Goal: Information Seeking & Learning: Compare options

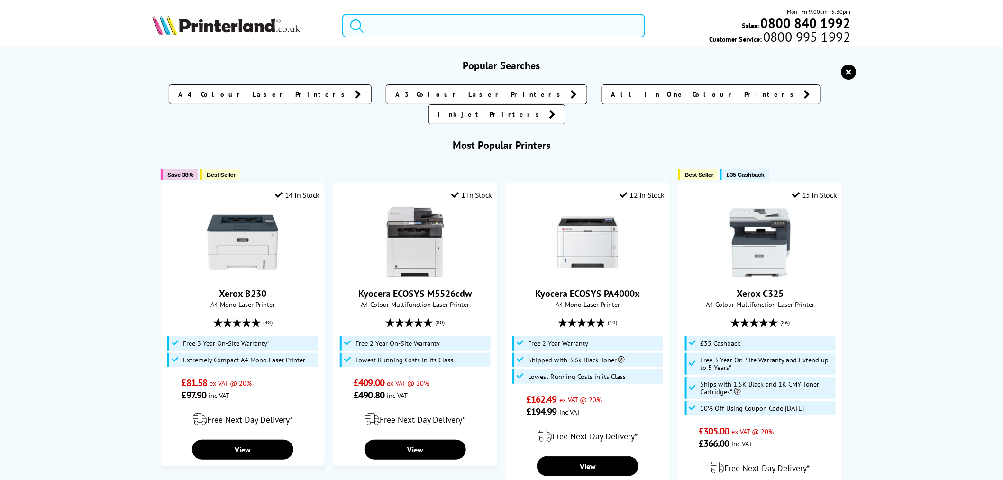
click at [433, 23] on input "search" at bounding box center [493, 26] width 303 height 24
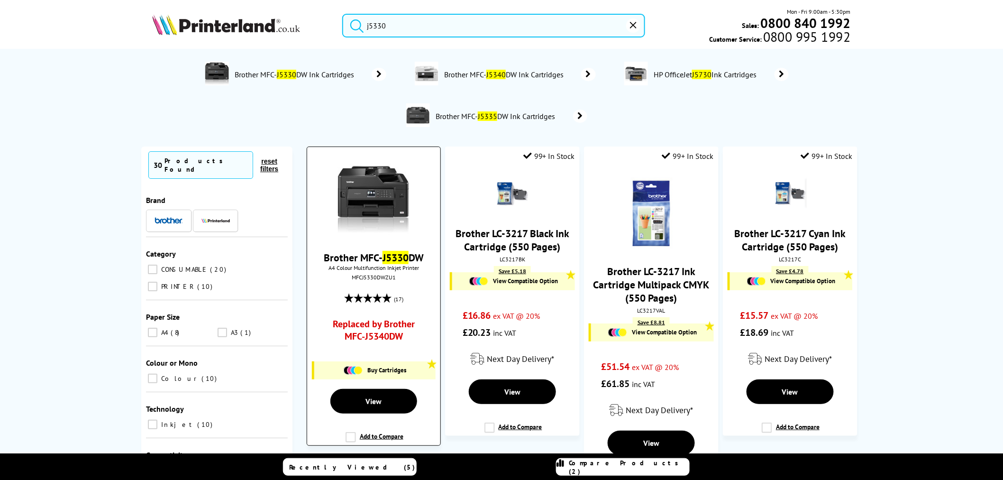
type input "j5330"
click at [374, 338] on link "Replaced by Brother MFC-J5340DW" at bounding box center [373, 332] width 99 height 29
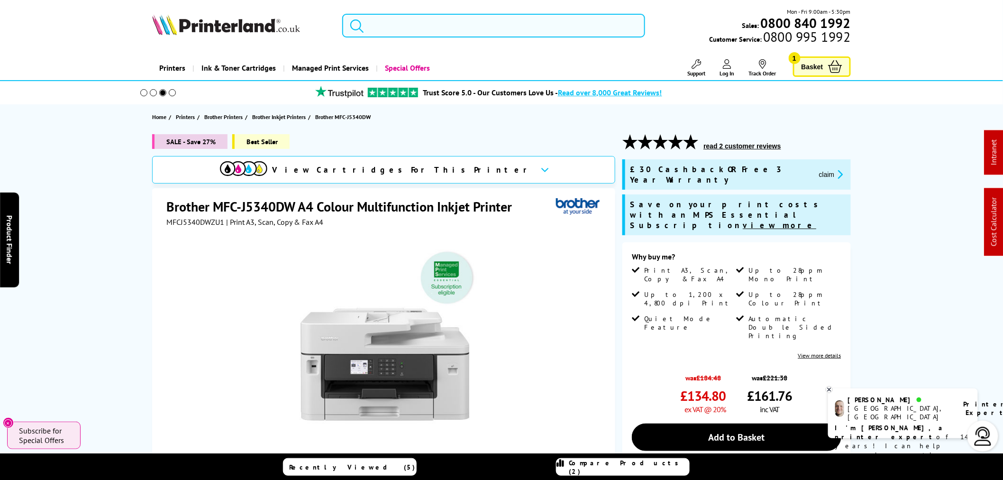
click at [457, 32] on input "search" at bounding box center [493, 26] width 303 height 24
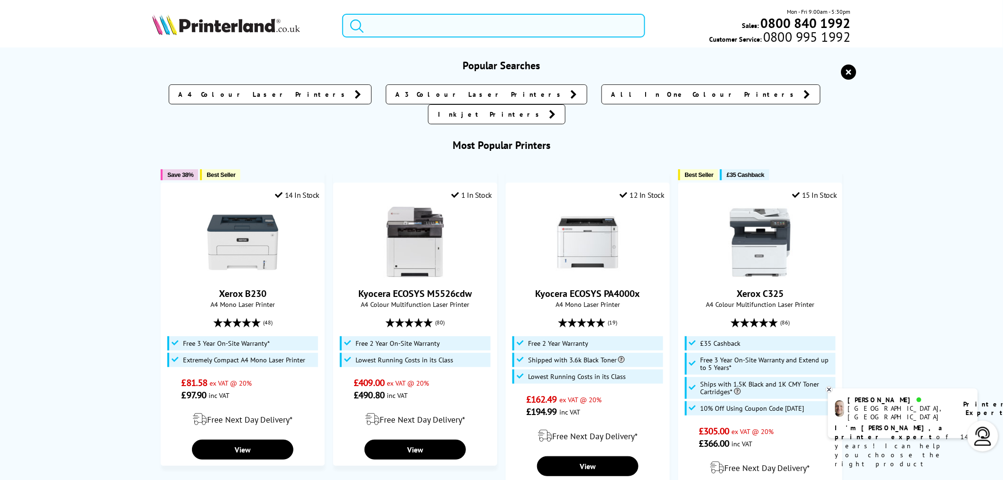
click at [456, 32] on input "search" at bounding box center [493, 26] width 303 height 24
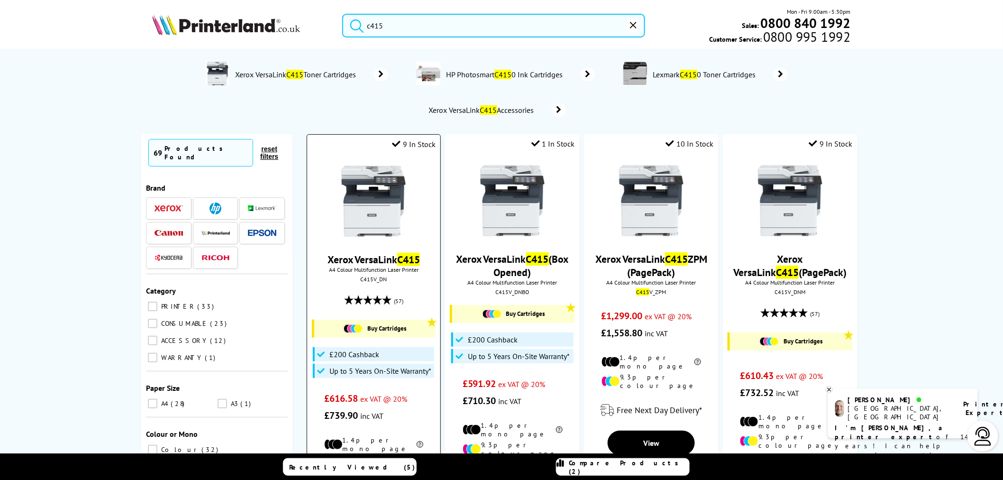
type input "c415"
click at [376, 206] on img at bounding box center [373, 201] width 71 height 71
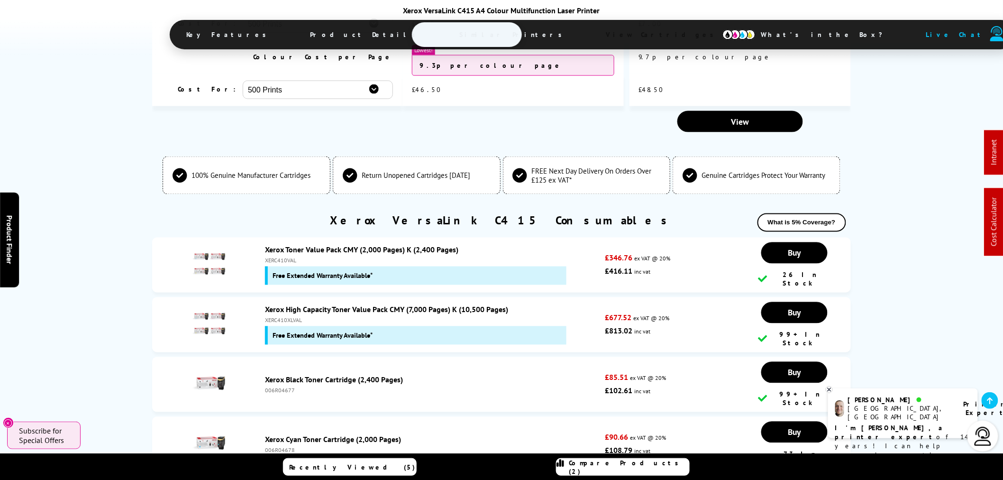
scroll to position [3669, 0]
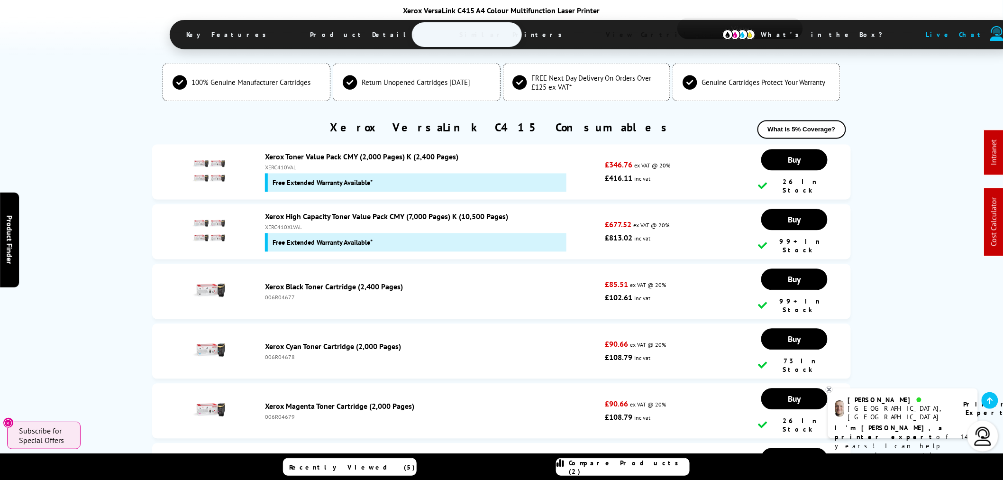
click at [296, 224] on div "XERC410XLVAL" at bounding box center [432, 227] width 335 height 7
click at [295, 224] on div "XERC410XLVAL" at bounding box center [432, 227] width 335 height 7
click at [281, 224] on div "XERC410XLVAL" at bounding box center [432, 227] width 335 height 7
copy div "XERC410XLVAL"
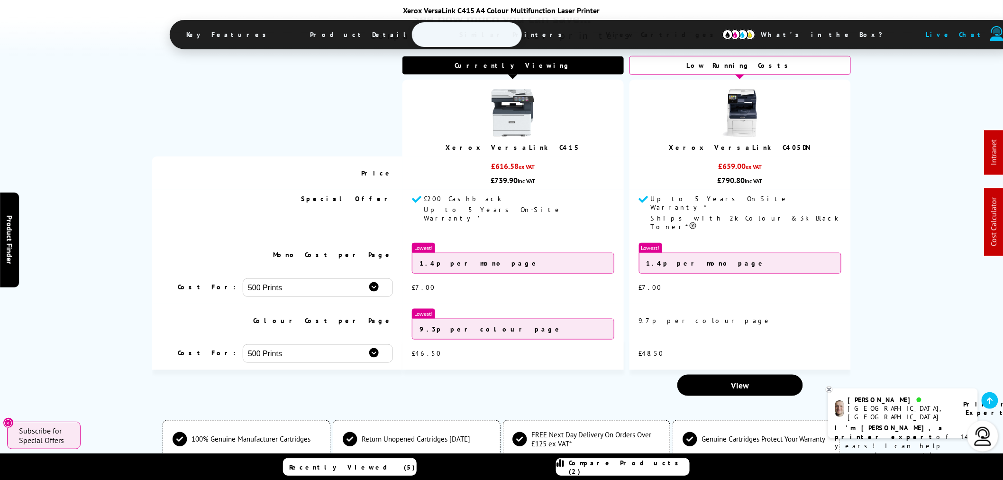
scroll to position [0, 0]
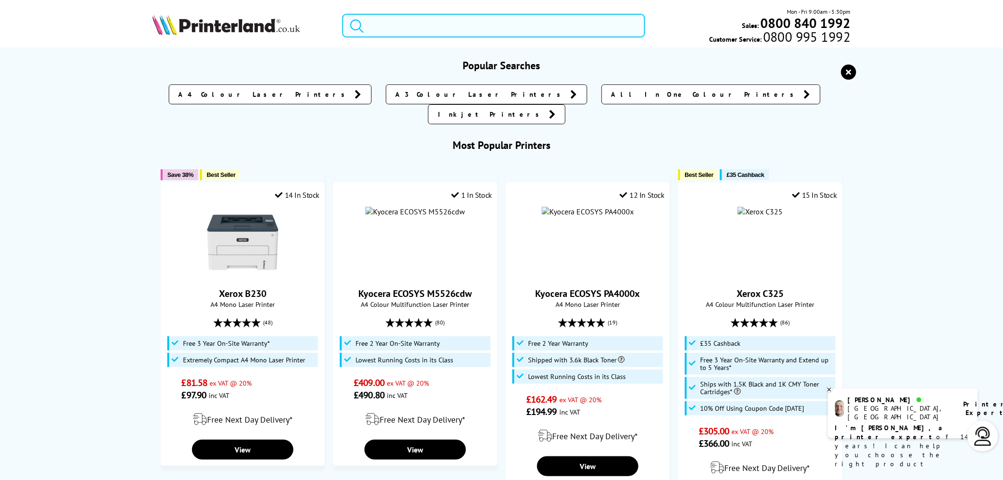
click at [467, 27] on input "search" at bounding box center [493, 26] width 303 height 24
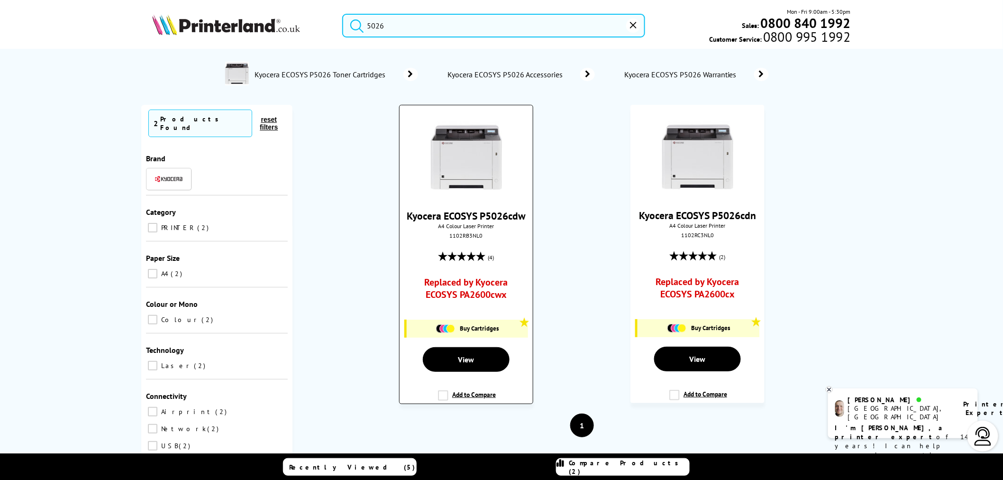
type input "5026"
click at [488, 172] on img at bounding box center [466, 157] width 71 height 71
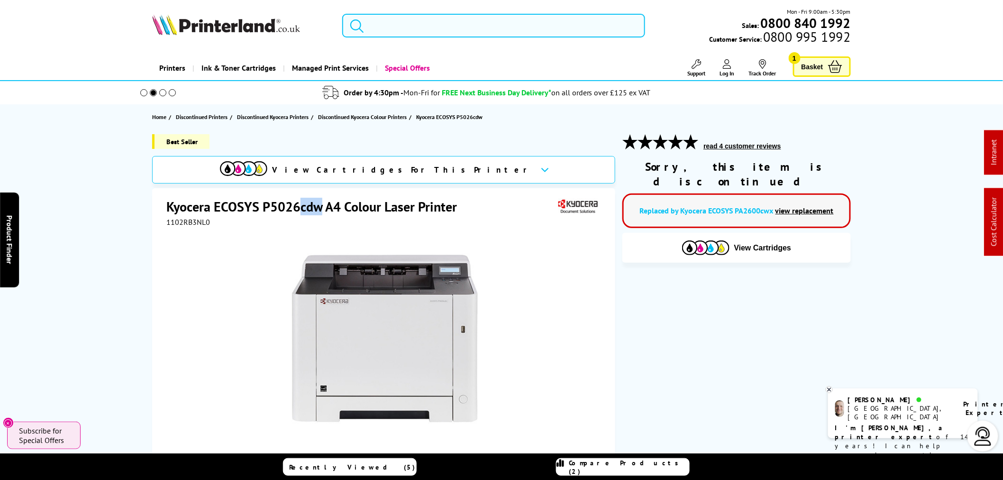
drag, startPoint x: 300, startPoint y: 209, endPoint x: 319, endPoint y: 207, distance: 18.6
click at [319, 207] on h1 "Kyocera ECOSYS P5026cdw A4 Colour Laser Printer" at bounding box center [316, 207] width 300 height 18
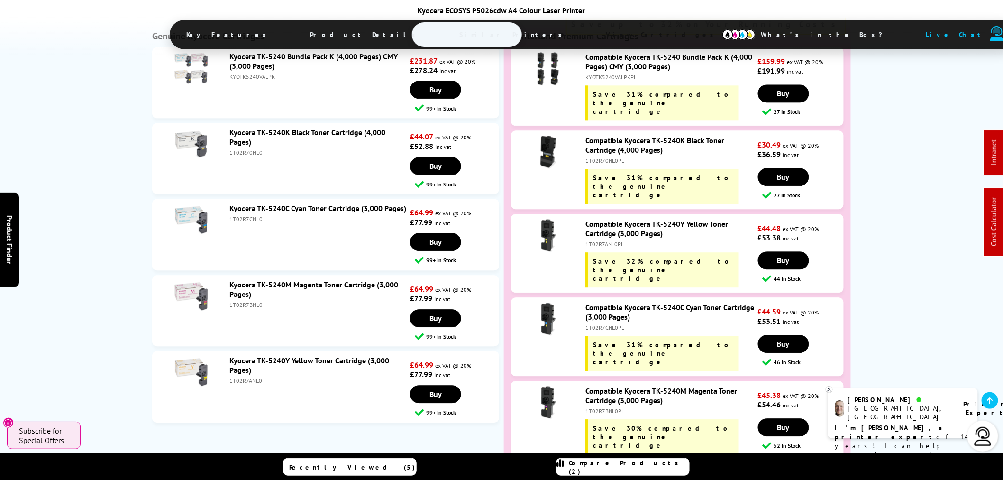
scroll to position [2318, 0]
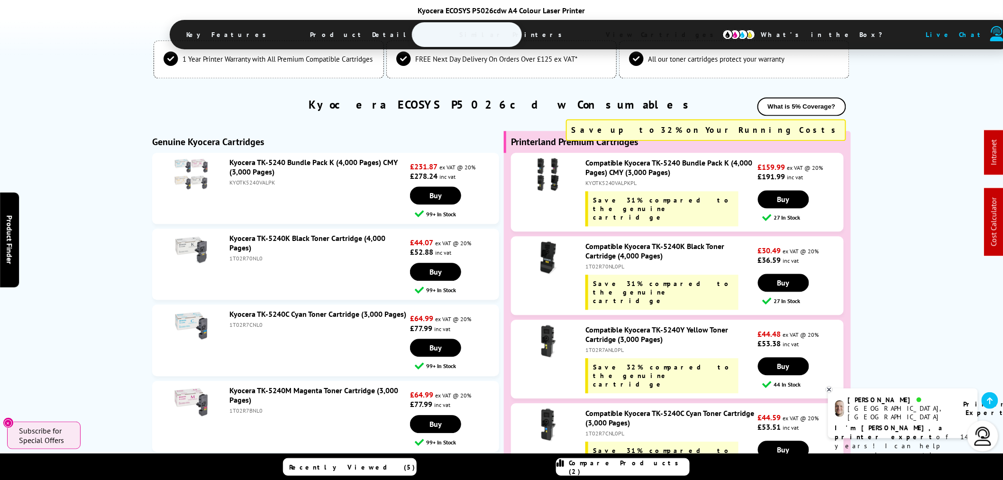
click at [253, 229] on li "Kyocera TK-5240K Black Toner Cartridge (4,000 Pages) 1T02R70NL0 £44.07 ex VAT @…" at bounding box center [325, 264] width 347 height 71
click at [254, 255] on div "1T02R70NL0" at bounding box center [319, 258] width 178 height 7
click at [252, 255] on div "1T02R70NL0" at bounding box center [319, 258] width 178 height 7
click at [347, 233] on link "Kyocera TK-5240K Black Toner Cartridge (4,000 Pages)" at bounding box center [308, 242] width 156 height 19
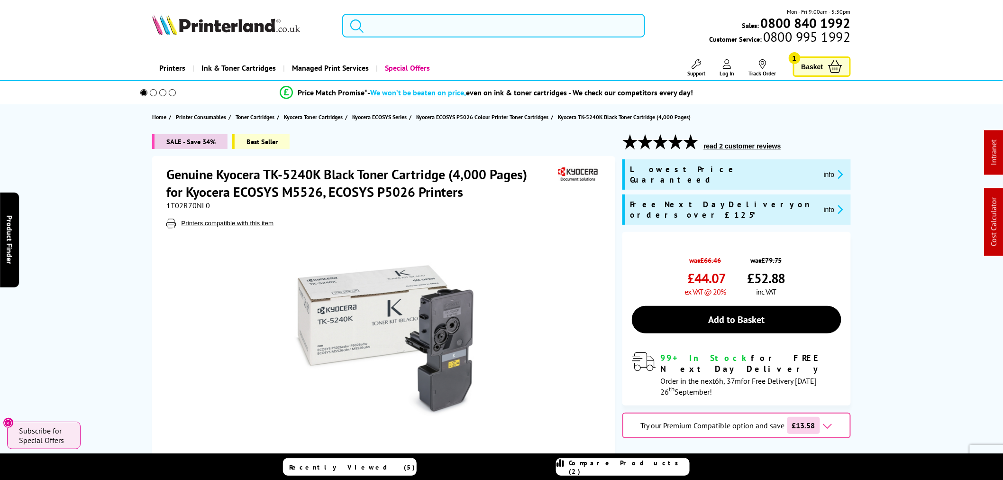
click at [442, 30] on input "search" at bounding box center [493, 26] width 303 height 24
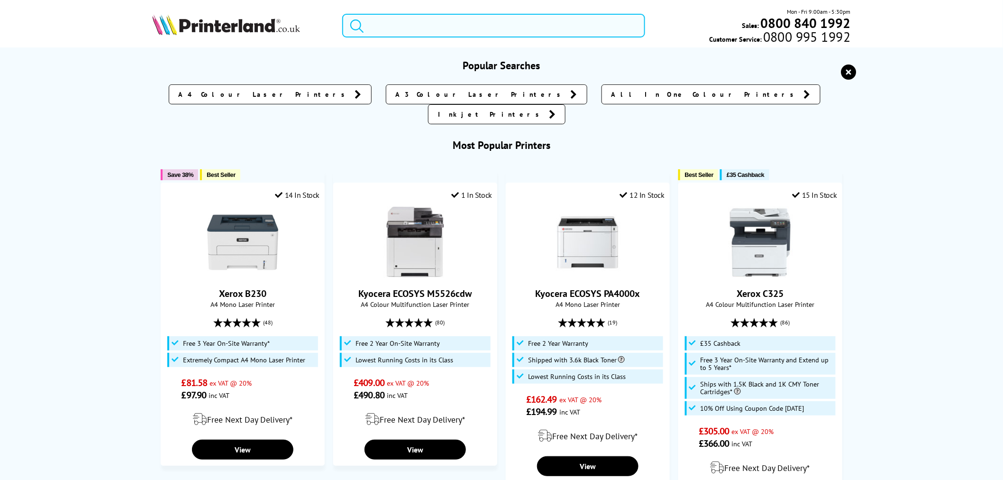
click at [442, 30] on input "search" at bounding box center [493, 26] width 303 height 24
click at [442, 31] on input "search" at bounding box center [493, 26] width 303 height 24
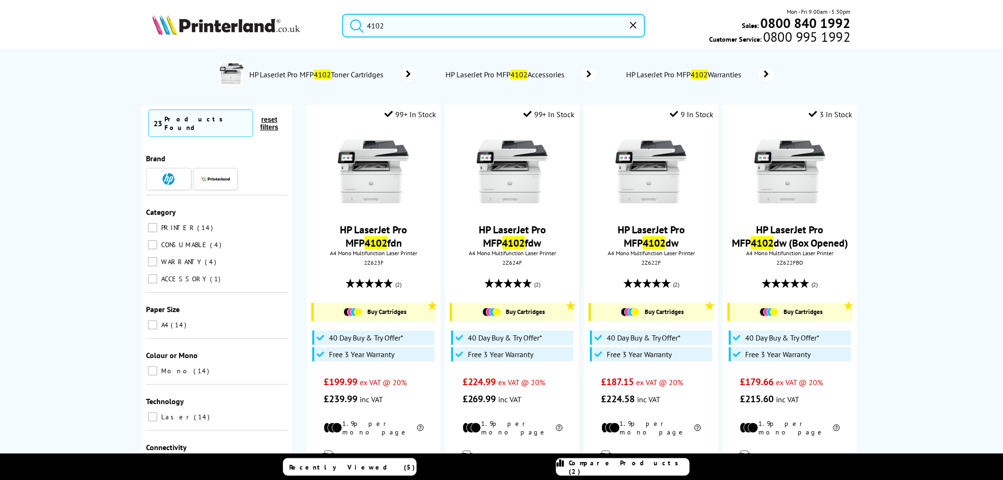
type input "4102"
click at [679, 197] on img at bounding box center [651, 171] width 71 height 71
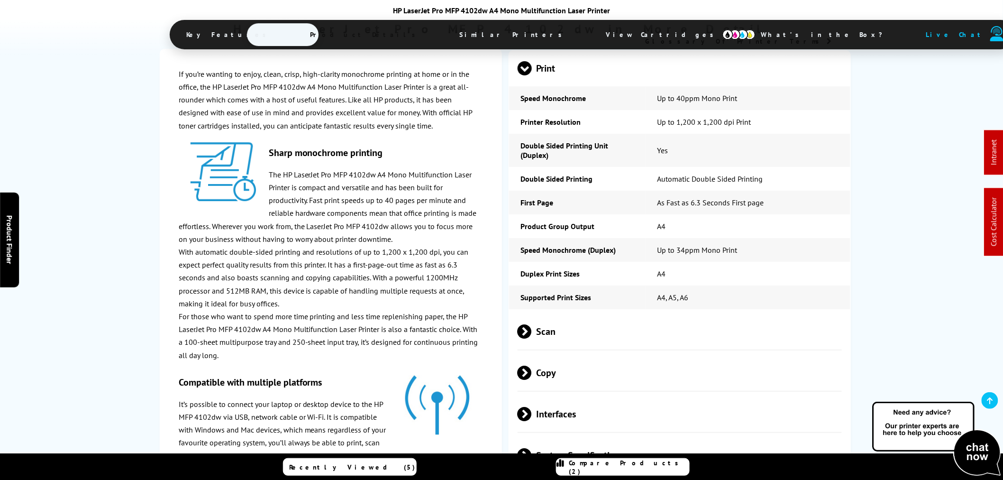
scroll to position [1748, 0]
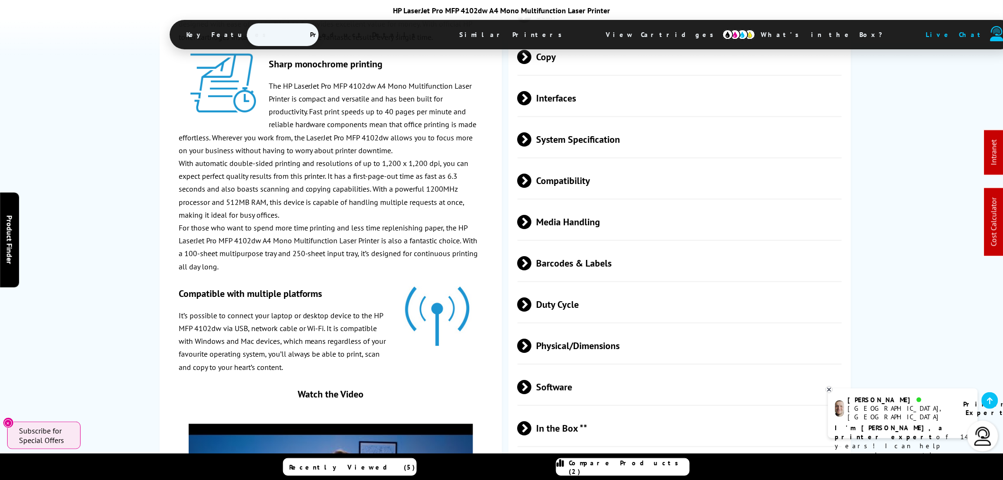
click at [599, 204] on span "Media Handling" at bounding box center [680, 222] width 324 height 36
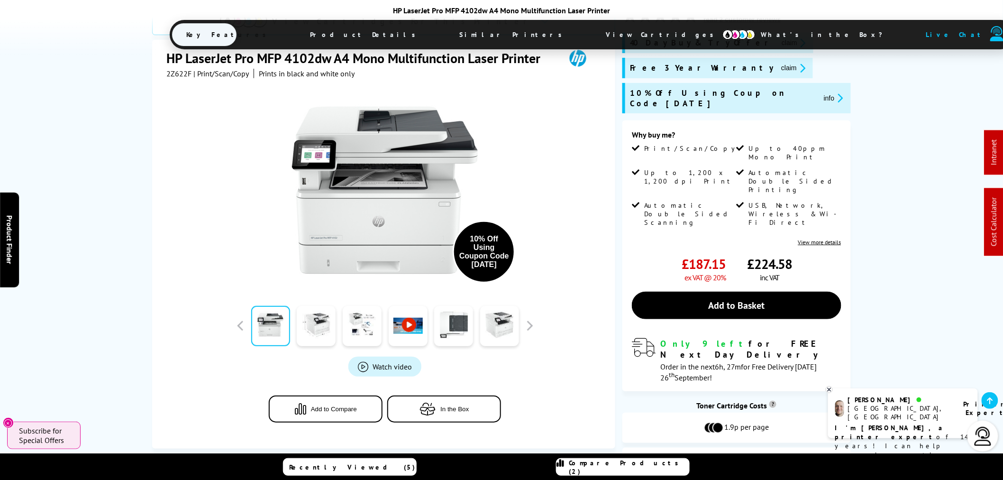
scroll to position [0, 0]
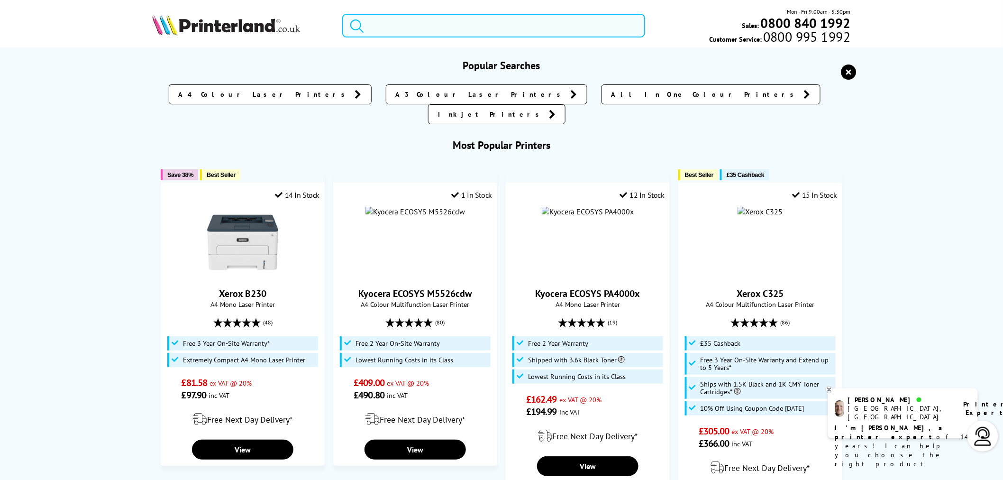
click at [427, 34] on input "search" at bounding box center [493, 26] width 303 height 24
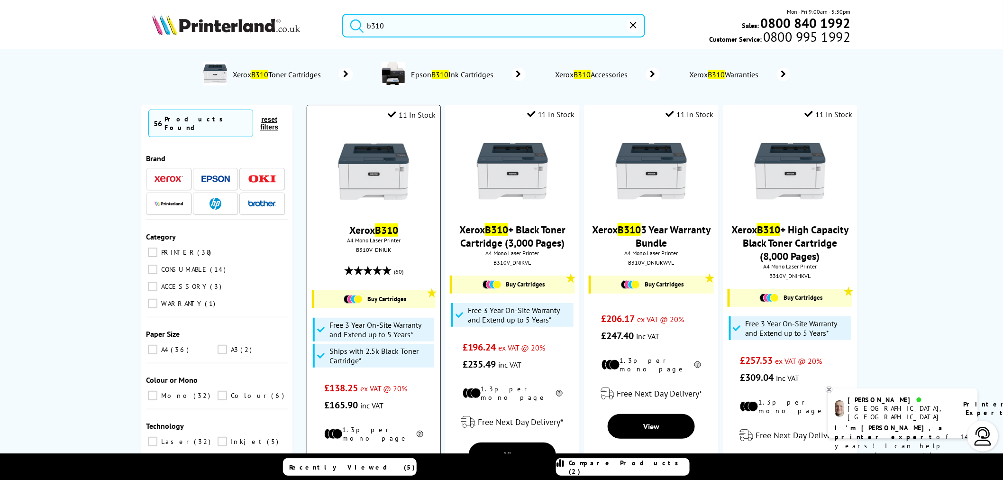
type input "b310"
click at [388, 160] on img at bounding box center [373, 171] width 71 height 71
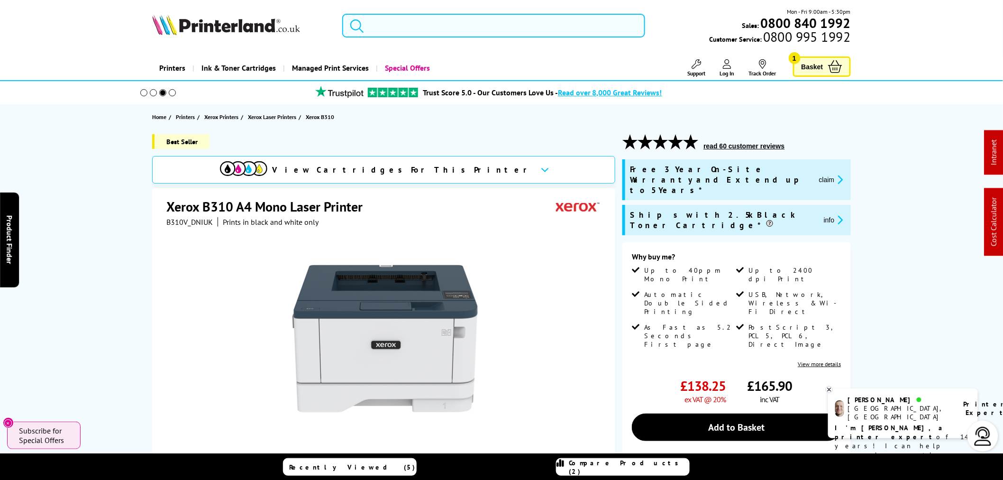
click at [534, 24] on input "search" at bounding box center [493, 26] width 303 height 24
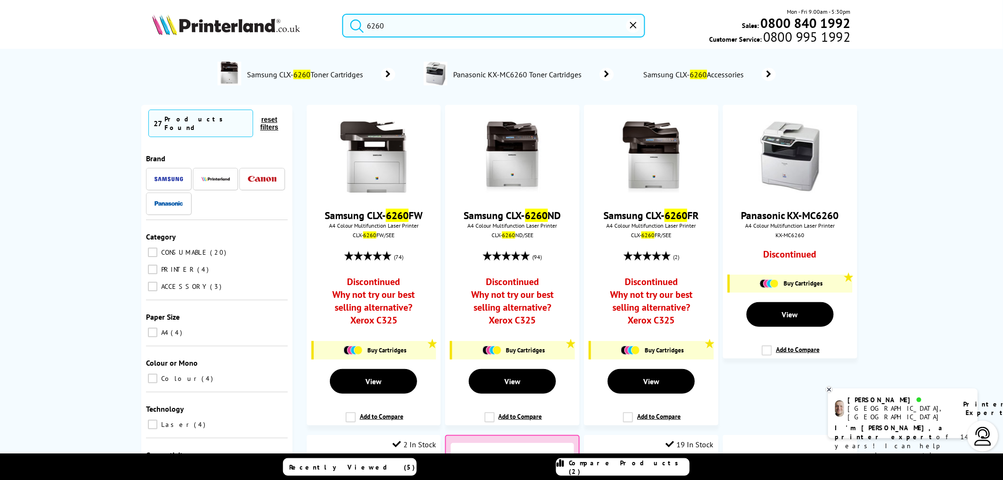
drag, startPoint x: 394, startPoint y: 36, endPoint x: 313, endPoint y: 35, distance: 81.1
click at [313, 35] on div "6260 Mon - Fri 9:00am - 5:30pm Sales: 0800 840 1992 Customer Service: 0800 995 …" at bounding box center [501, 28] width 759 height 42
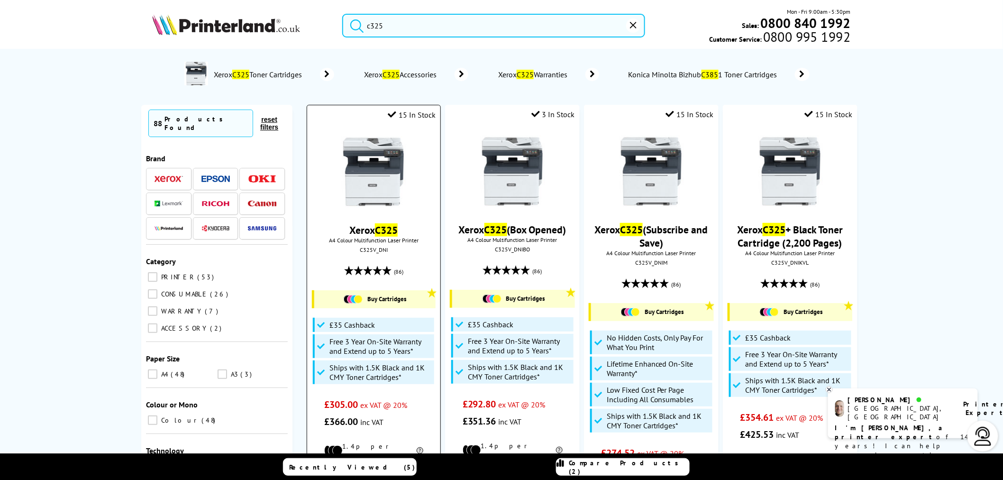
click at [378, 253] on div "C325V_DNI" at bounding box center [373, 249] width 119 height 7
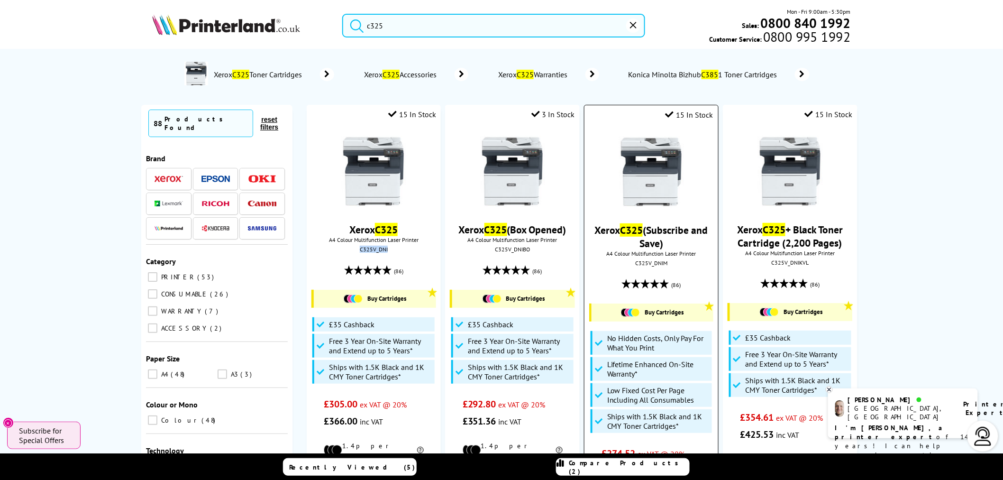
copy div "C325V_DNI"
drag, startPoint x: 459, startPoint y: 207, endPoint x: 619, endPoint y: 87, distance: 199.9
click at [617, 88] on ol "Xerox C325 Toner Cartridges Xerox C325 Accessories Xerox C325 Warranties Konica…" at bounding box center [501, 75] width 695 height 42
click at [405, 20] on input "c325" at bounding box center [493, 26] width 303 height 24
drag, startPoint x: 402, startPoint y: 22, endPoint x: 320, endPoint y: 27, distance: 81.7
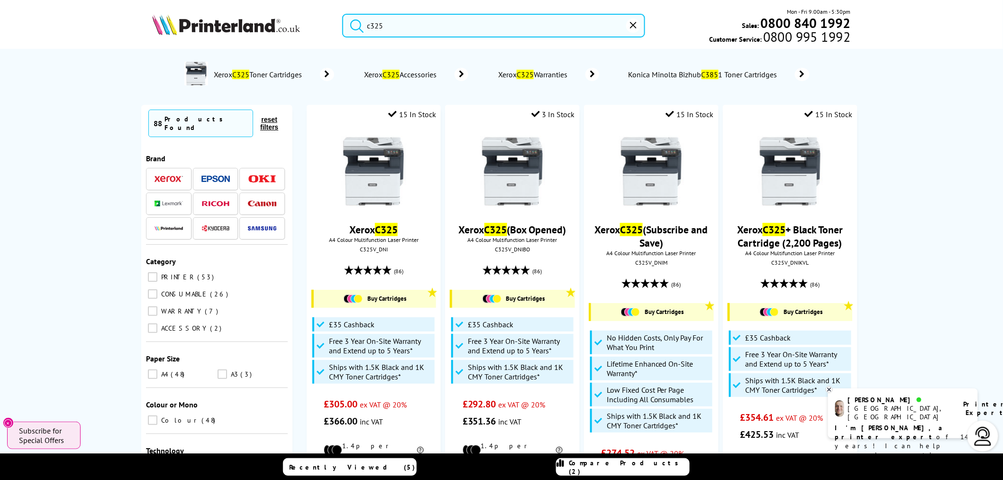
click at [320, 27] on div "c325 Mon - Fri 9:00am - 5:30pm Sales: 0800 840 1992 Customer Service: 0800 995 …" at bounding box center [501, 28] width 759 height 42
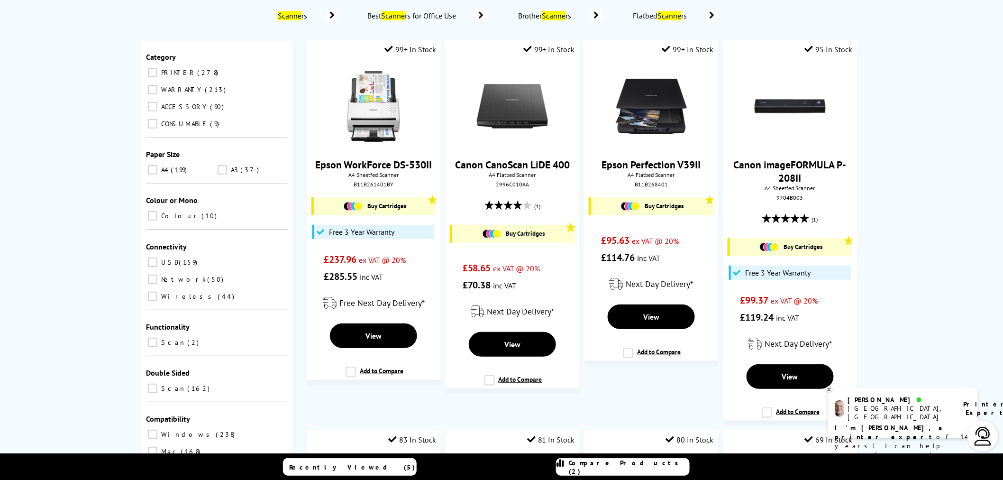
scroll to position [157, 0]
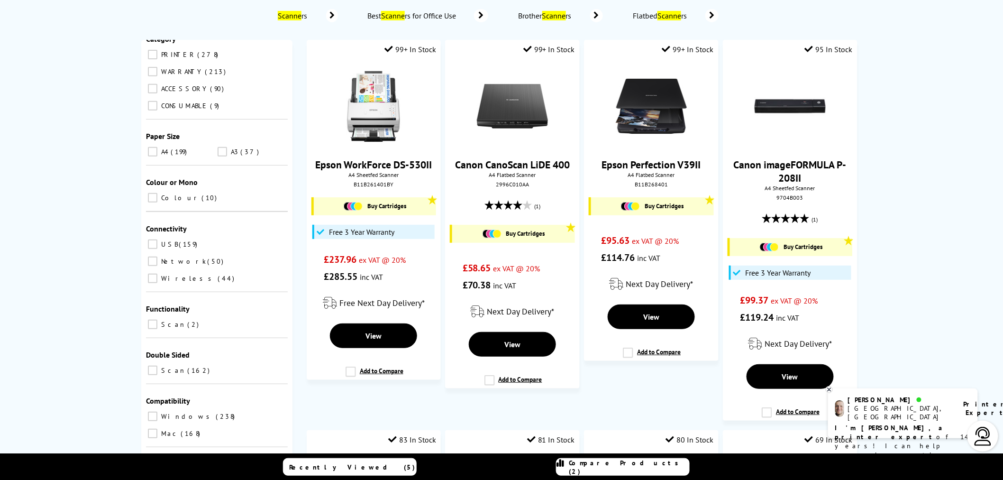
type input "scanne"
click at [157, 366] on input "Scan 162" at bounding box center [152, 370] width 9 height 9
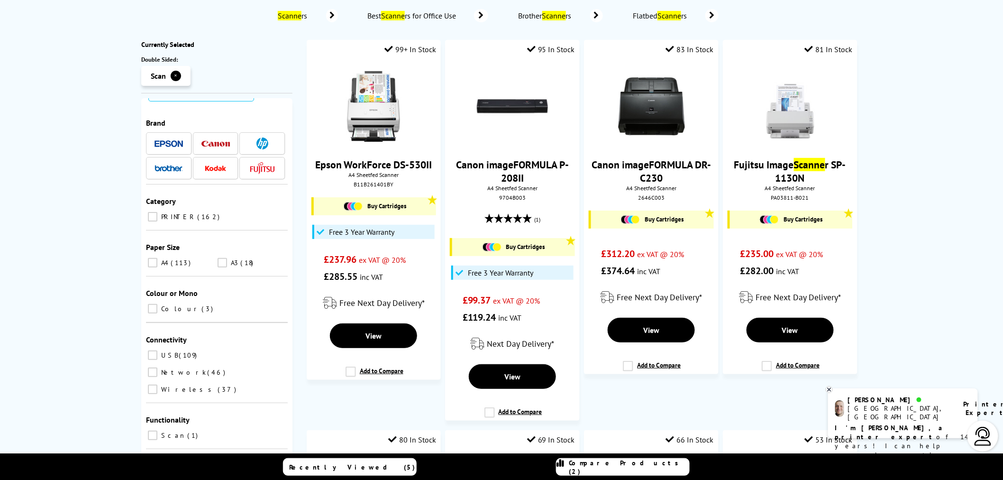
scroll to position [53, 0]
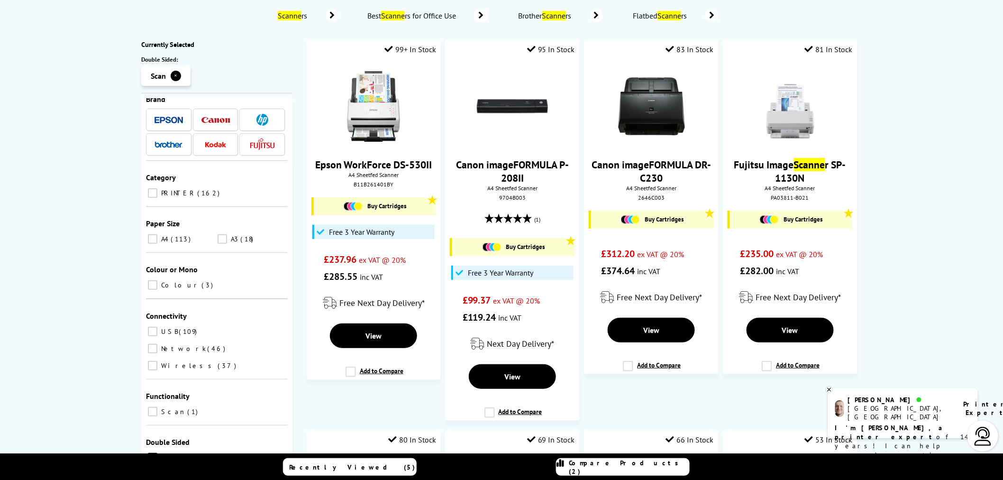
click at [154, 327] on input "USB 109" at bounding box center [152, 331] width 9 height 9
checkbox input "true"
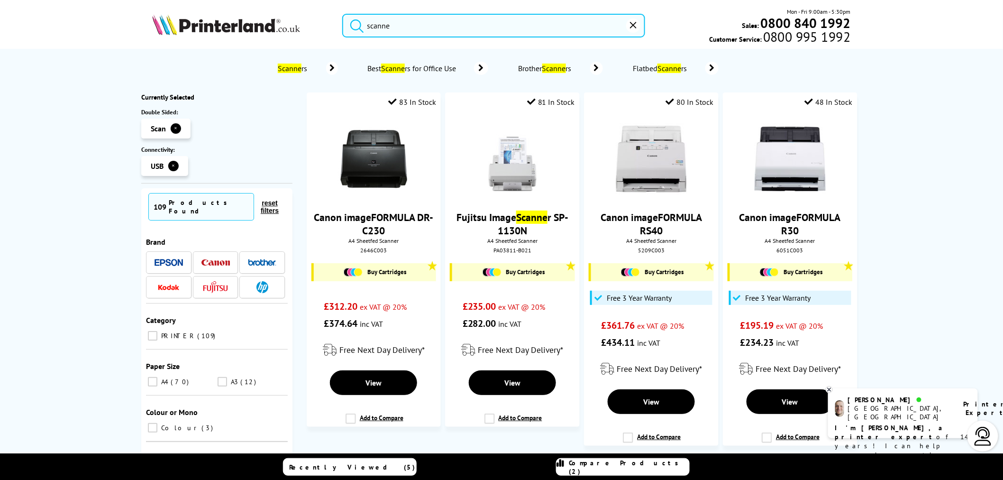
click at [171, 259] on img at bounding box center [169, 262] width 28 height 7
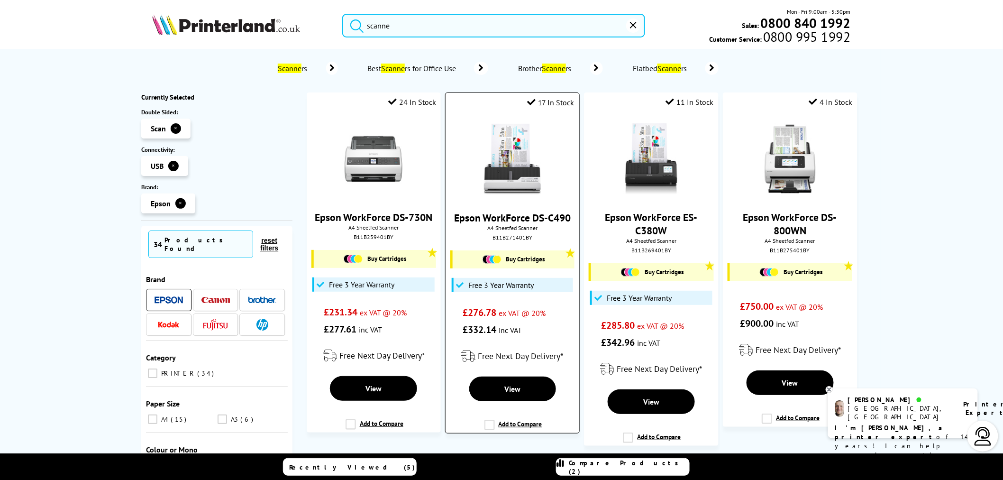
click at [518, 190] on img at bounding box center [512, 159] width 71 height 71
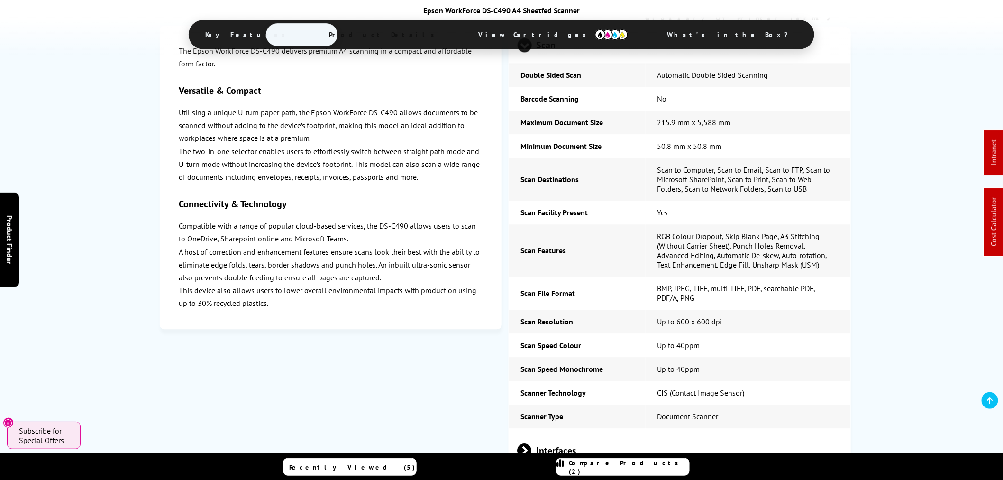
scroll to position [895, 0]
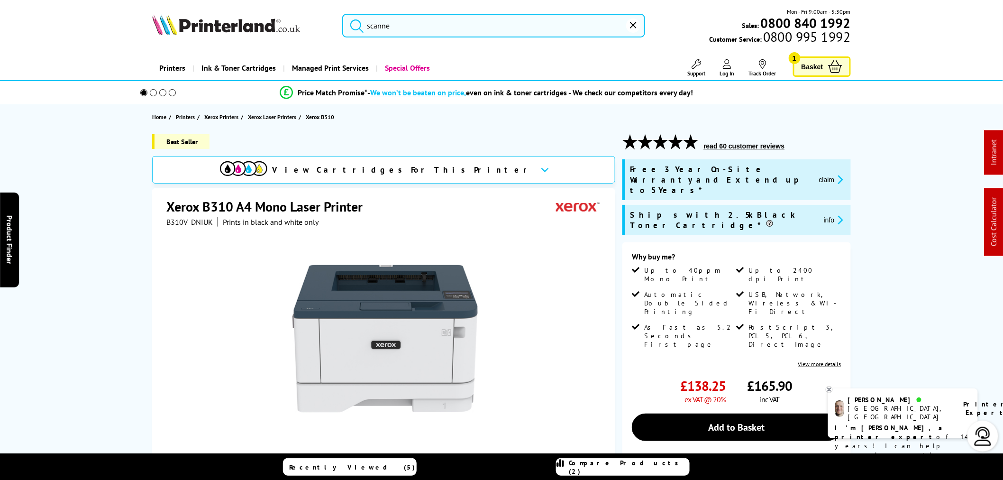
click at [395, 26] on input "scanne" at bounding box center [493, 26] width 303 height 24
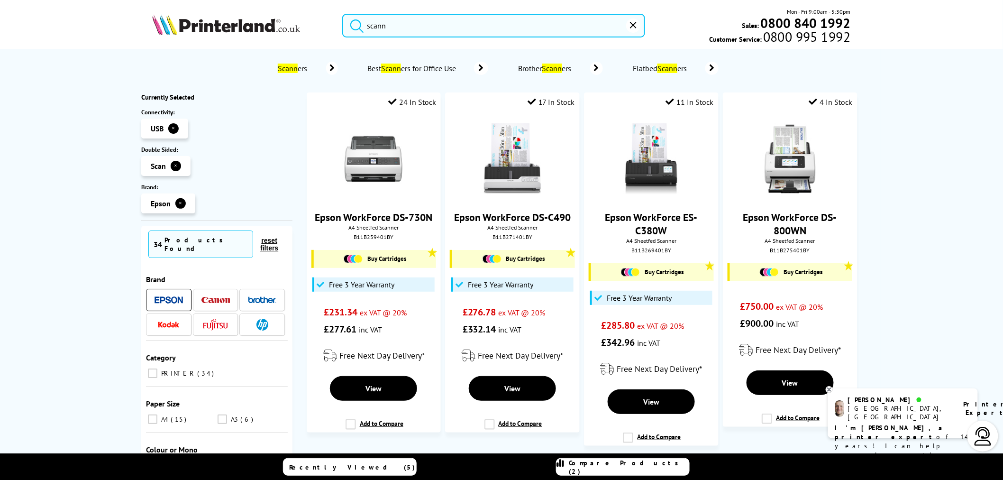
type input "scanne"
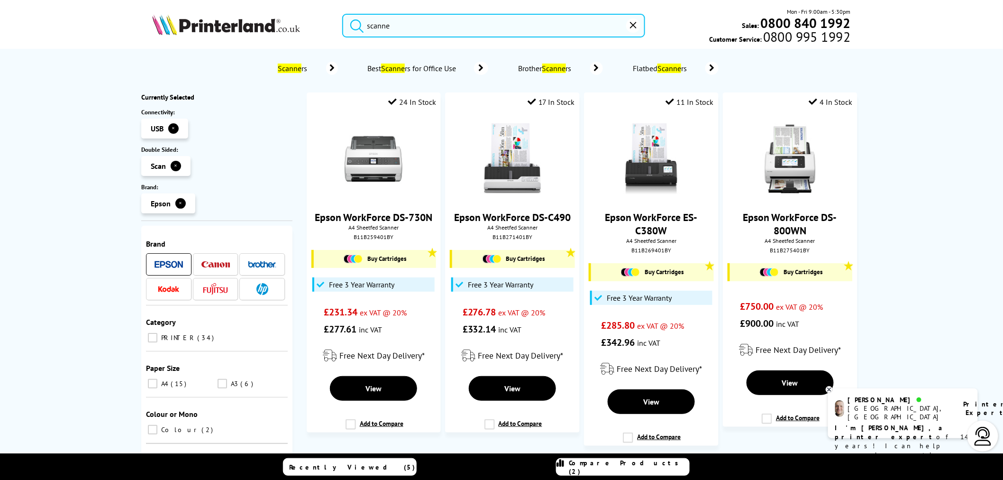
scroll to position [105, 0]
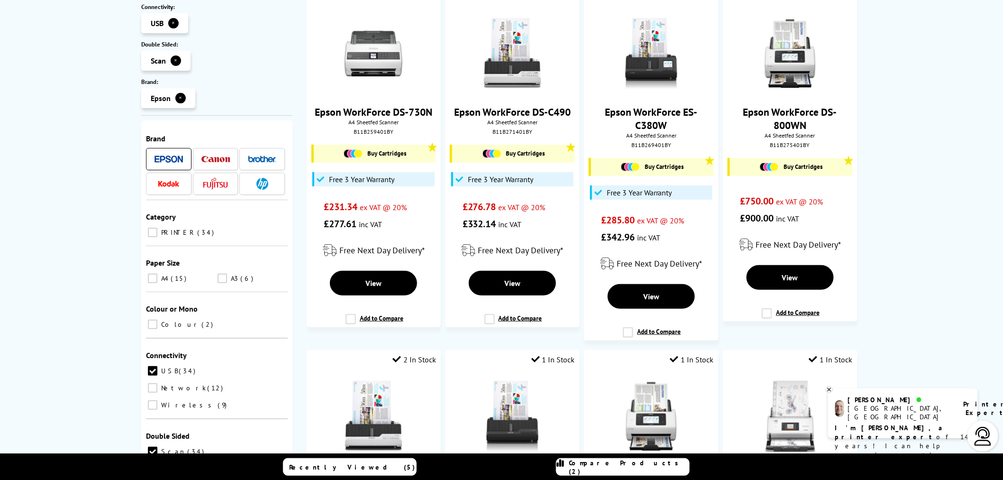
click at [159, 367] on span "USB" at bounding box center [168, 371] width 19 height 9
click at [157, 366] on input "USB 34" at bounding box center [152, 370] width 9 height 9
checkbox input "false"
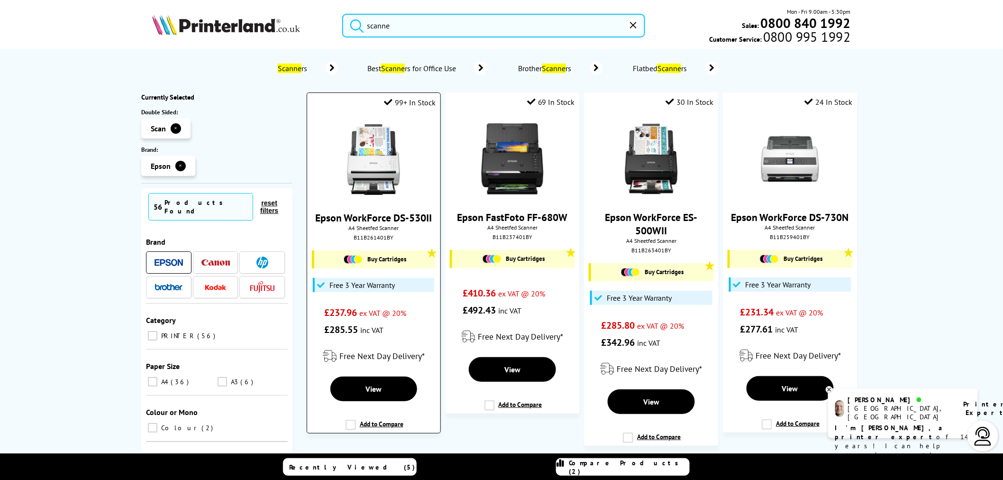
click at [381, 156] on img at bounding box center [373, 159] width 71 height 71
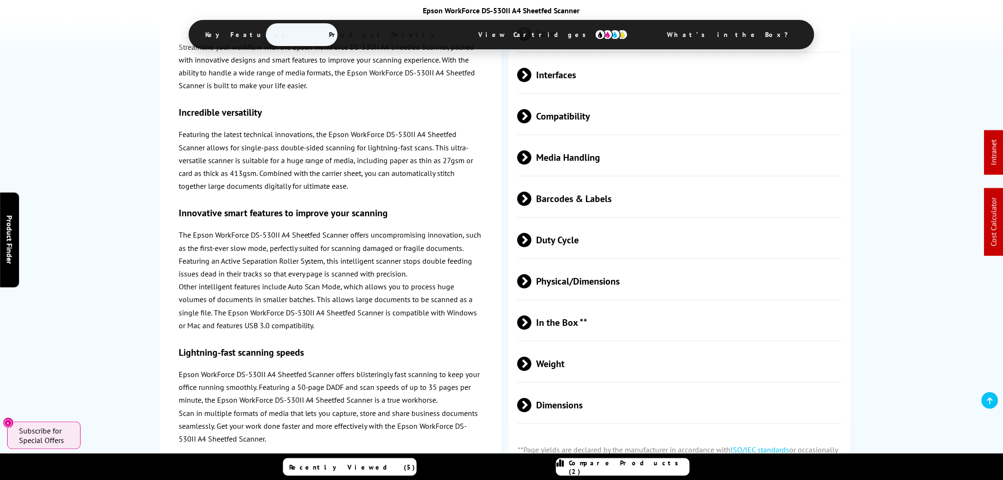
scroll to position [948, 0]
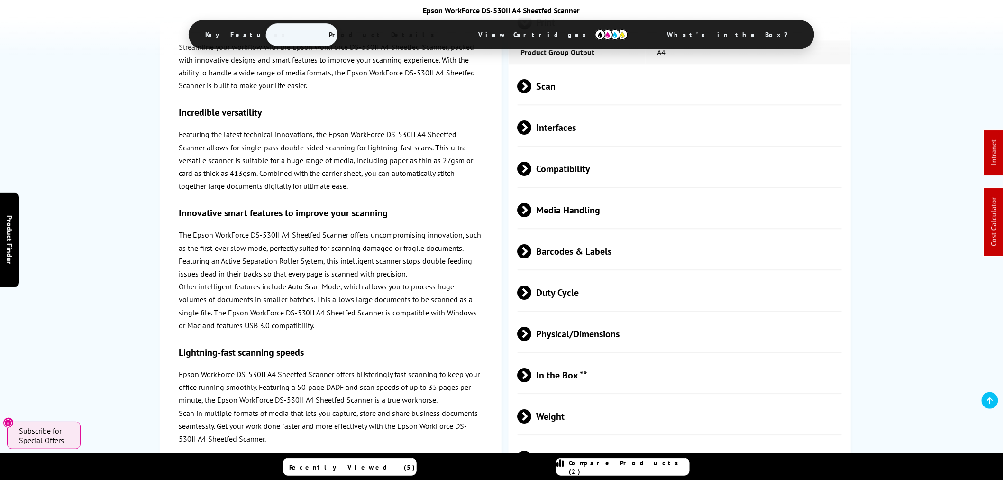
click at [563, 206] on span "Media Handling" at bounding box center [680, 211] width 324 height 36
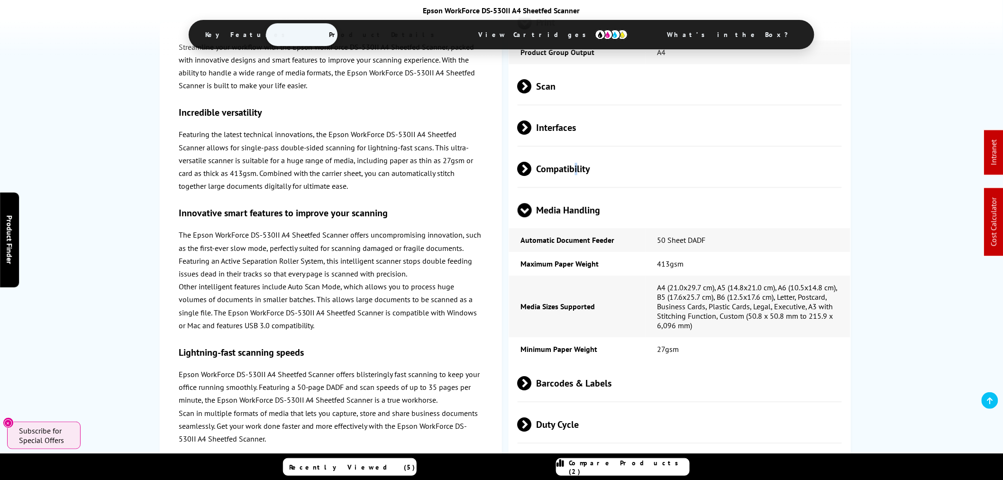
click at [576, 171] on span "Compatibility" at bounding box center [680, 169] width 324 height 36
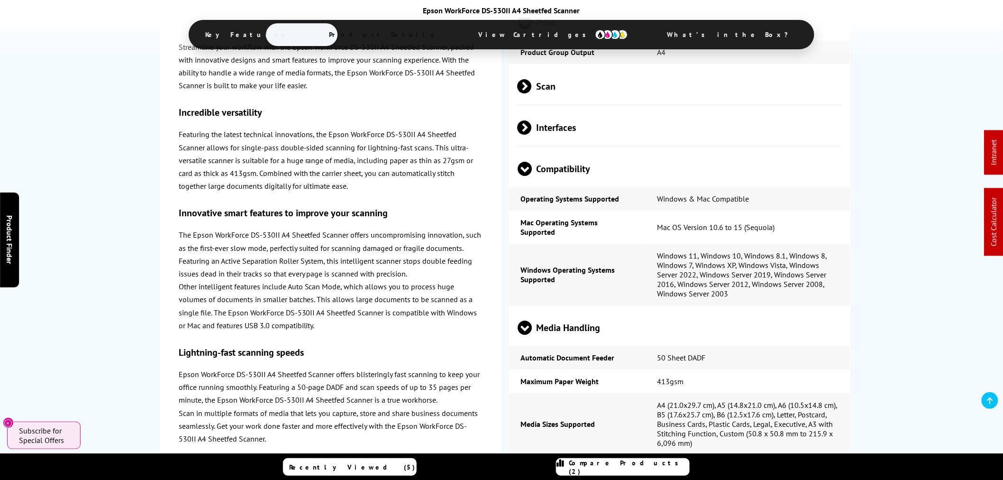
click at [574, 92] on span "Scan" at bounding box center [680, 87] width 324 height 36
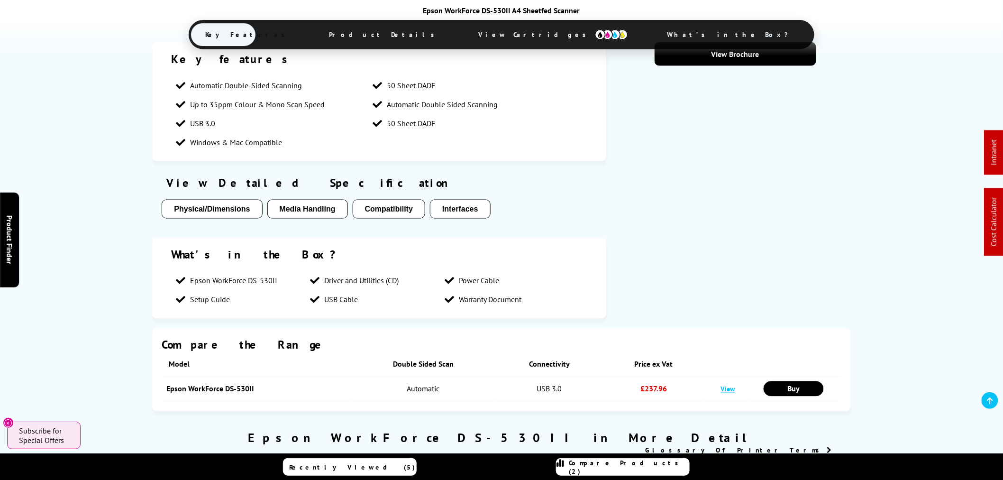
scroll to position [316, 0]
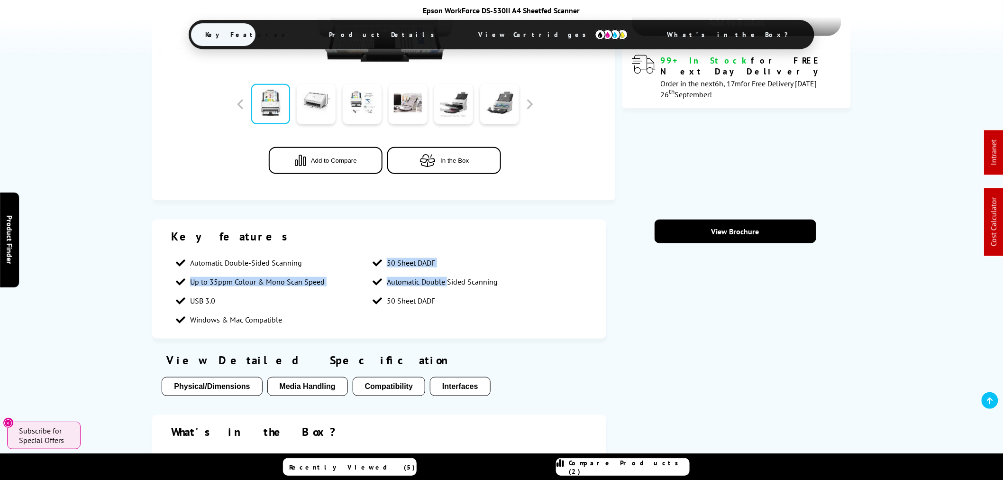
drag, startPoint x: 426, startPoint y: 266, endPoint x: 447, endPoint y: 282, distance: 26.7
click at [447, 282] on div "Key features Automatic Double-Sided Scanning 50 Sheet DADF Up to 35ppm Colour &…" at bounding box center [379, 279] width 454 height 119
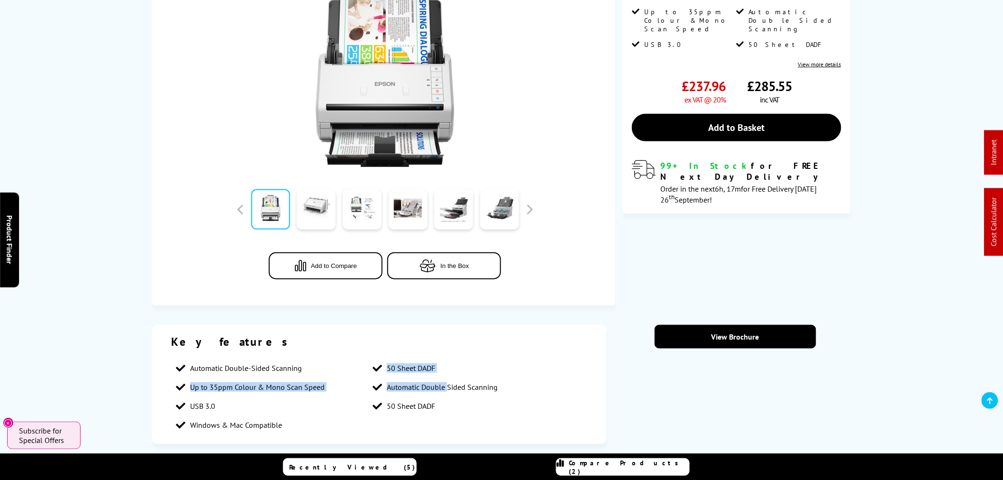
scroll to position [0, 0]
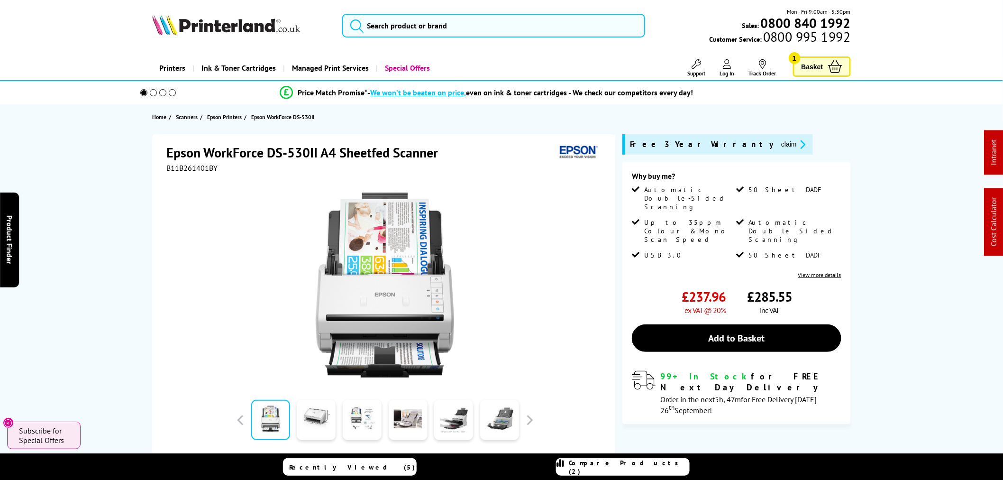
click at [361, 26] on icon "submit" at bounding box center [357, 25] width 14 height 14
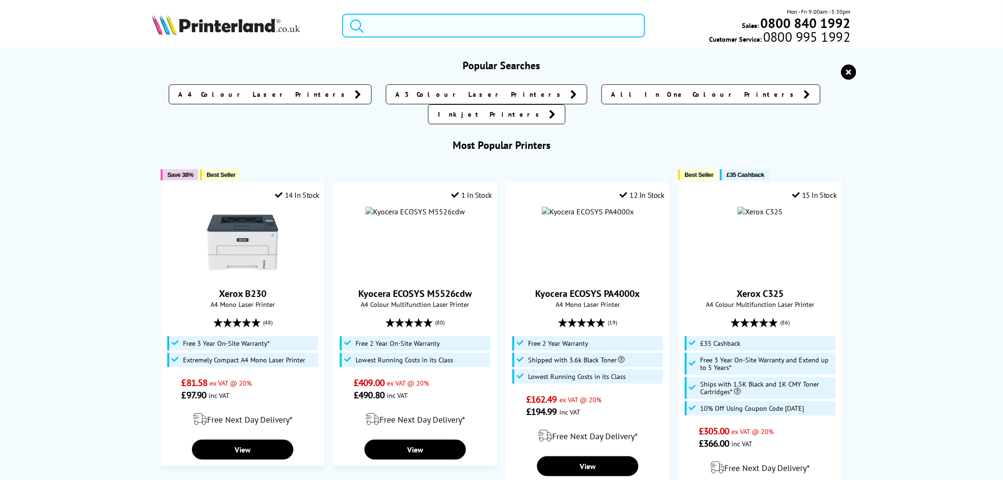
click at [405, 25] on input "search" at bounding box center [493, 26] width 303 height 24
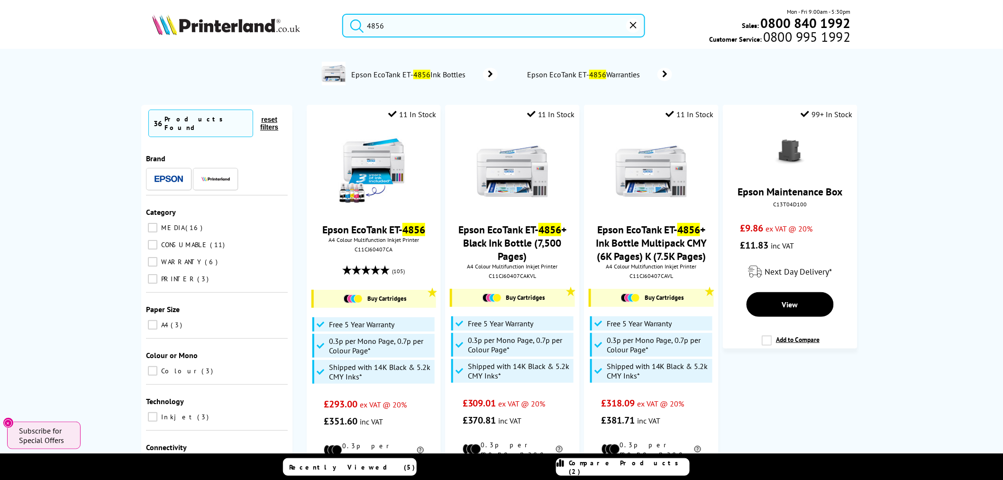
drag, startPoint x: 429, startPoint y: 31, endPoint x: 266, endPoint y: 21, distance: 163.4
click at [266, 21] on div "4856 Mon - Fri 9:00am - 5:30pm Sales: 0800 840 1992 Customer Service: 0800 995 …" at bounding box center [501, 28] width 759 height 42
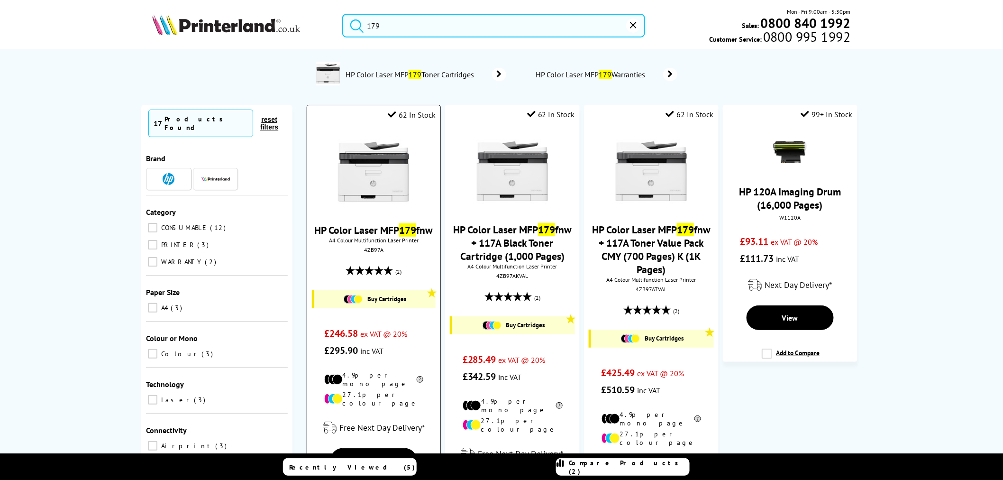
type input "179"
click at [357, 159] on img at bounding box center [373, 171] width 71 height 71
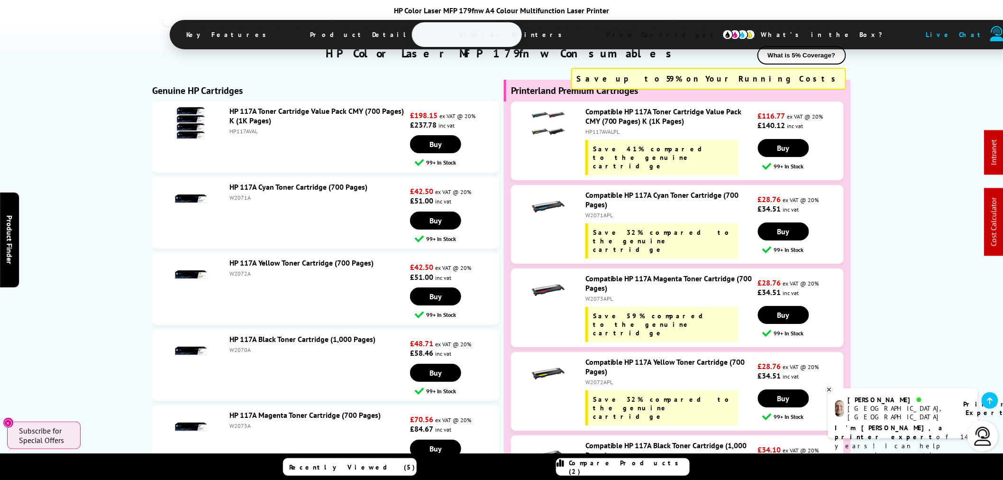
scroll to position [2792, 0]
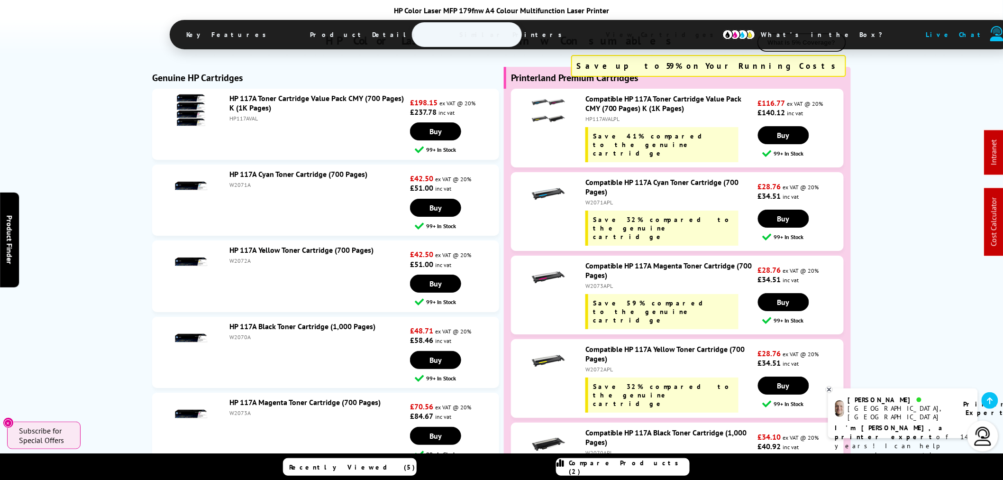
click at [242, 333] on div "W2070A" at bounding box center [319, 336] width 178 height 7
click at [241, 333] on div "W2070A" at bounding box center [319, 336] width 178 height 7
copy div "W2070A"
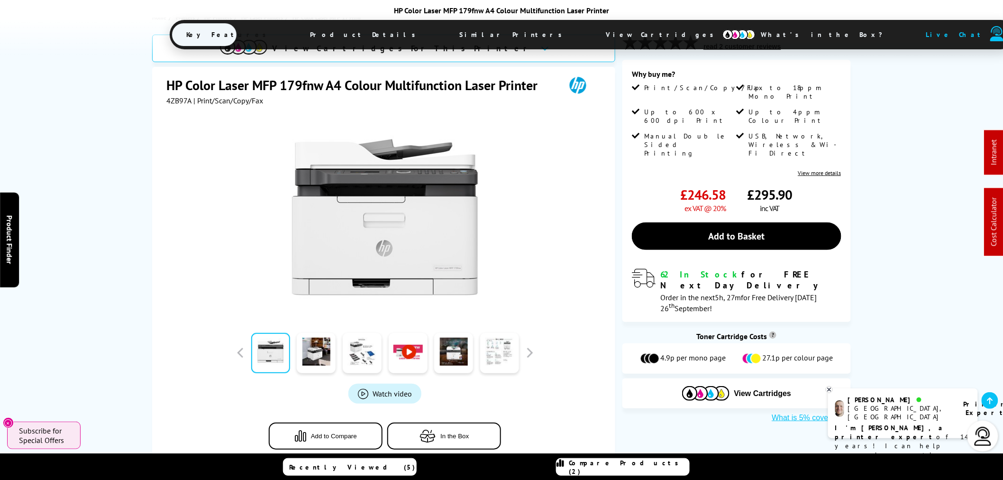
scroll to position [0, 0]
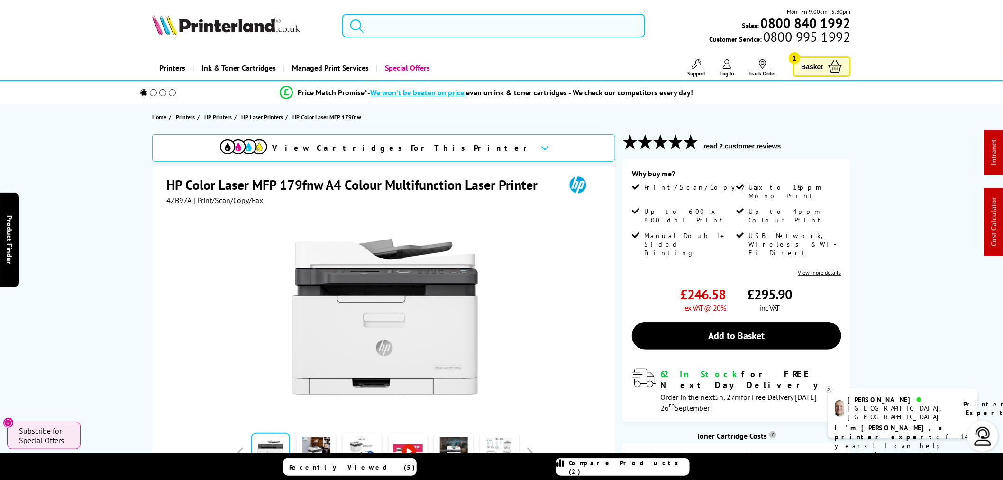
click at [439, 30] on input "search" at bounding box center [493, 26] width 303 height 24
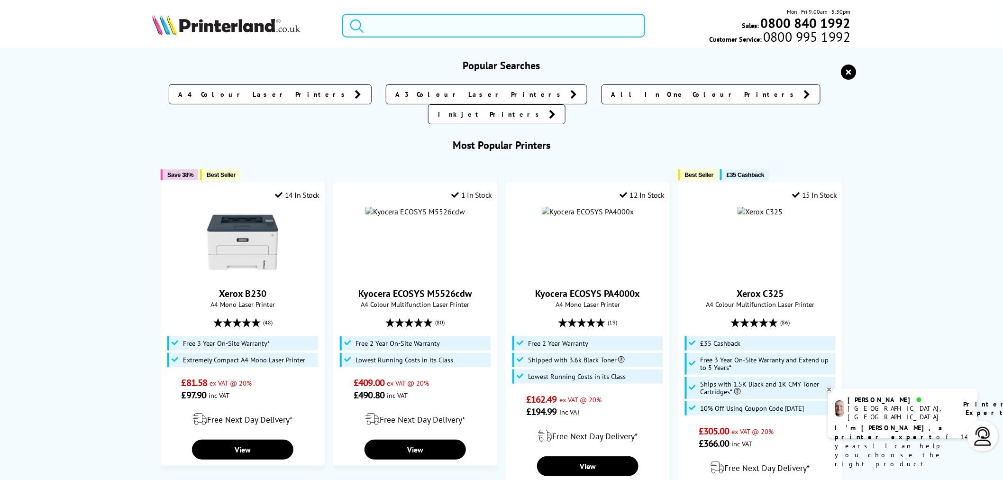
click at [438, 30] on input "search" at bounding box center [493, 26] width 303 height 24
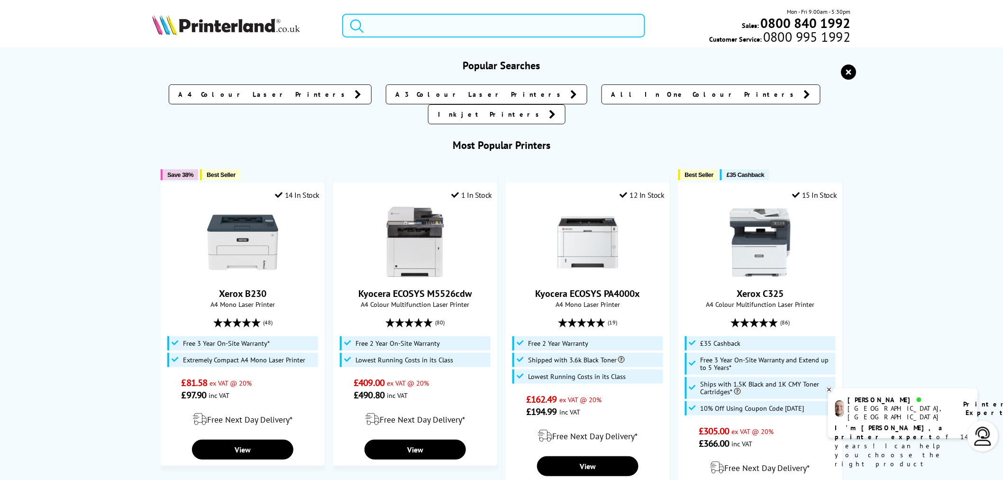
type input "1"
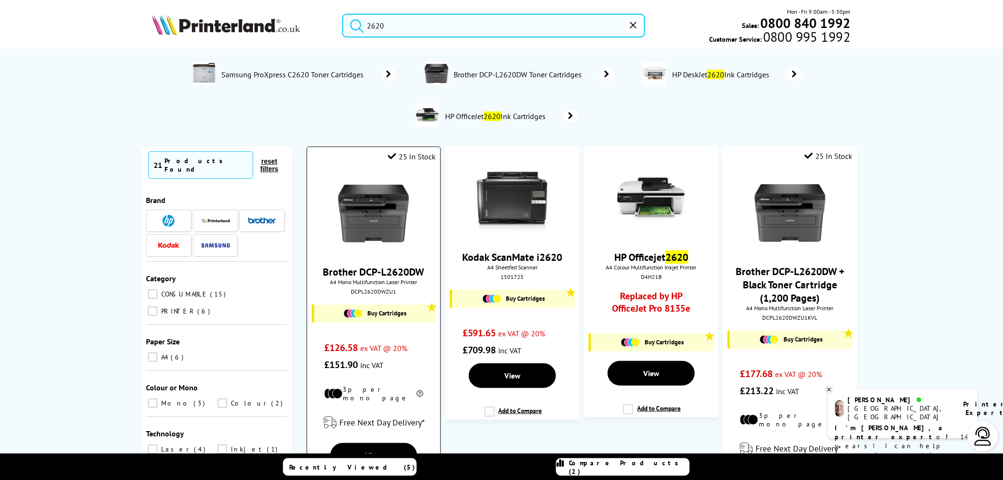
type input "2620"
click at [391, 236] on img at bounding box center [373, 213] width 71 height 71
click at [390, 235] on img at bounding box center [373, 213] width 71 height 71
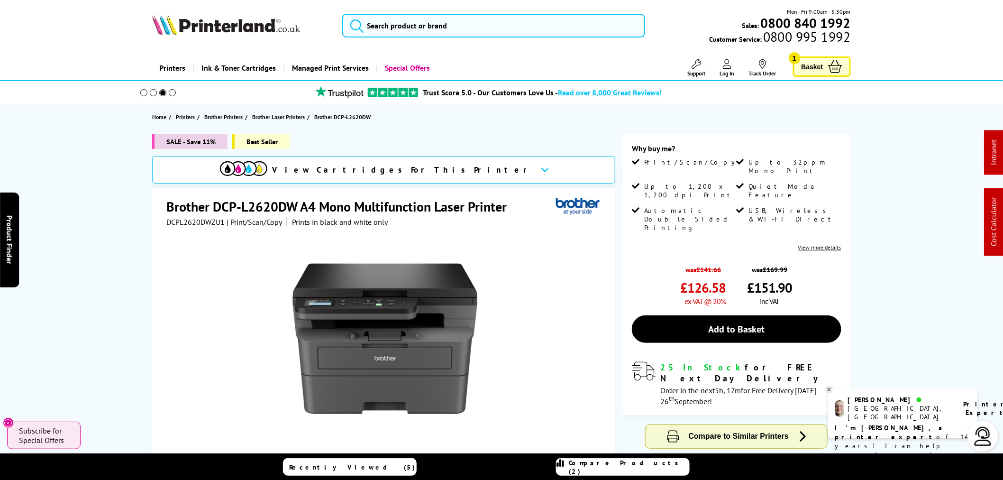
click at [193, 220] on span "DCPL2620DWZU1" at bounding box center [195, 221] width 58 height 9
copy span "DCPL2620DWZU1"
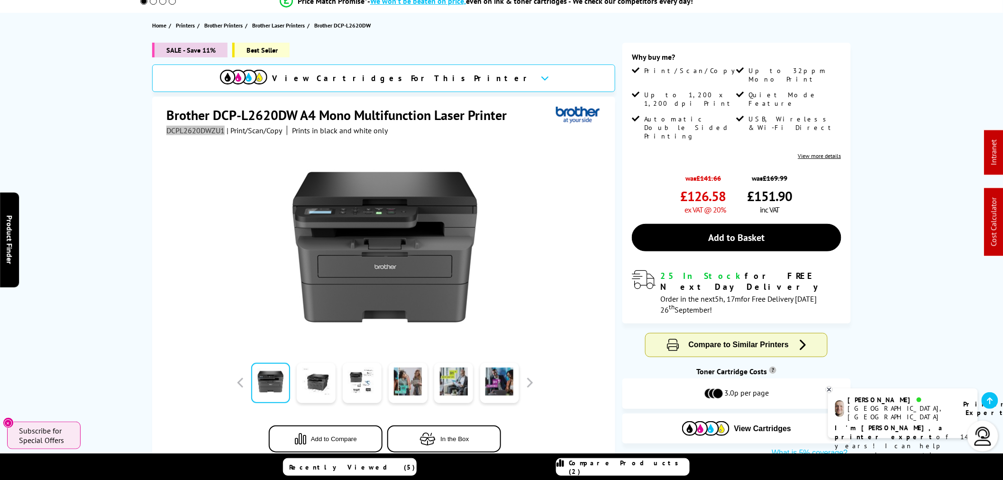
scroll to position [105, 0]
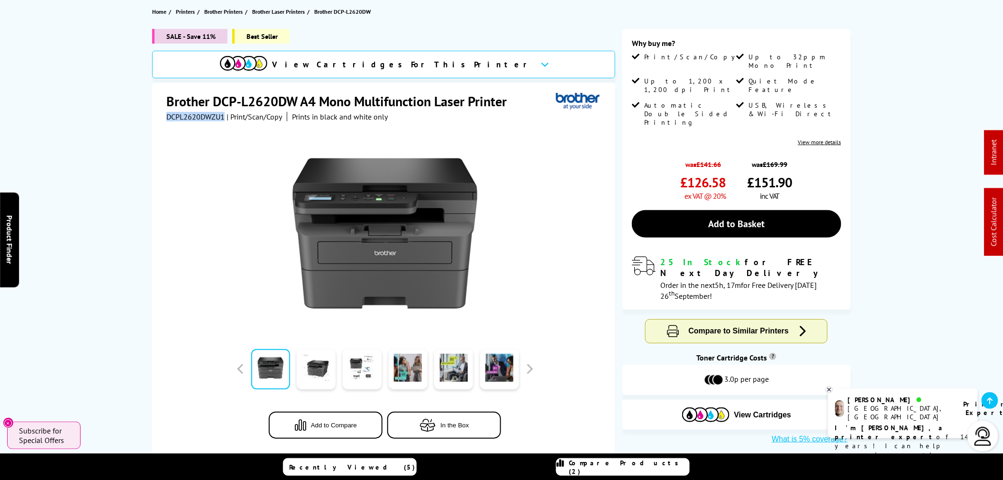
click at [195, 116] on span "DCPL2620DWZU1" at bounding box center [195, 116] width 58 height 9
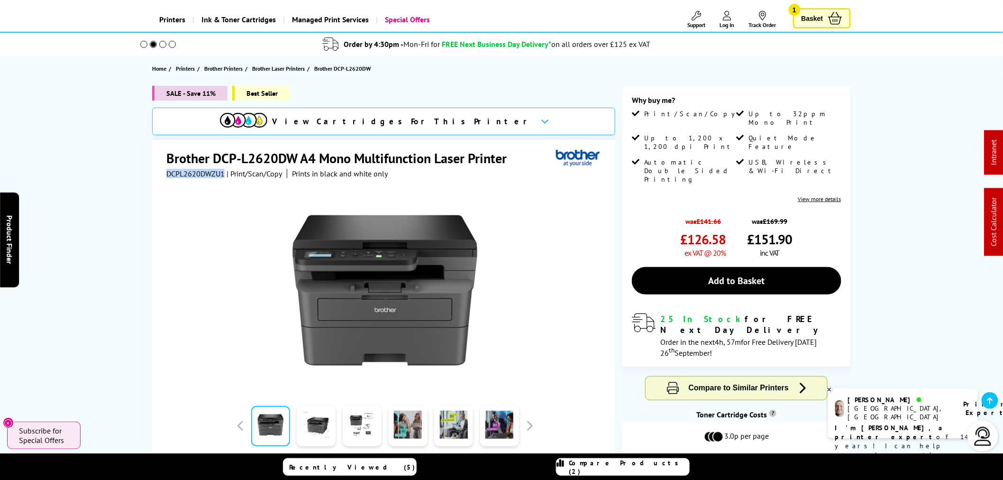
scroll to position [0, 0]
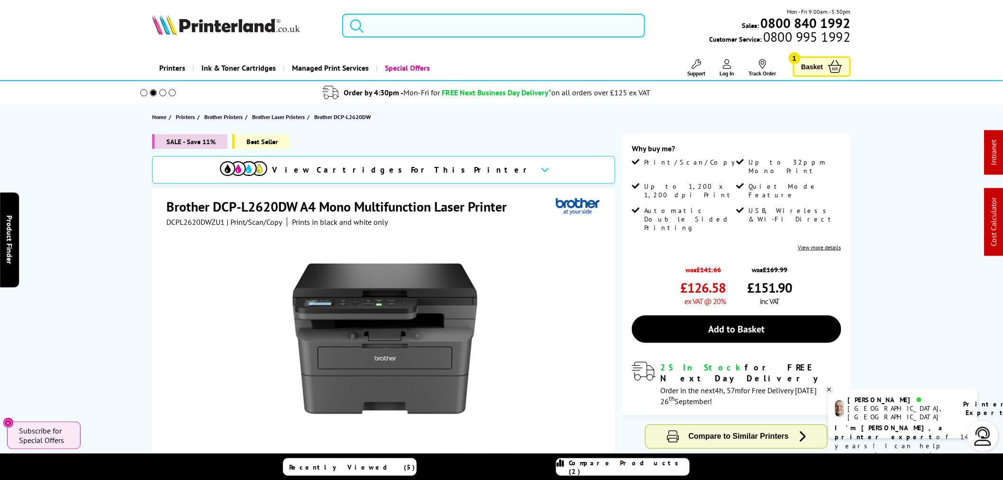
click at [463, 28] on input "search" at bounding box center [493, 26] width 303 height 24
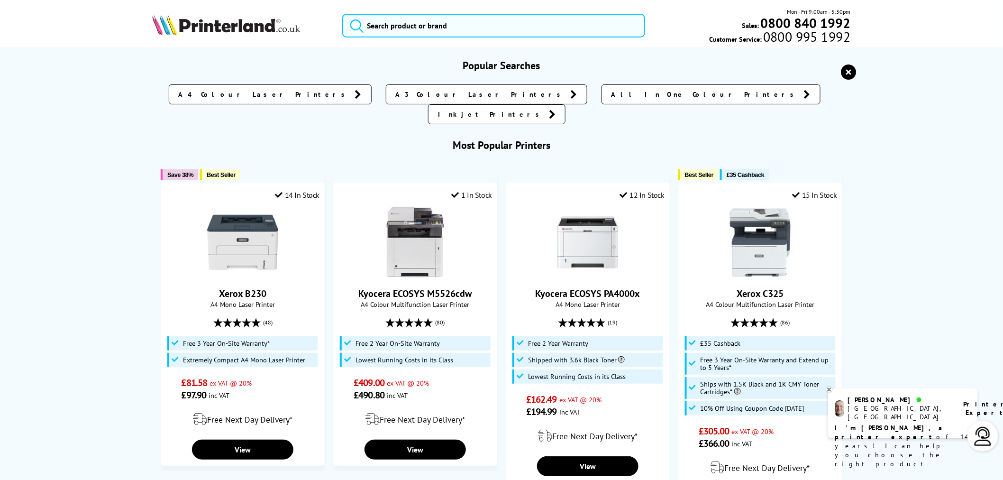
click at [219, 24] on img at bounding box center [226, 24] width 148 height 21
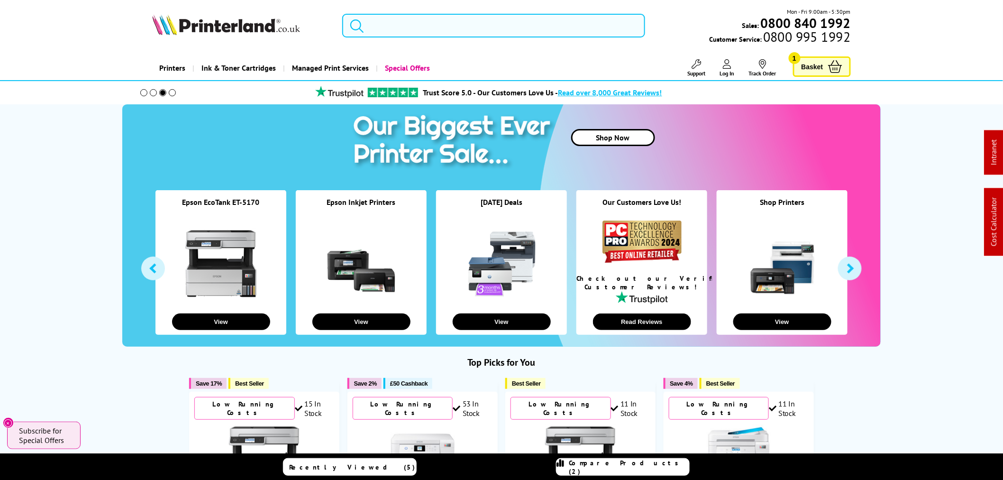
click at [423, 27] on input "search" at bounding box center [493, 26] width 303 height 24
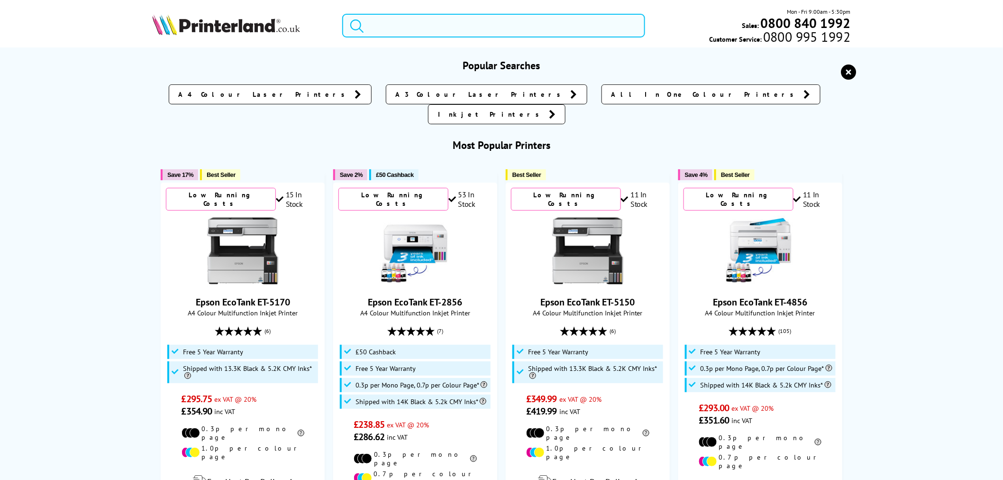
paste input "LC3219XLBK"
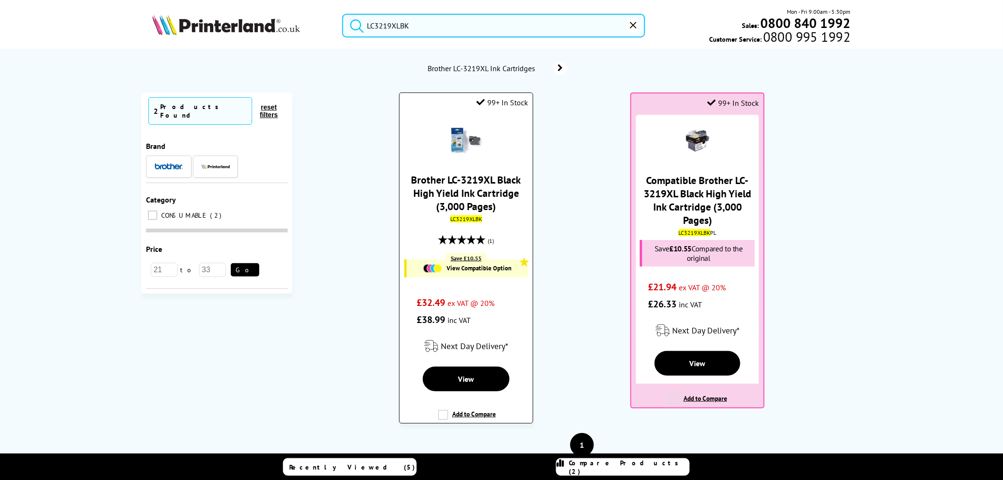
type input "LC3219XLBK"
click at [485, 202] on link "Brother LC-3219XL Black High Yield Ink Cartridge (3,000 Pages)" at bounding box center [467, 193] width 110 height 40
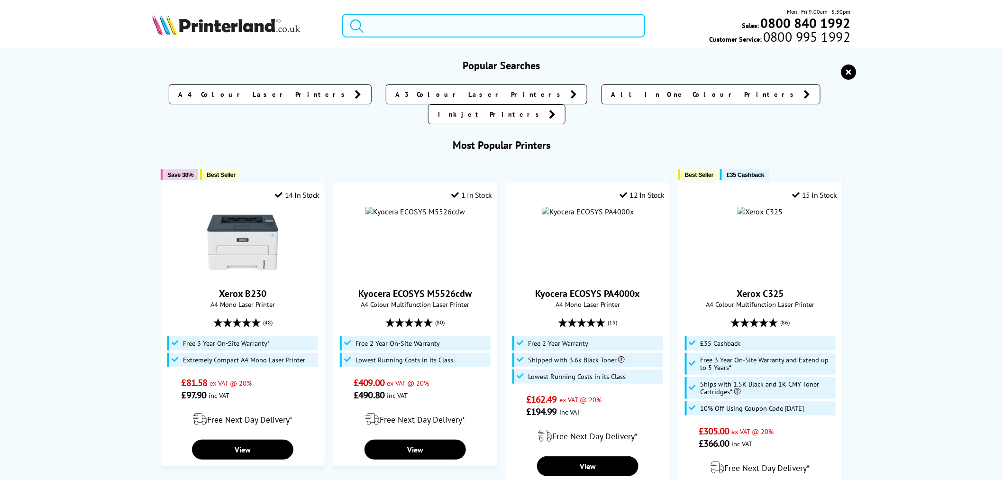
click at [411, 21] on input "search" at bounding box center [493, 26] width 303 height 24
paste input "LC3219XLBK"
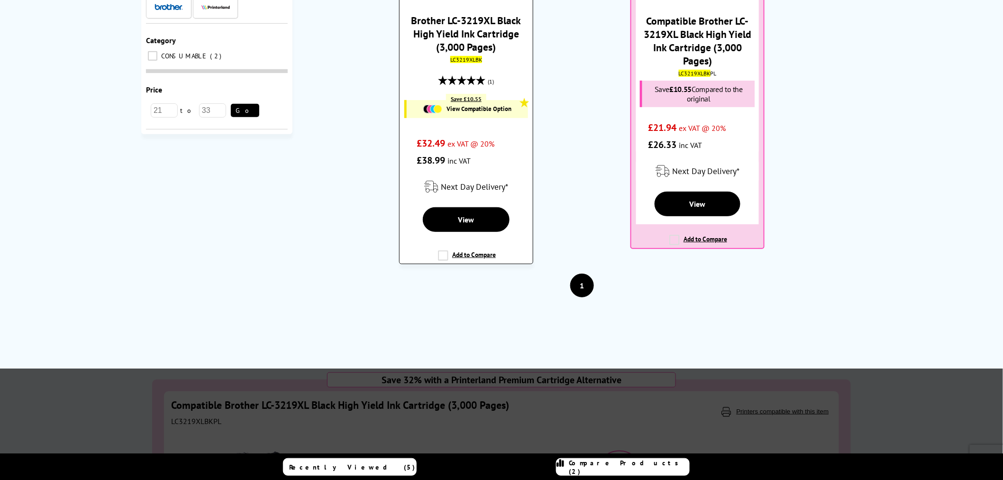
scroll to position [158, 0]
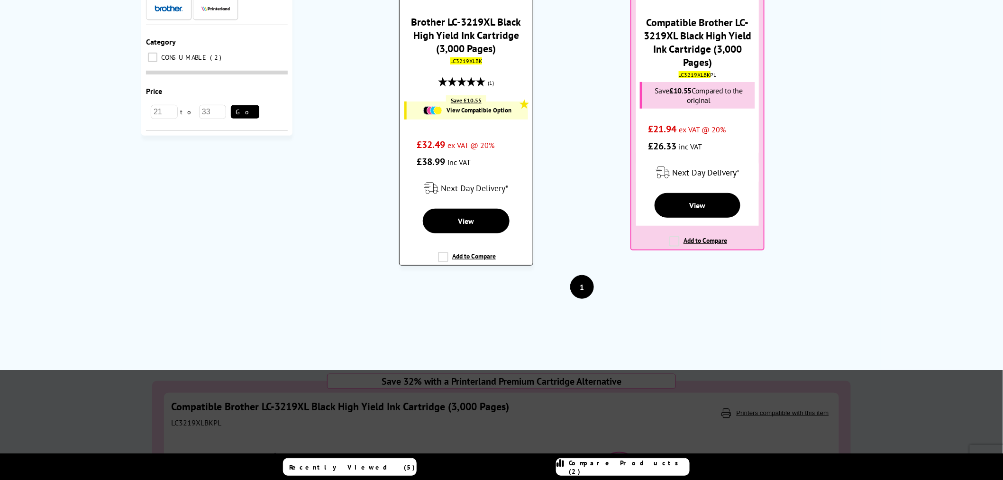
type input "LC3219XLBK"
click at [459, 58] on mark "LC3219XLBK" at bounding box center [467, 60] width 32 height 7
click at [462, 53] on link "Brother LC-3219XL Black High Yield Ink Cartridge (3,000 Pages)" at bounding box center [467, 35] width 110 height 40
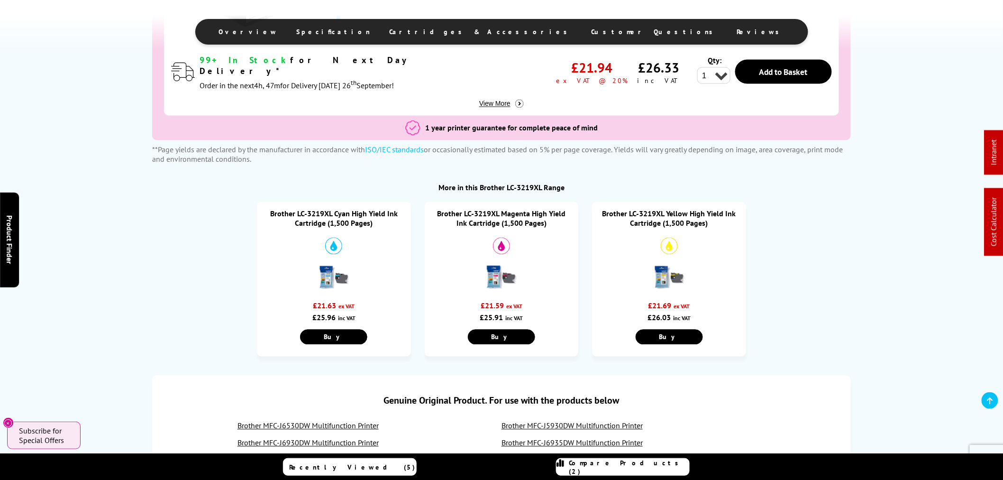
scroll to position [790, 0]
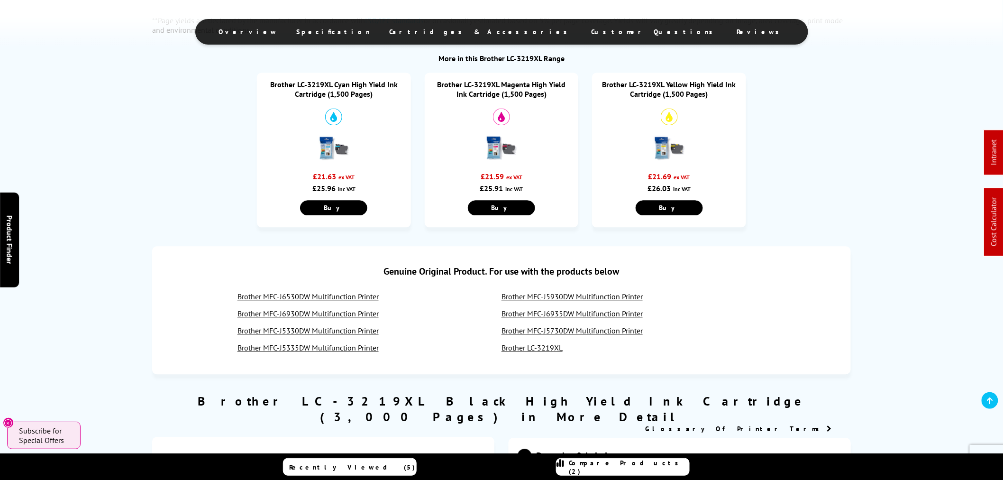
click at [513, 86] on link "Brother LC-3219XL Magenta High Yield Ink Cartridge (1,500 Pages)" at bounding box center [502, 89] width 129 height 19
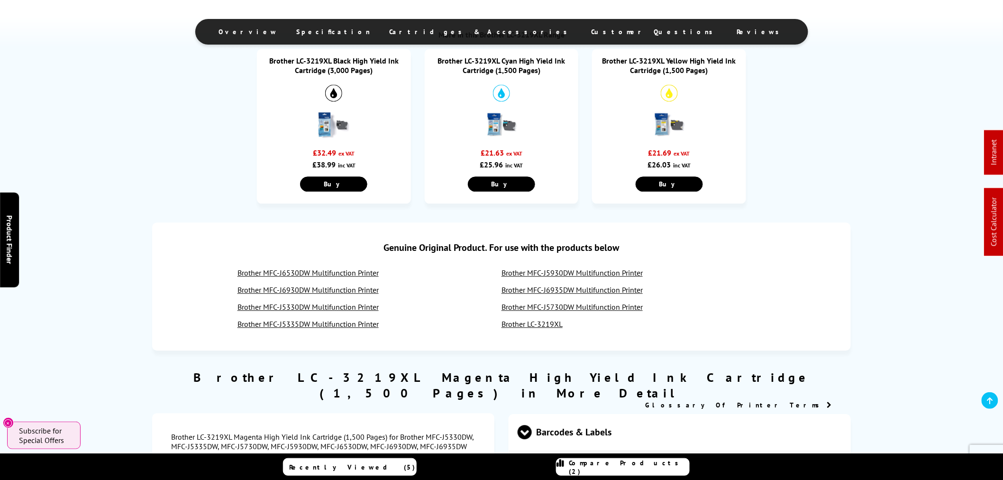
scroll to position [895, 0]
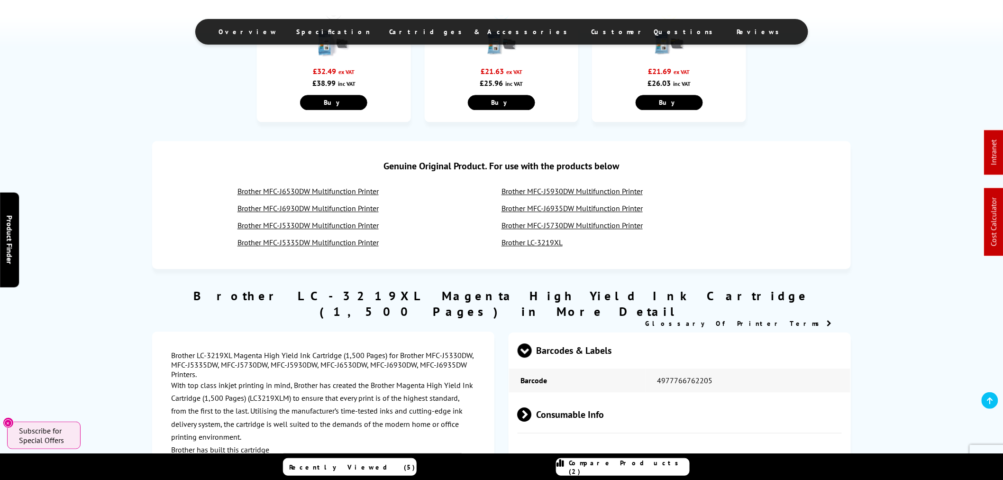
click at [531, 192] on link "Brother MFC-J5930DW Multifunction Printer" at bounding box center [572, 190] width 141 height 9
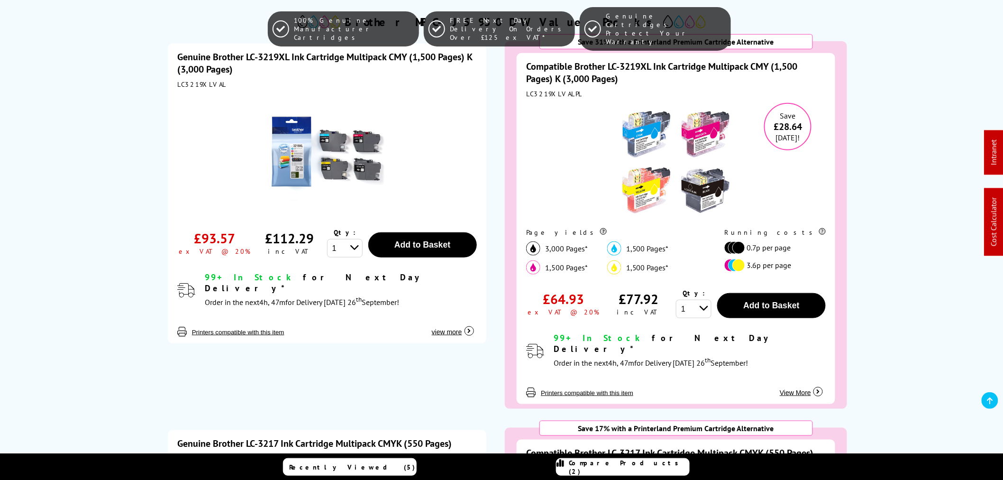
scroll to position [263, 0]
click at [202, 84] on div "LC3219XLVAL" at bounding box center [327, 84] width 300 height 9
click at [202, 86] on div "LC3219XLVAL" at bounding box center [327, 84] width 300 height 9
copy div "LC3219XLVAL"
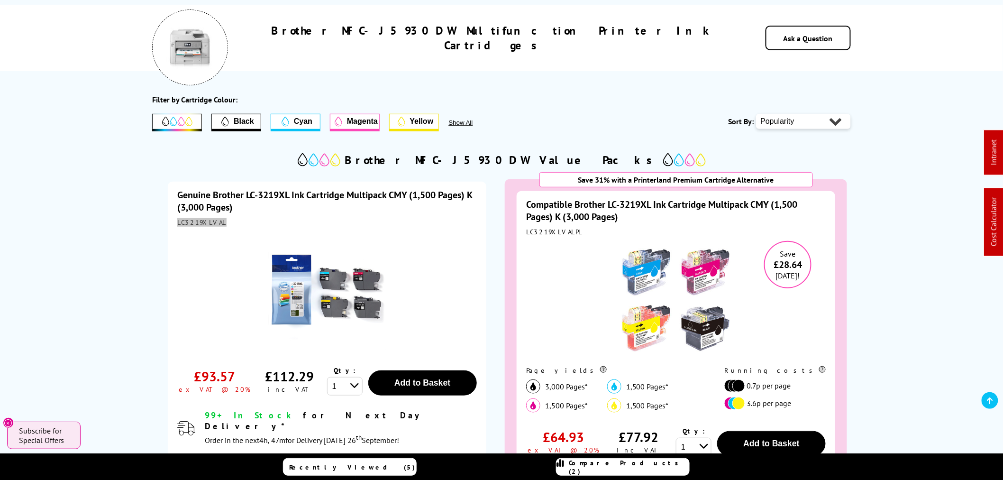
scroll to position [0, 0]
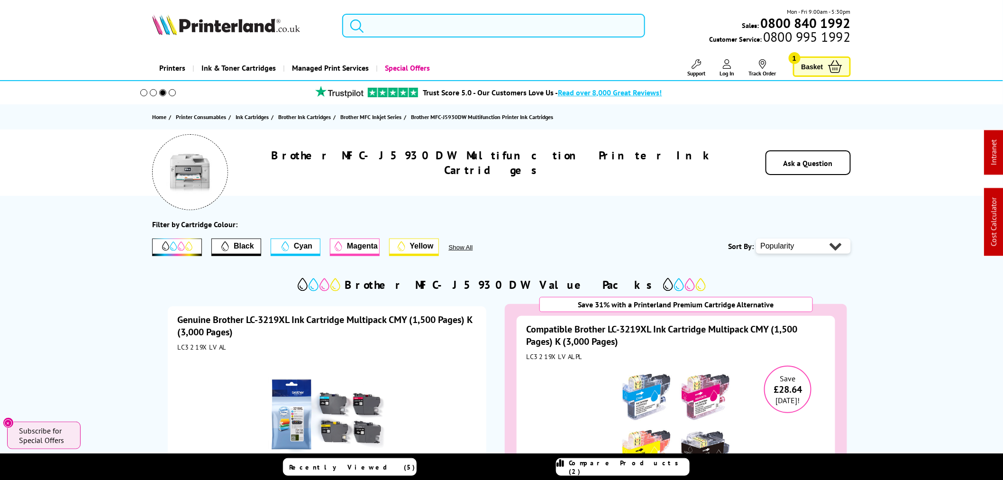
click at [497, 25] on input "search" at bounding box center [493, 26] width 303 height 24
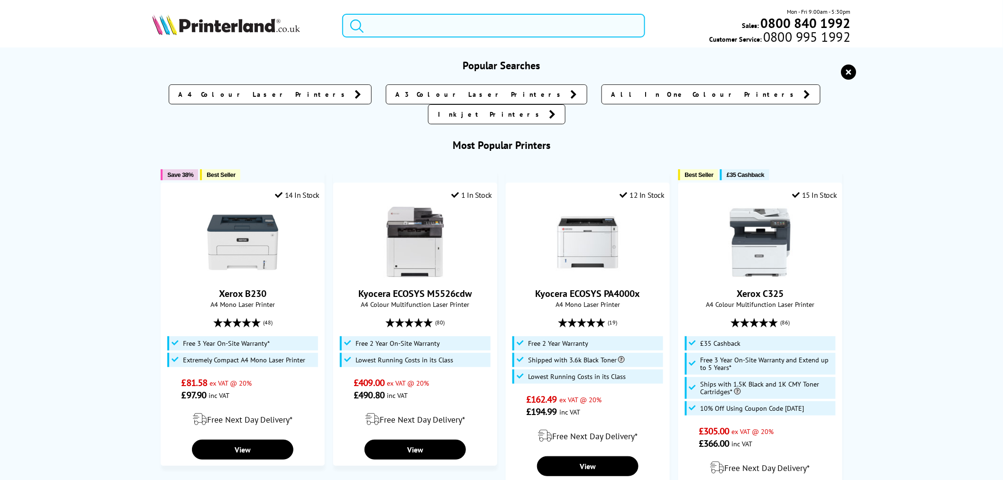
click at [497, 25] on input "search" at bounding box center [493, 26] width 303 height 24
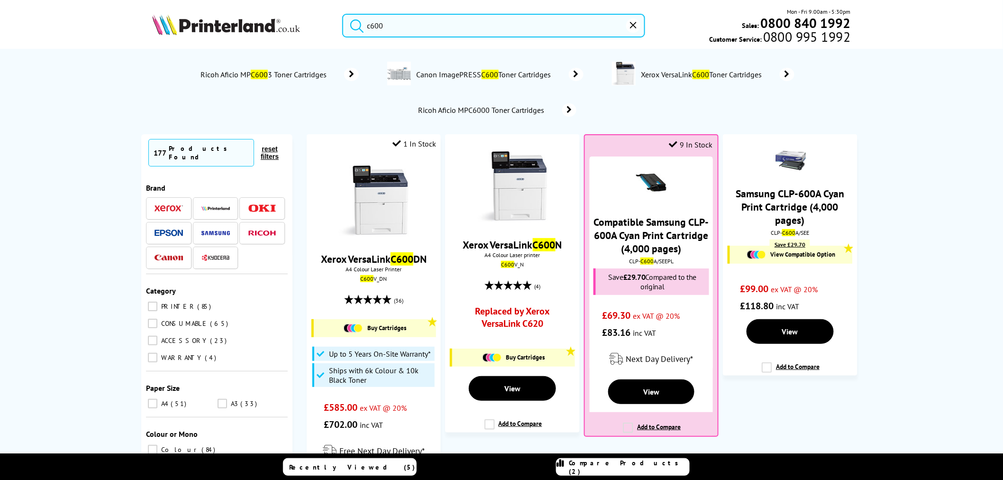
type input "c600"
click at [396, 202] on img at bounding box center [373, 201] width 71 height 71
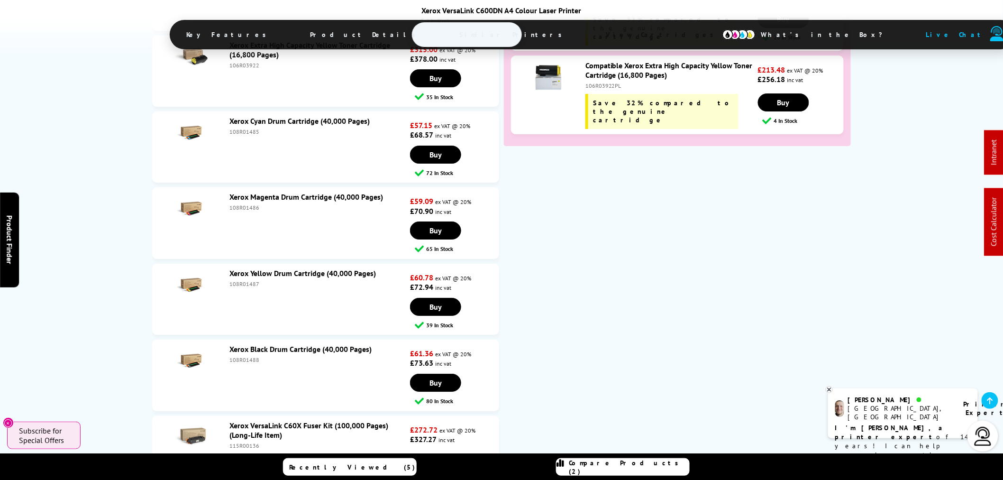
scroll to position [4459, 0]
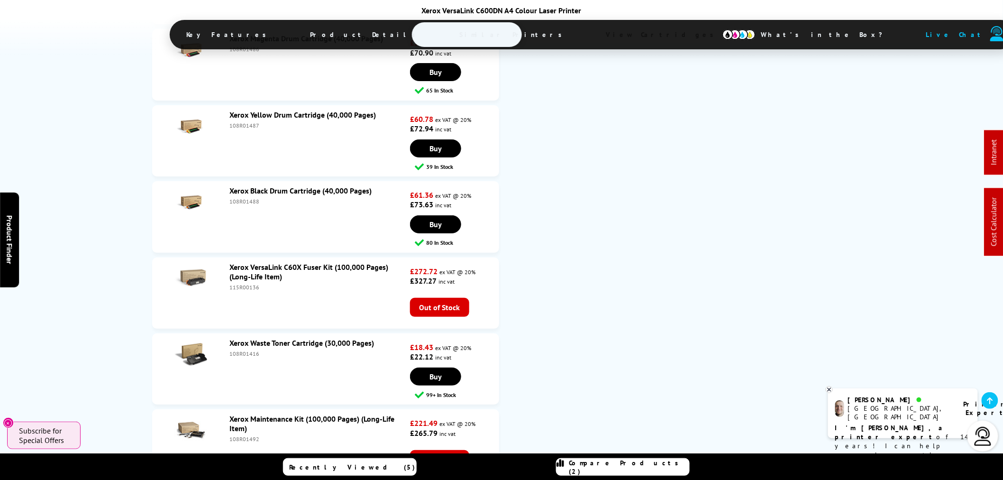
click at [241, 350] on div "108R01416" at bounding box center [319, 353] width 178 height 7
click at [240, 350] on div "108R01416" at bounding box center [319, 353] width 178 height 7
copy div "108R01416"
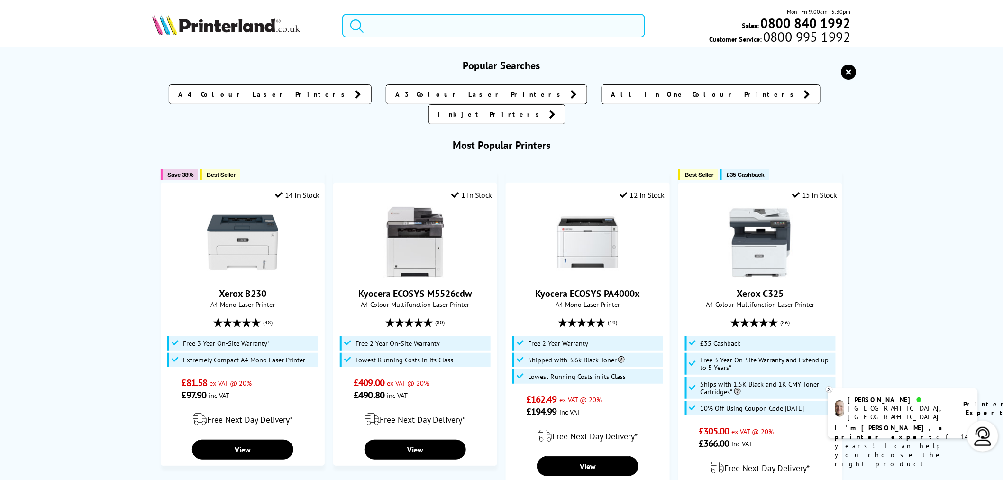
drag, startPoint x: 501, startPoint y: 35, endPoint x: 490, endPoint y: 31, distance: 11.4
click at [501, 32] on input "search" at bounding box center [493, 26] width 303 height 24
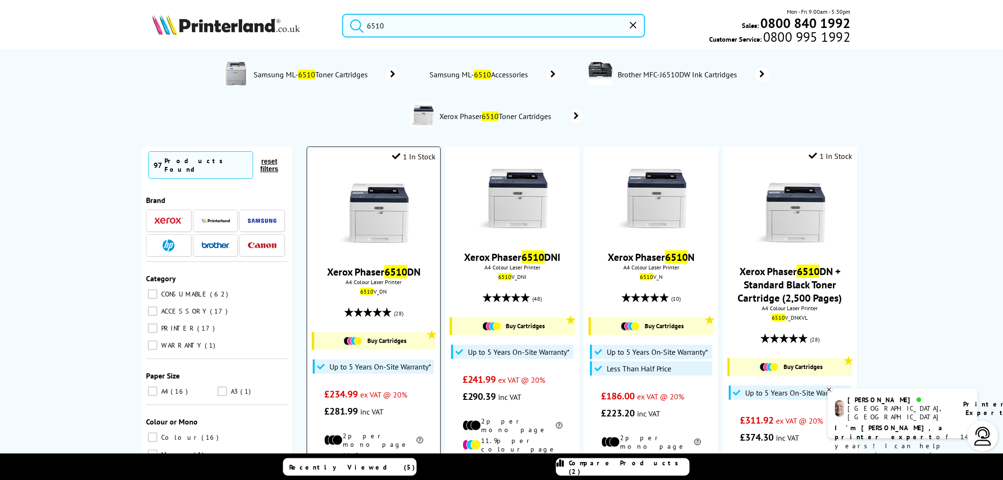
type input "6510"
click at [391, 220] on img at bounding box center [373, 213] width 71 height 71
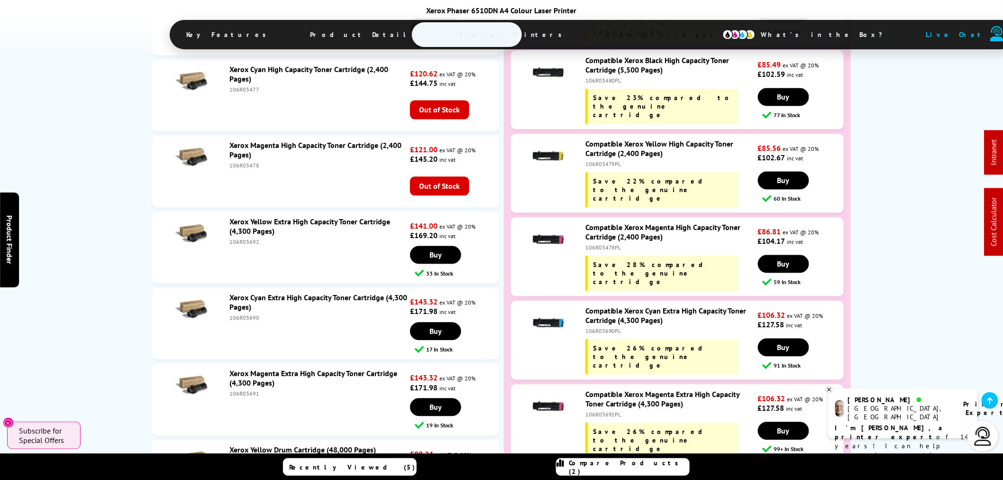
scroll to position [3846, 0]
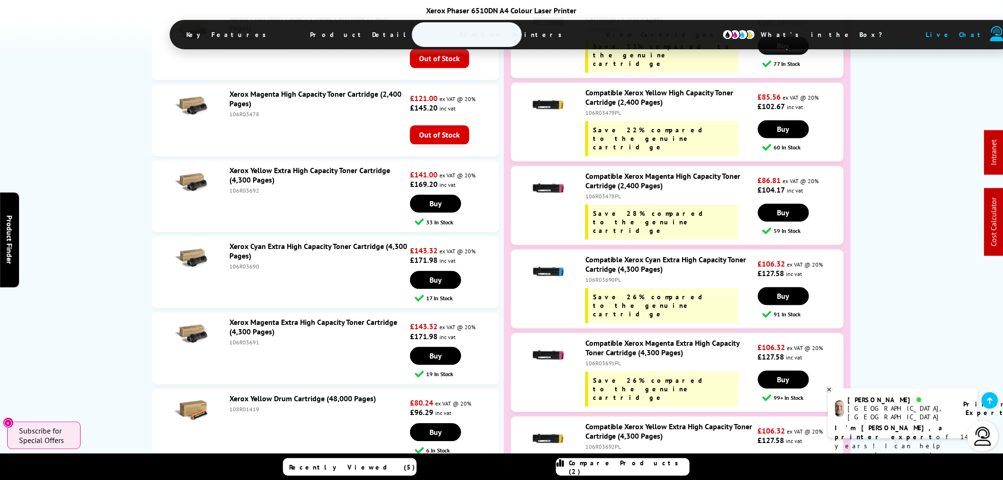
click at [245, 263] on div "106R03690" at bounding box center [319, 266] width 178 height 7
copy div "106R03690"
click at [235, 187] on div "106R03692" at bounding box center [319, 190] width 178 height 7
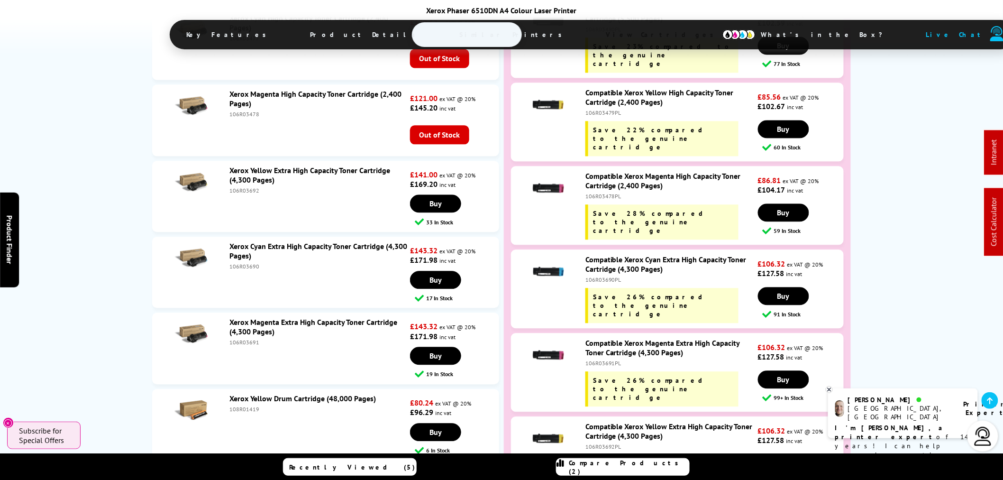
copy div "106R03692"
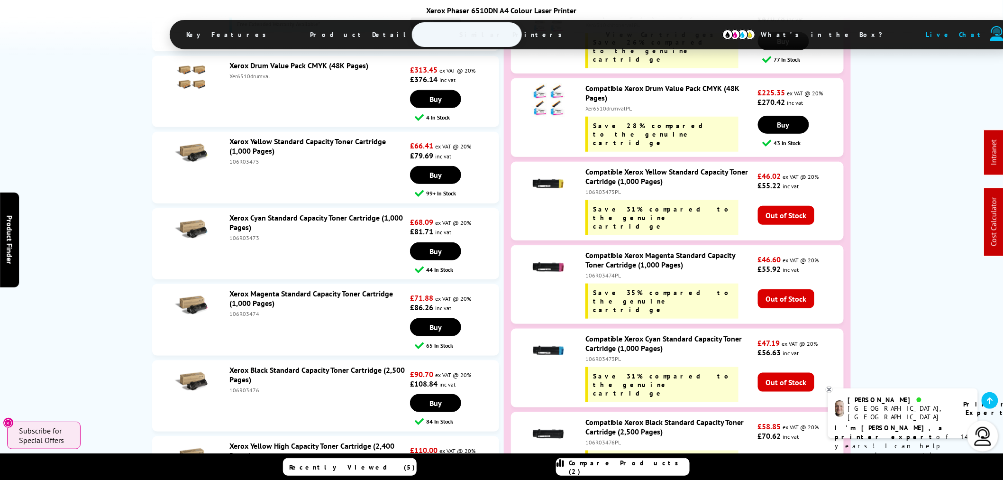
scroll to position [3109, 0]
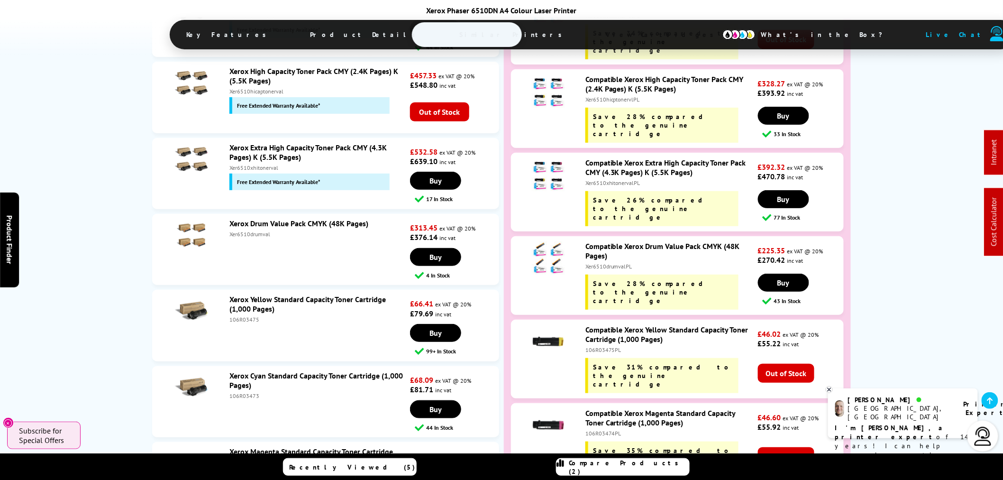
click at [238, 392] on div "106R03473" at bounding box center [319, 395] width 178 height 7
copy li "106R03473"
click at [241, 316] on div "106R03475" at bounding box center [319, 319] width 178 height 7
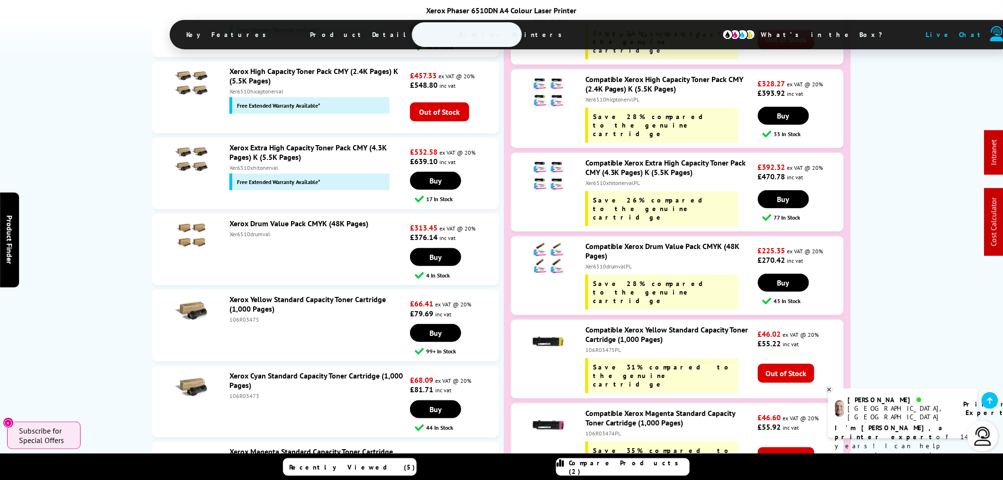
click at [241, 316] on div "106R03475" at bounding box center [319, 319] width 178 height 7
copy div "106R03475"
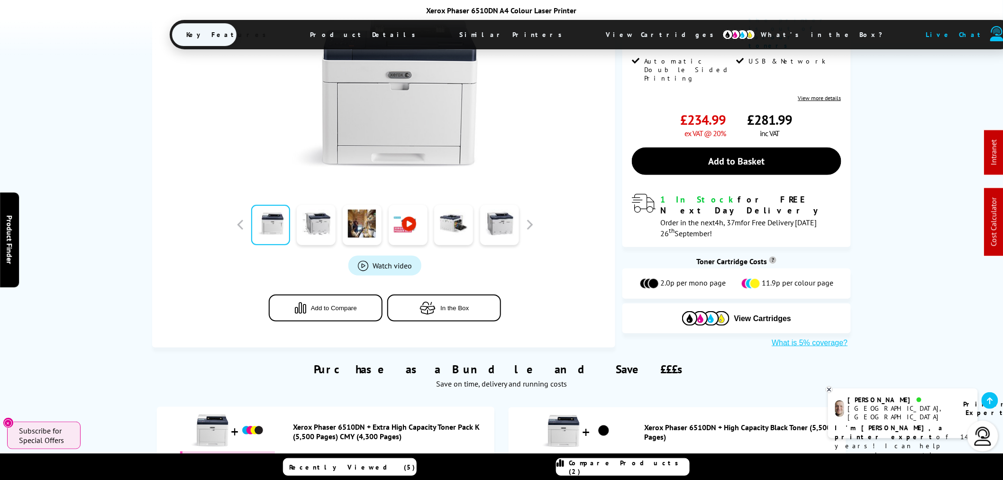
scroll to position [0, 0]
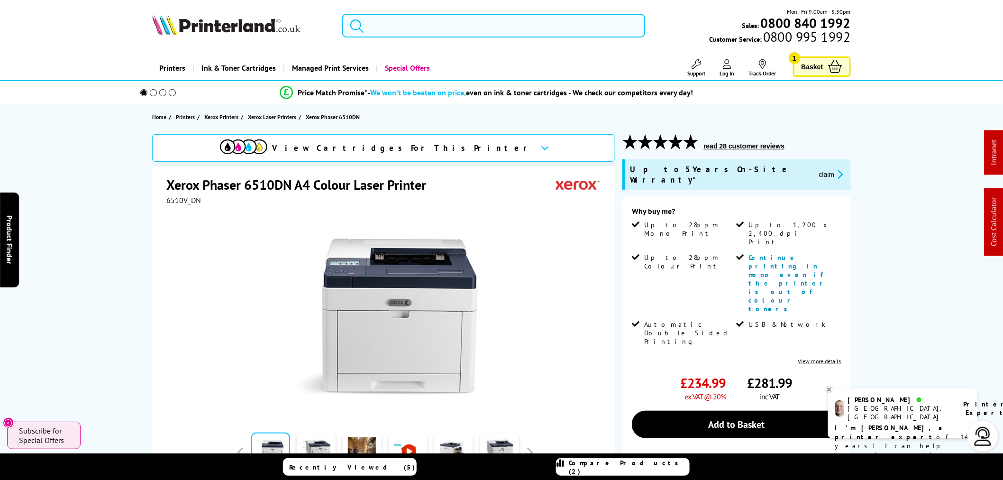
click at [373, 27] on input "search" at bounding box center [493, 26] width 303 height 24
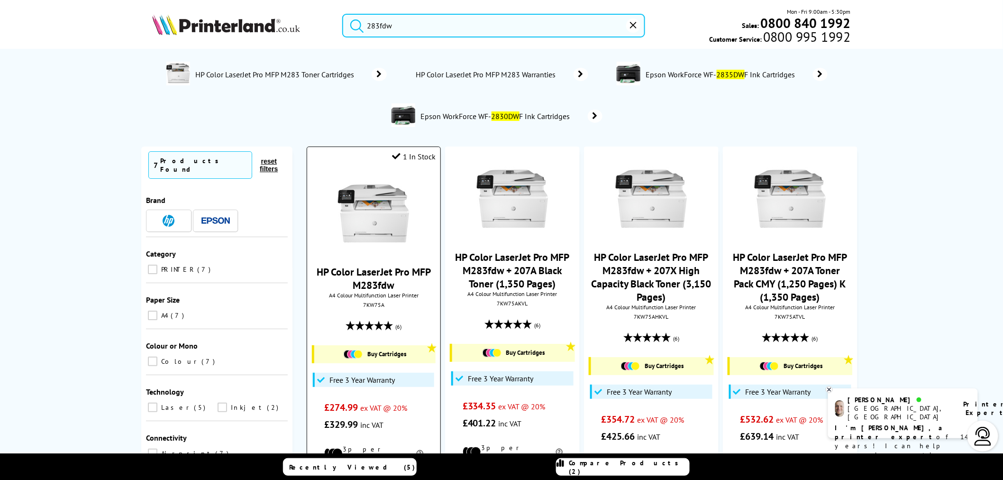
click at [364, 308] on div "7KW75A" at bounding box center [373, 304] width 119 height 7
click at [366, 308] on div "7KW75A" at bounding box center [373, 304] width 119 height 7
copy div "7KW75A"
drag, startPoint x: 424, startPoint y: 32, endPoint x: 257, endPoint y: 36, distance: 167.4
click at [267, 40] on div "283fdw Mon - Fri 9:00am - 5:30pm Sales: 0800 840 1992 Customer Service: 0800 99…" at bounding box center [501, 28] width 759 height 42
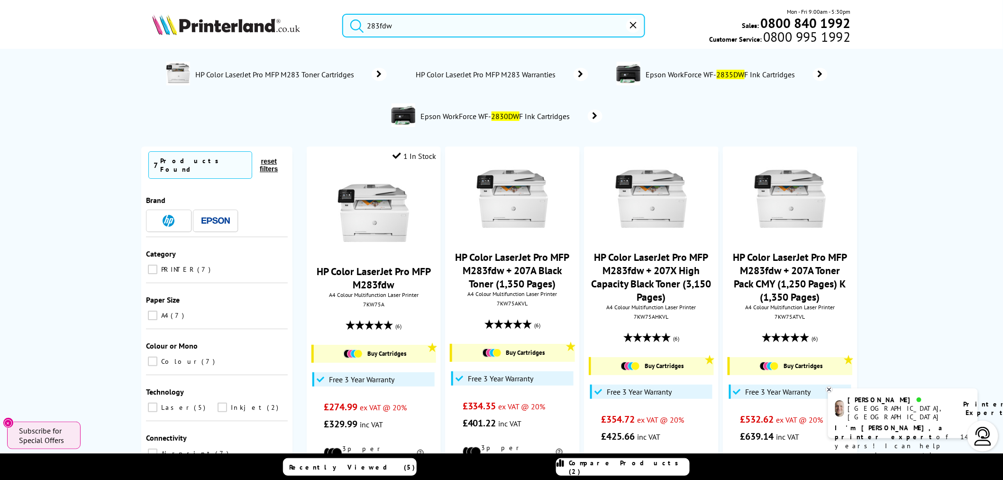
paste input "1102Z03NL0"
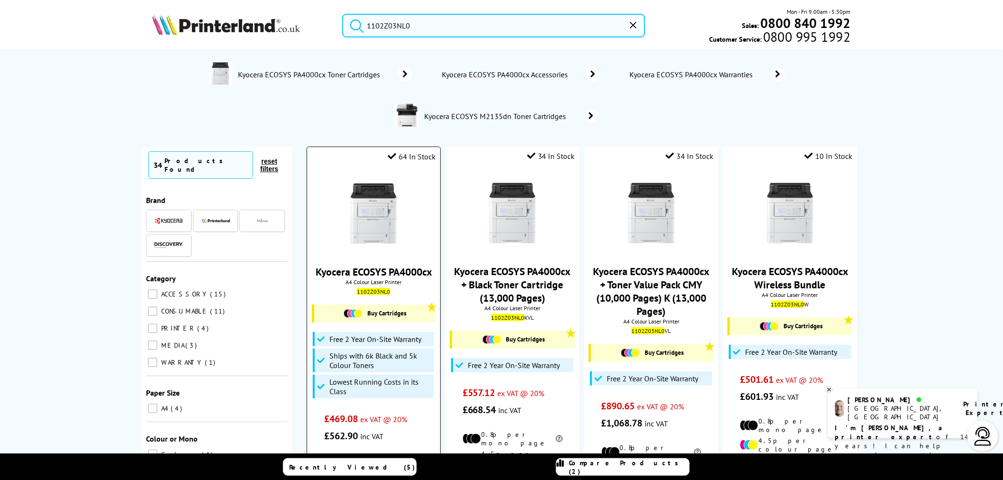
type input "1102Z03NL0"
click at [392, 221] on img at bounding box center [373, 213] width 71 height 71
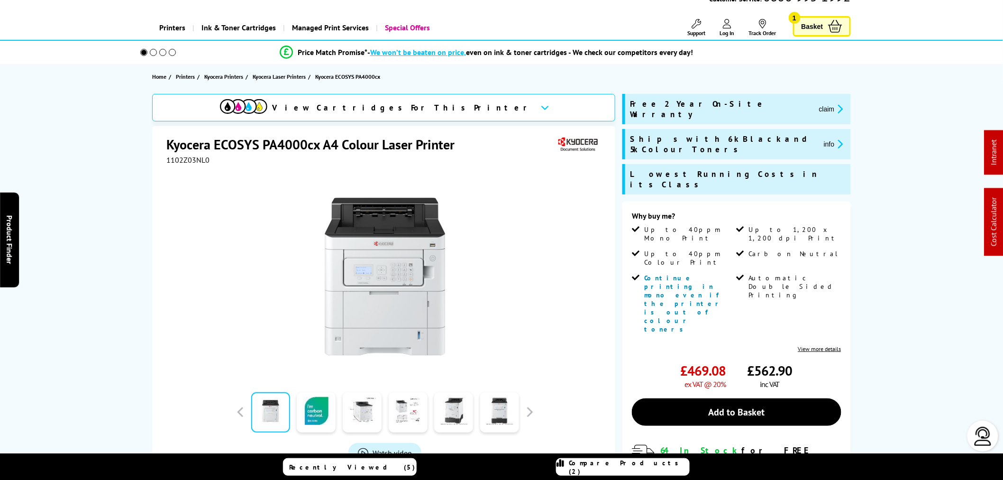
scroll to position [53, 0]
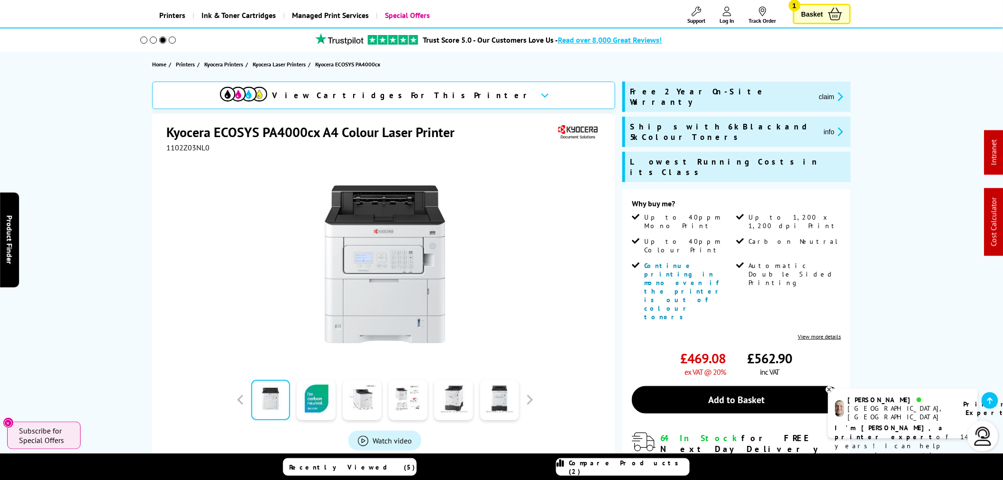
drag, startPoint x: 756, startPoint y: 95, endPoint x: 748, endPoint y: 95, distance: 8.1
click at [817, 92] on button "claim" at bounding box center [832, 96] width 30 height 11
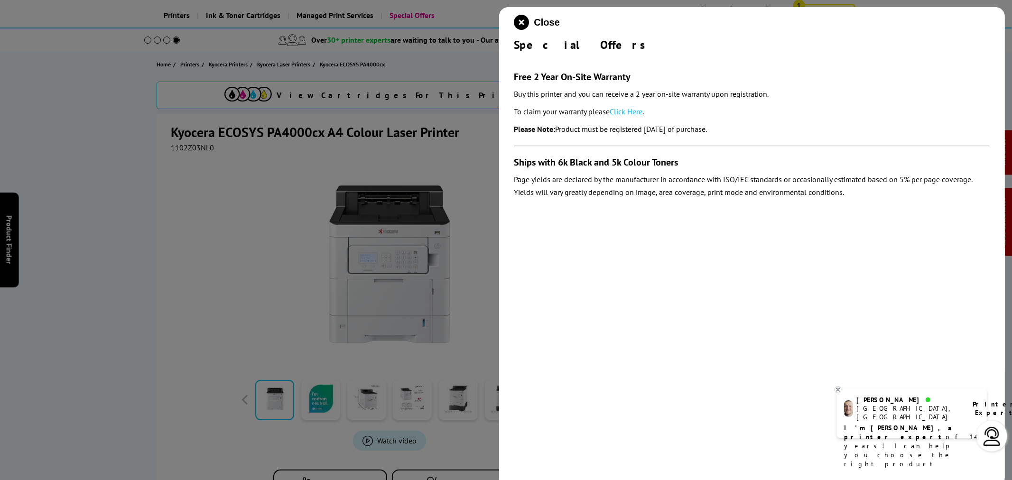
drag, startPoint x: 505, startPoint y: 66, endPoint x: 846, endPoint y: 160, distance: 353.5
click at [764, 126] on div "Close Special Offers Free 2 Year On-Site Warranty Buy this printer and you can …" at bounding box center [752, 247] width 506 height 480
copy section "Free 2 Year On-Site Warranty Buy this printer and you can receive a 2 year on-s…"
click at [515, 20] on div "Close Special Offers Free 2 Year On-Site Warranty Buy this printer and you can …" at bounding box center [752, 247] width 506 height 480
drag, startPoint x: 515, startPoint y: 24, endPoint x: 505, endPoint y: 28, distance: 10.7
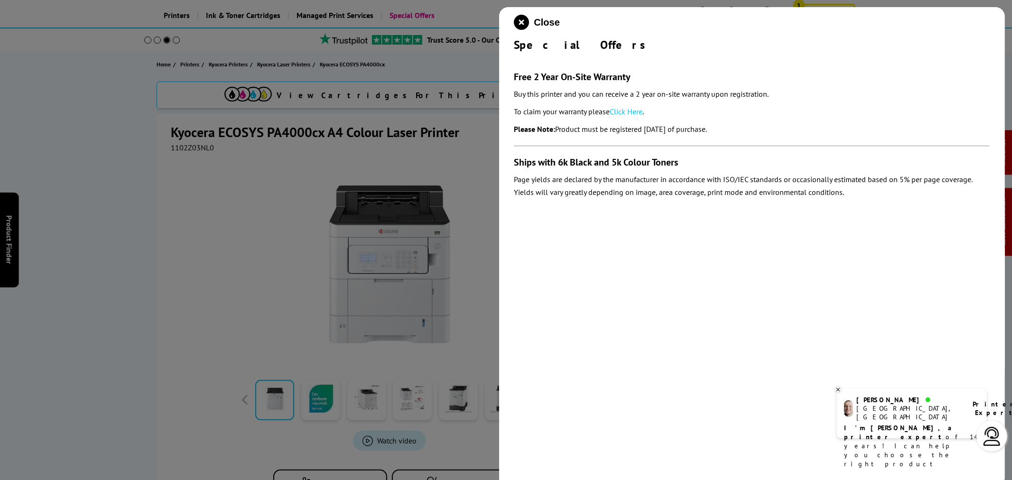
click at [514, 26] on icon "close modal" at bounding box center [521, 22] width 15 height 15
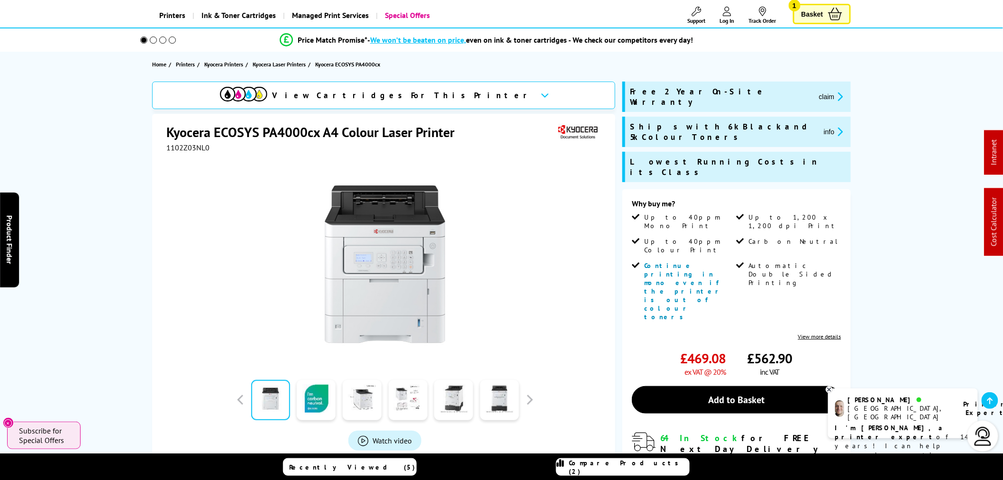
click at [698, 9] on icon at bounding box center [696, 11] width 9 height 9
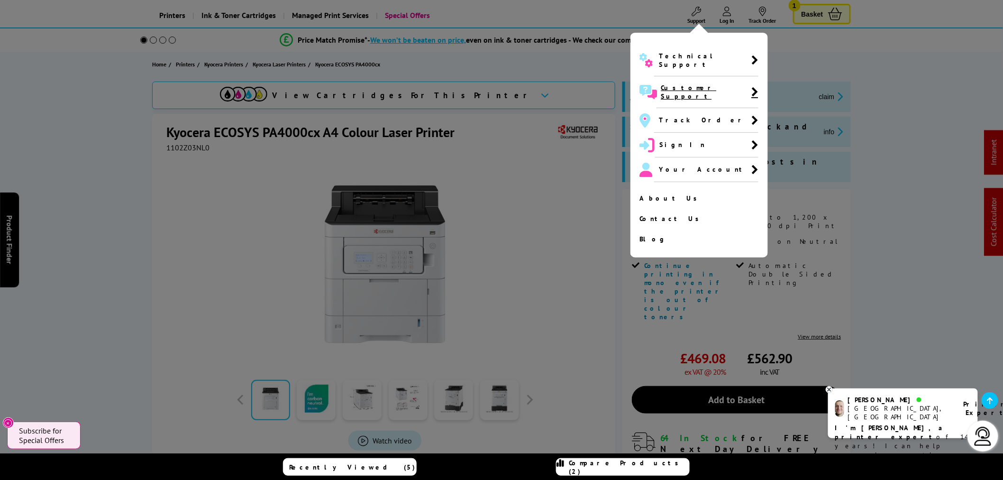
click at [679, 85] on span "Customer Support" at bounding box center [707, 91] width 91 height 17
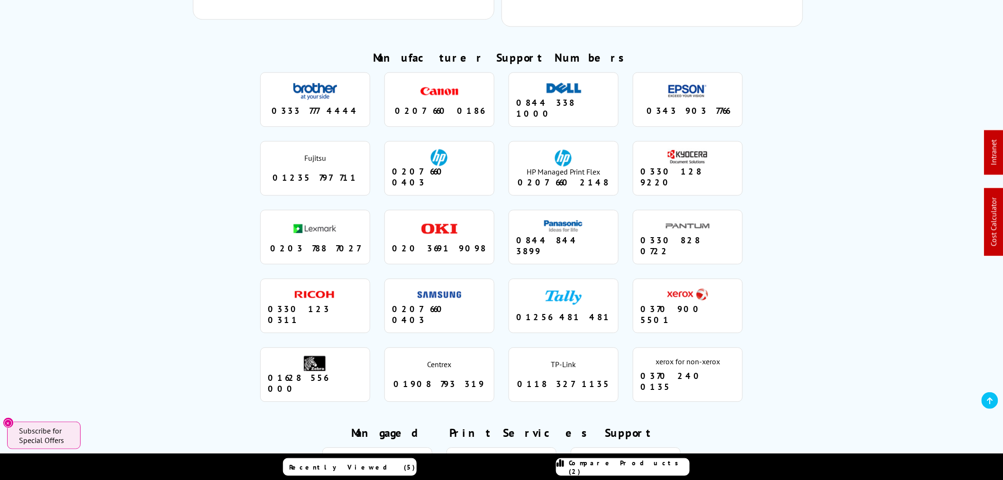
scroll to position [737, 0]
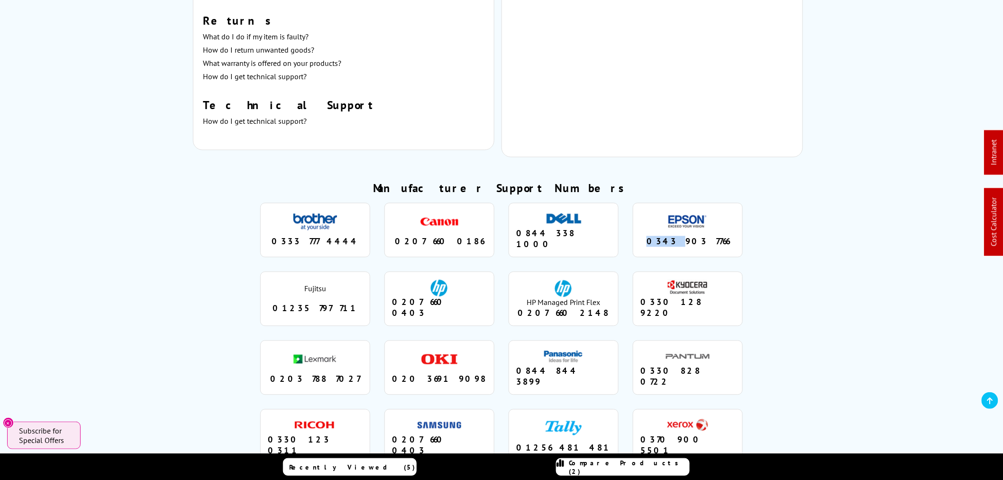
drag, startPoint x: 662, startPoint y: 234, endPoint x: 681, endPoint y: 236, distance: 19.1
click at [681, 236] on div "0343 903 7766" at bounding box center [688, 241] width 95 height 11
click at [678, 236] on div "0343 903 7766" at bounding box center [688, 241] width 95 height 11
click at [683, 236] on div "0343 903 7766" at bounding box center [688, 241] width 95 height 11
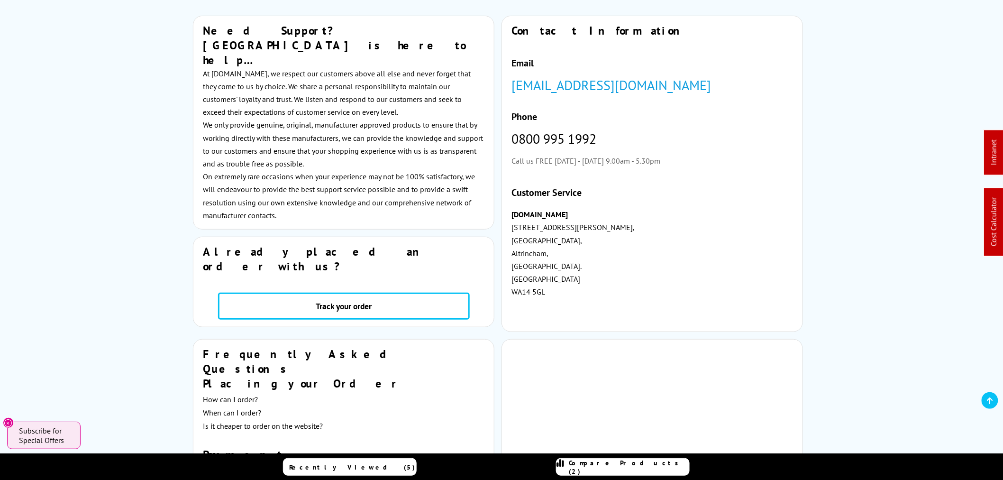
scroll to position [0, 0]
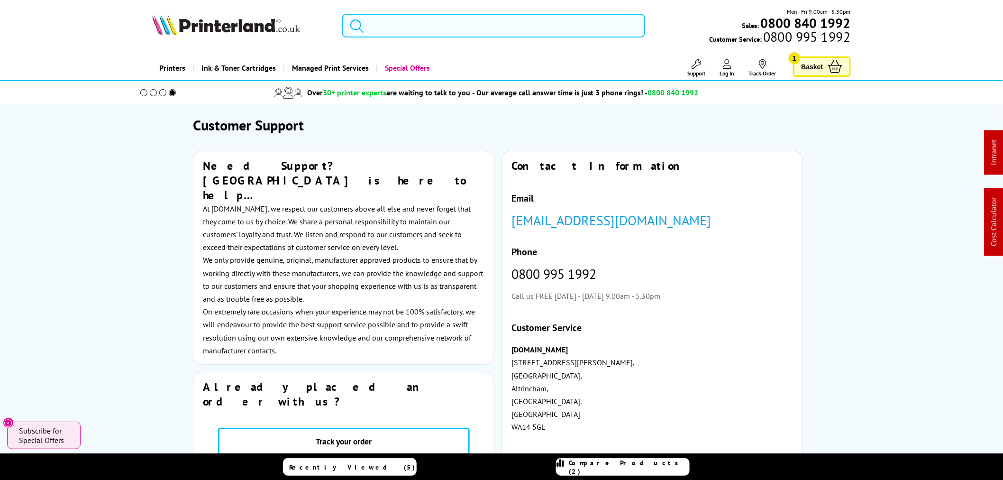
click at [491, 24] on input "search" at bounding box center [493, 26] width 303 height 24
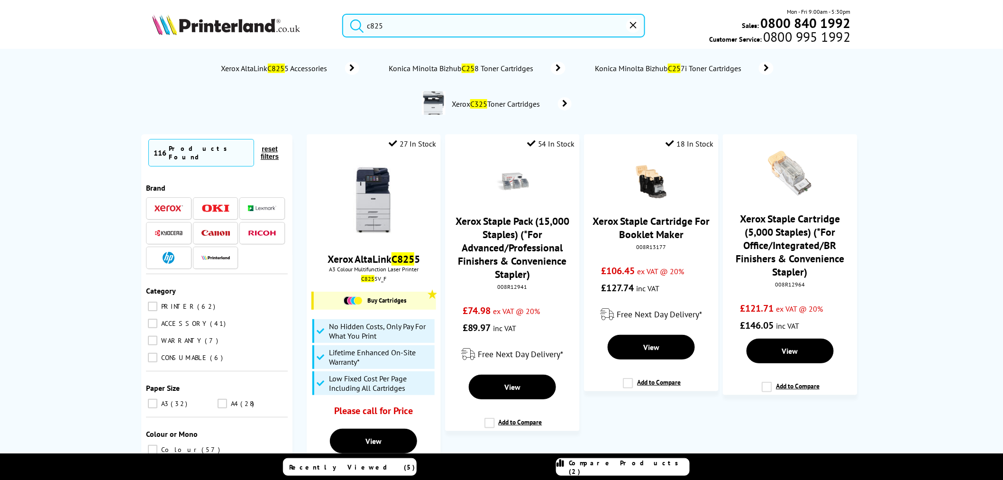
click at [436, 18] on input "c825" at bounding box center [493, 26] width 303 height 24
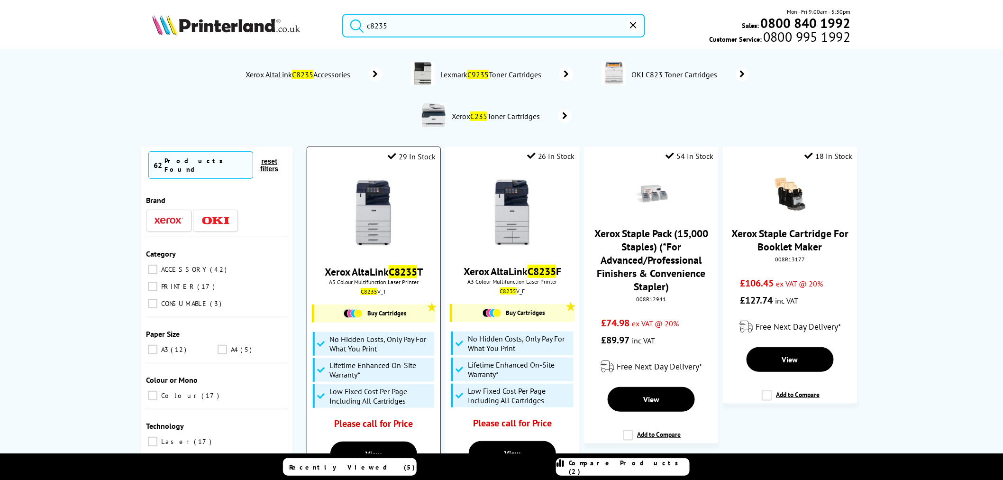
type input "c8235"
click at [382, 193] on img at bounding box center [373, 213] width 71 height 71
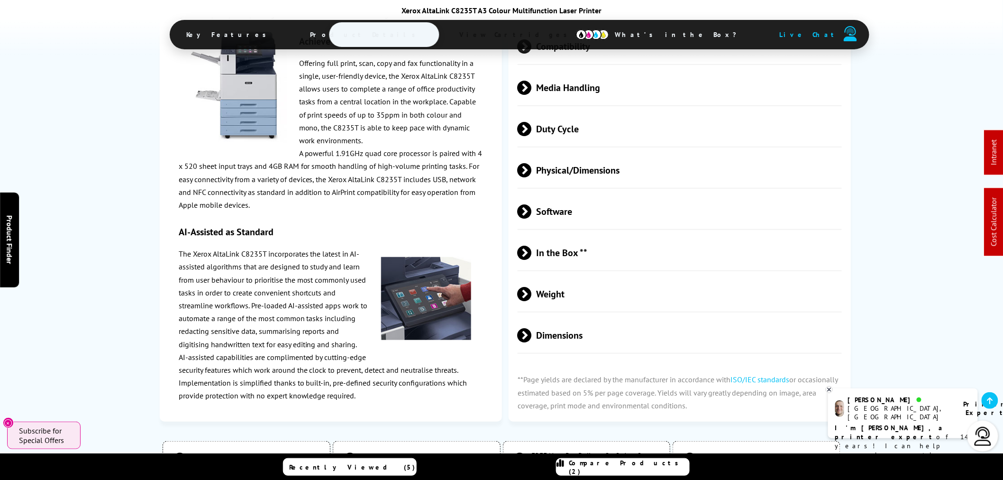
scroll to position [1633, 0]
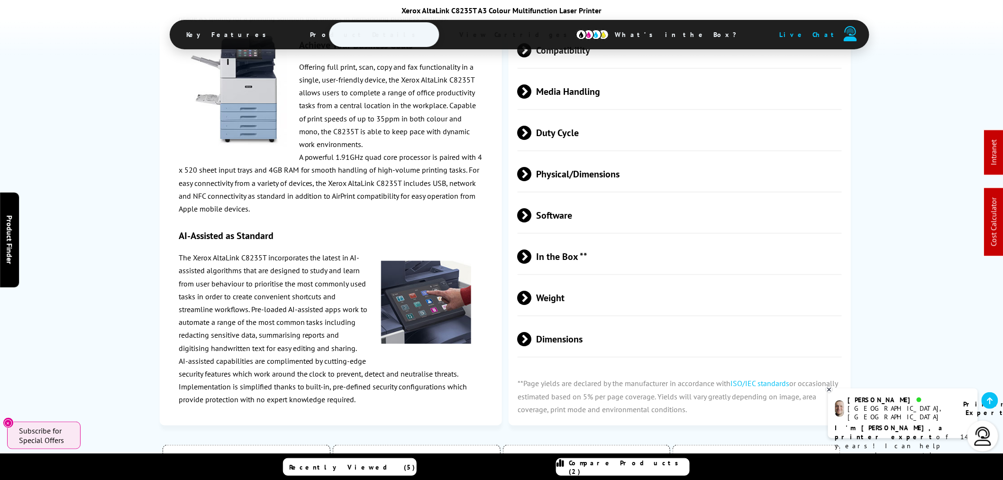
click at [575, 163] on span "Physical/Dimensions" at bounding box center [680, 174] width 324 height 36
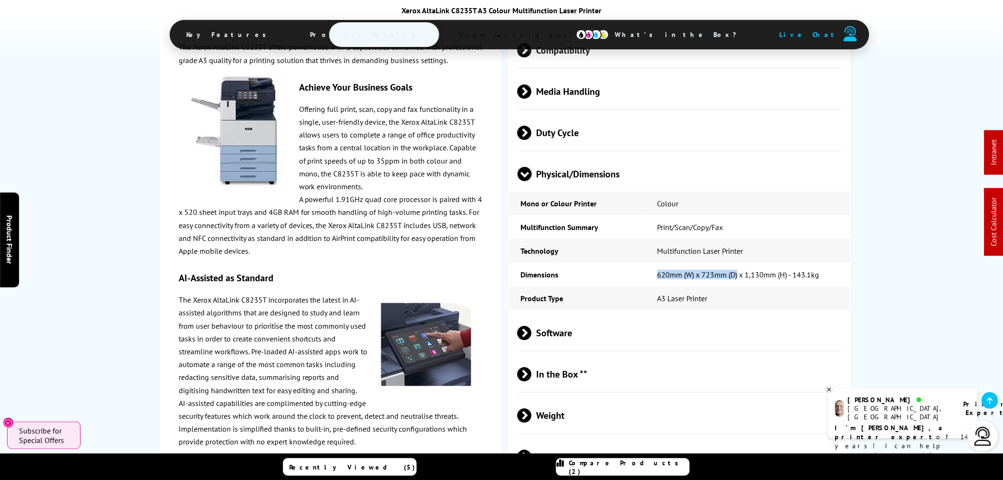
drag, startPoint x: 653, startPoint y: 258, endPoint x: 732, endPoint y: 262, distance: 78.3
click at [737, 264] on td "620mm (W) x 723mm (D) x 1,130mm (H) - 143.1kg" at bounding box center [748, 275] width 205 height 24
copy td "620mm (W) x 723mm (D)"
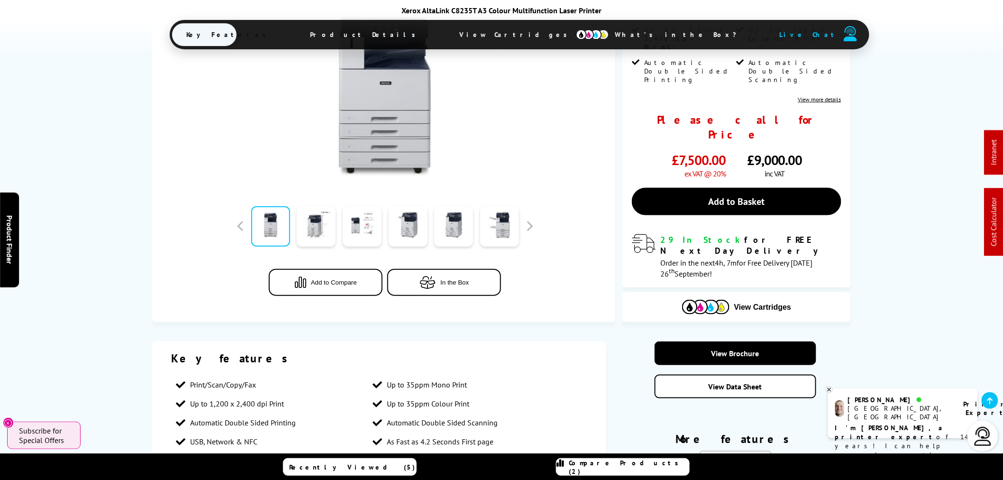
scroll to position [0, 0]
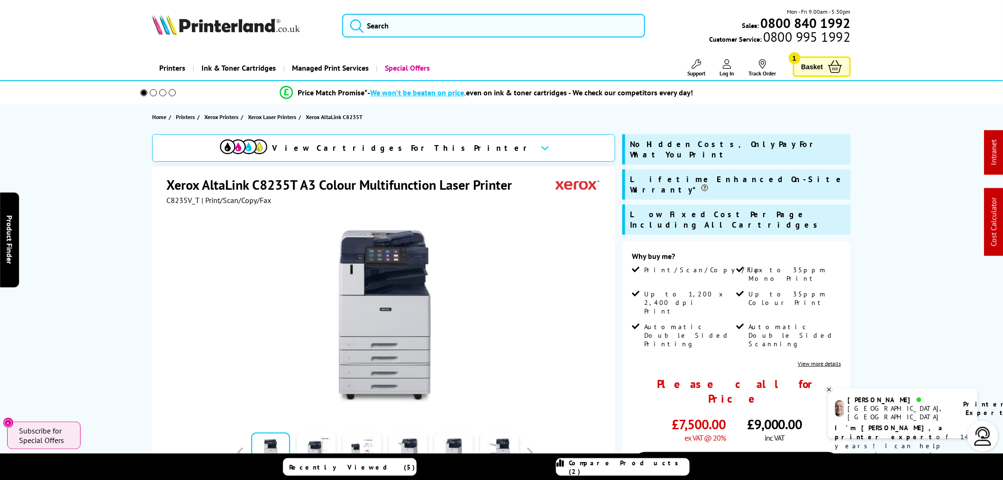
click at [561, 40] on div "Mon - Fri 9:00am - 5:30pm Sales: 0800 840 1992 Customer Service: 0800 995 1992" at bounding box center [501, 28] width 759 height 42
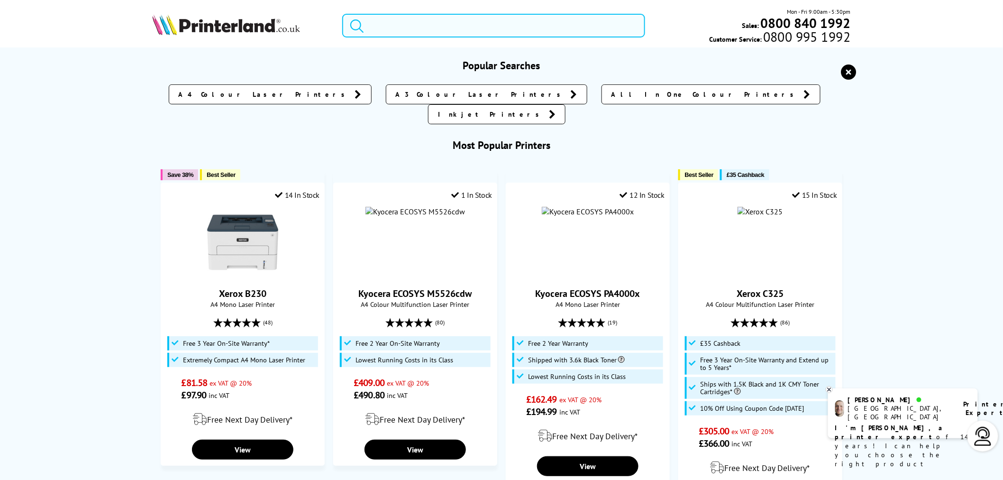
click at [550, 18] on input "search" at bounding box center [493, 26] width 303 height 24
paste input "106R03528"
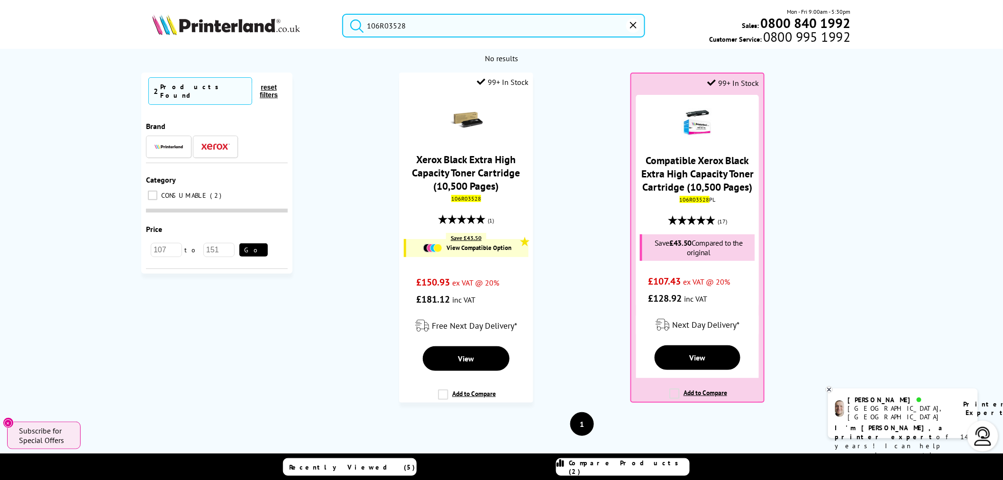
drag, startPoint x: 434, startPoint y: 18, endPoint x: 114, endPoint y: 35, distance: 321.0
click at [163, 35] on div "106R03528 Mon - Fri 9:00am - 5:30pm Sales: 0800 840 1992 Customer Service: 0800…" at bounding box center [501, 28] width 759 height 42
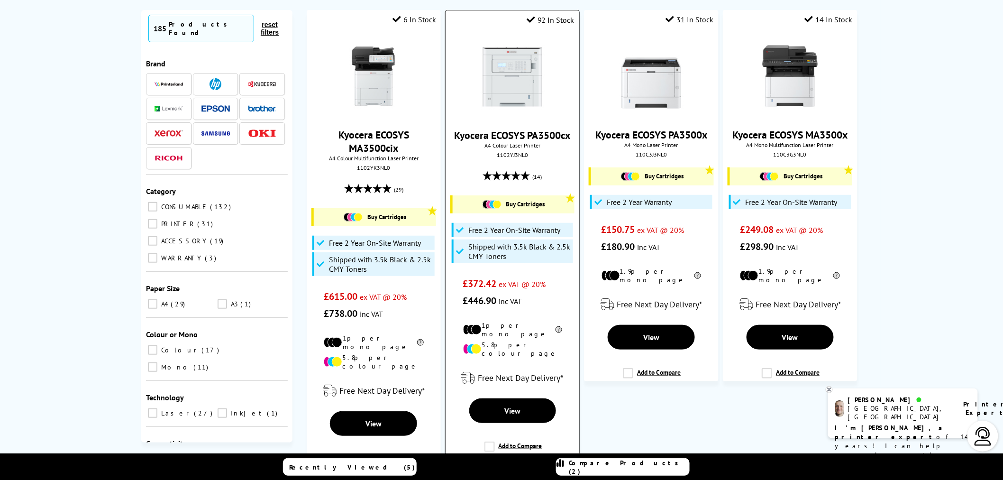
scroll to position [105, 0]
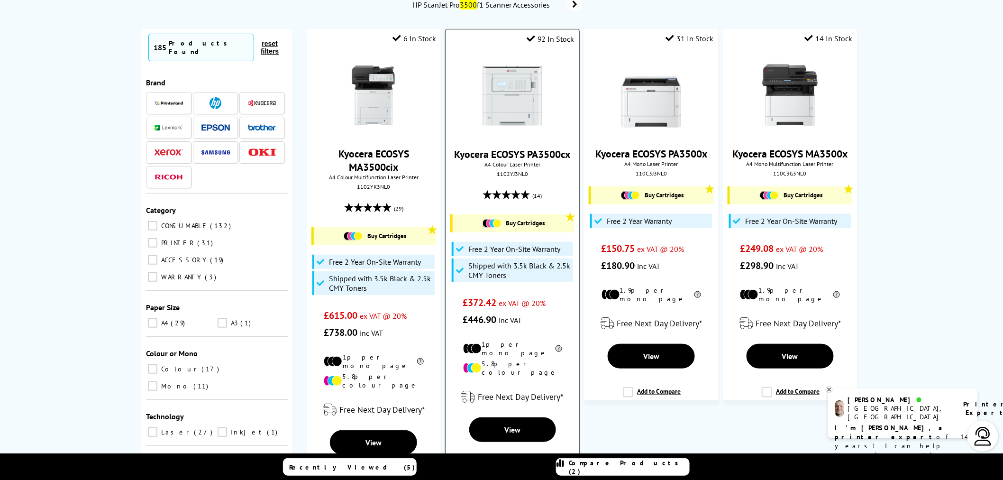
type input "3500"
click at [514, 101] on img at bounding box center [512, 95] width 71 height 71
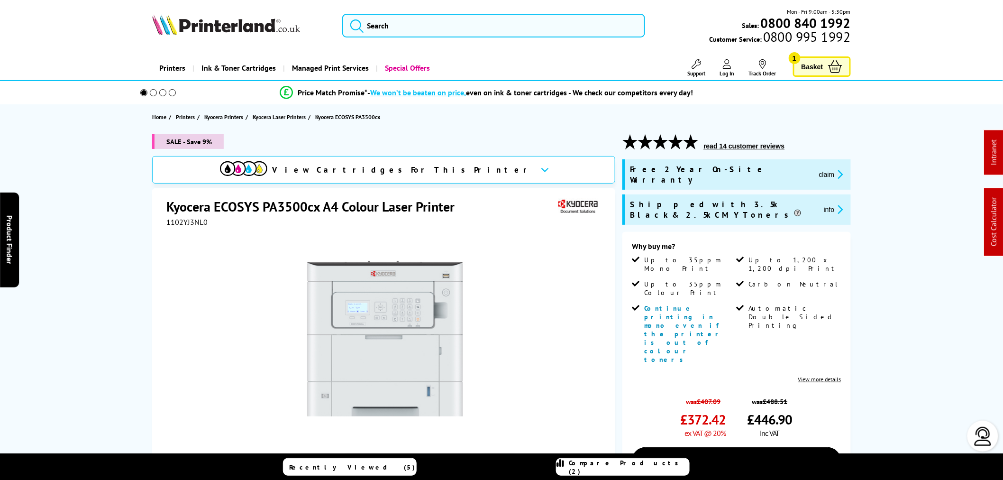
drag, startPoint x: 488, startPoint y: 352, endPoint x: 448, endPoint y: 345, distance: 41.3
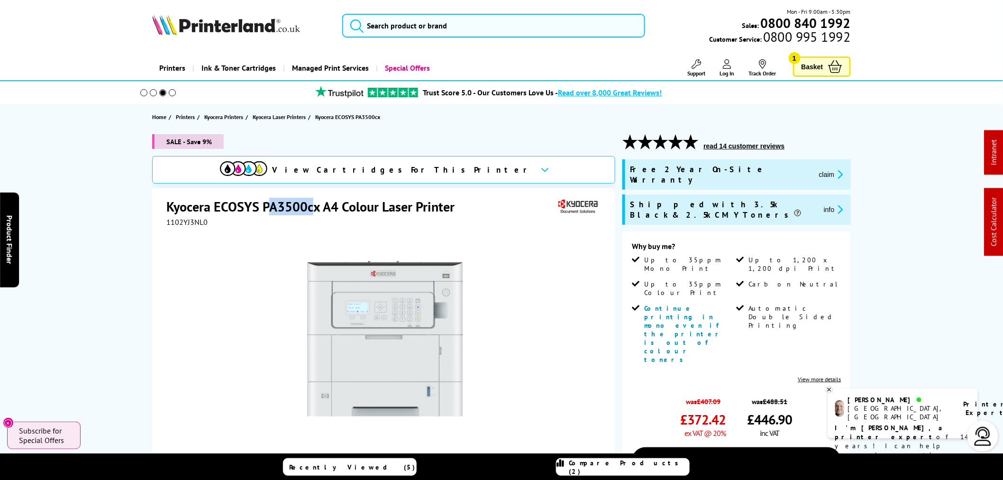
drag, startPoint x: 269, startPoint y: 203, endPoint x: 313, endPoint y: 206, distance: 44.2
click at [313, 206] on h1 "Kyocera ECOSYS PA3500cx A4 Colour Laser Printer" at bounding box center [315, 207] width 298 height 18
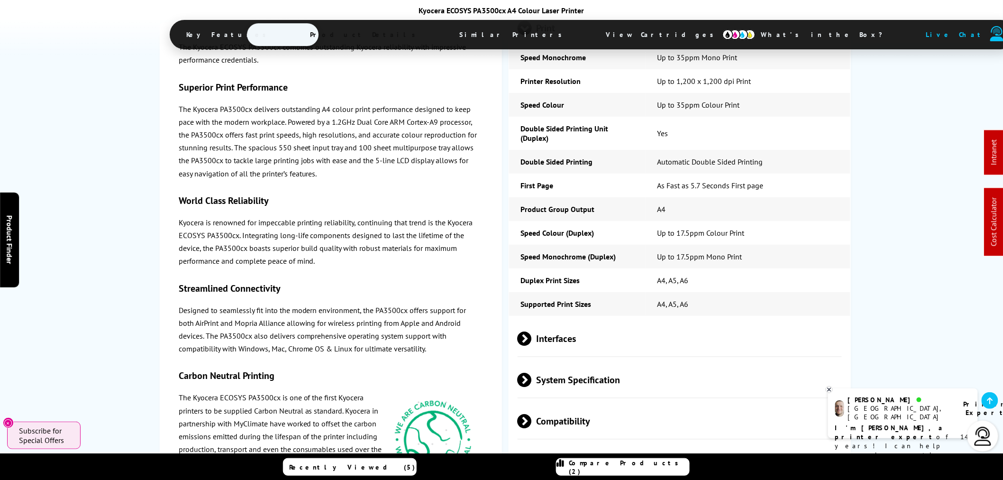
scroll to position [1528, 0]
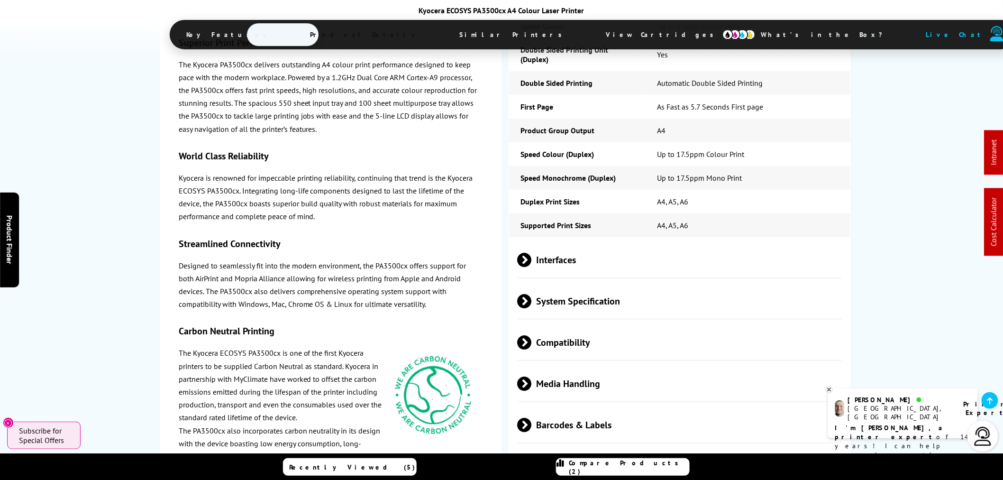
click at [602, 366] on span "Media Handling" at bounding box center [680, 384] width 324 height 36
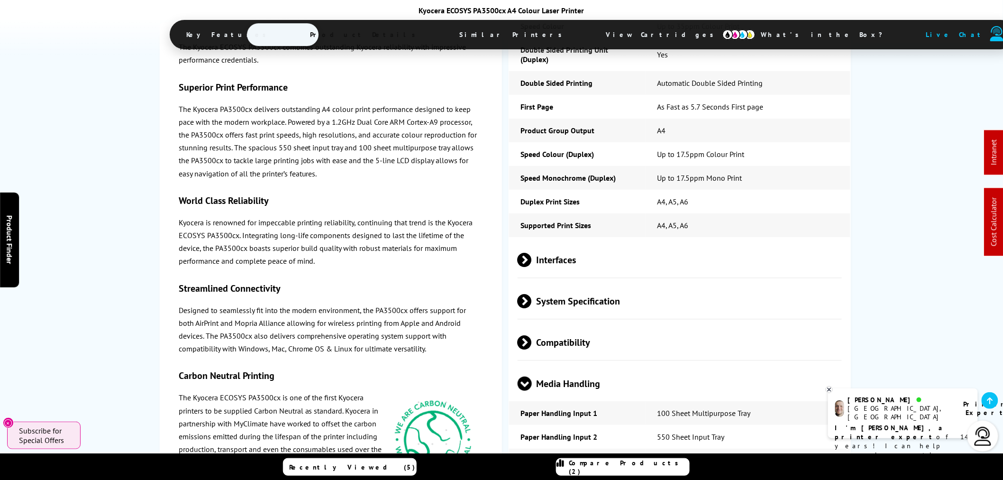
scroll to position [1633, 0]
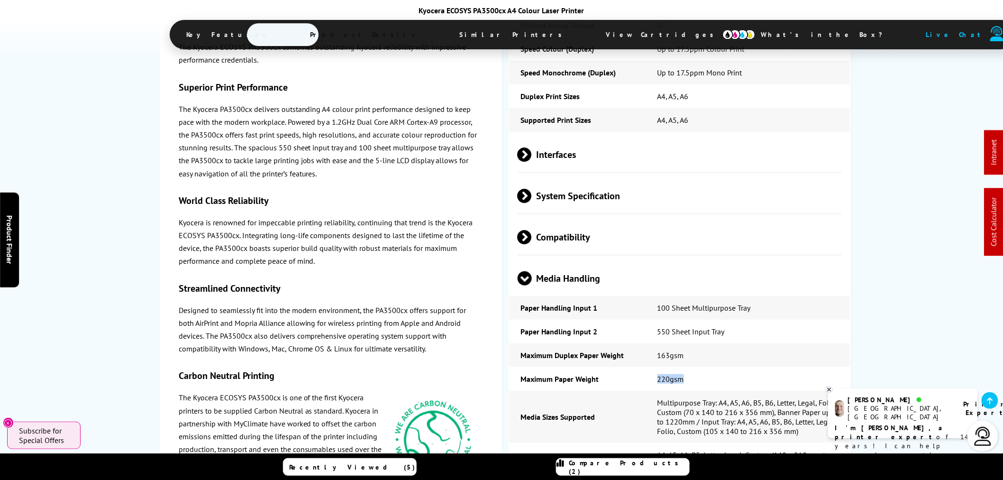
drag, startPoint x: 684, startPoint y: 341, endPoint x: 652, endPoint y: 339, distance: 31.9
click at [652, 367] on td "220gsm" at bounding box center [748, 379] width 205 height 24
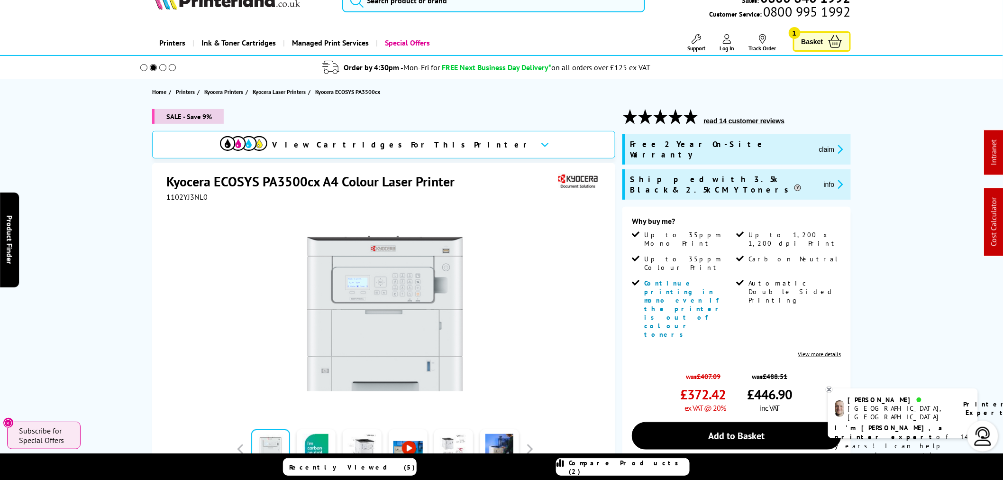
scroll to position [0, 0]
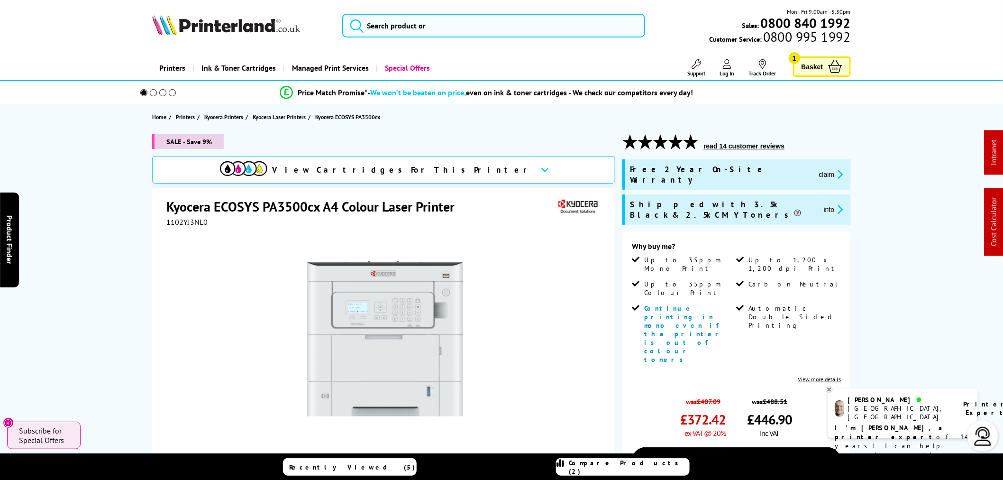
click at [173, 221] on span "1102YJ3NL0" at bounding box center [186, 221] width 41 height 9
copy span "1102YJ3NL0"
click at [447, 26] on input "search" at bounding box center [493, 26] width 303 height 24
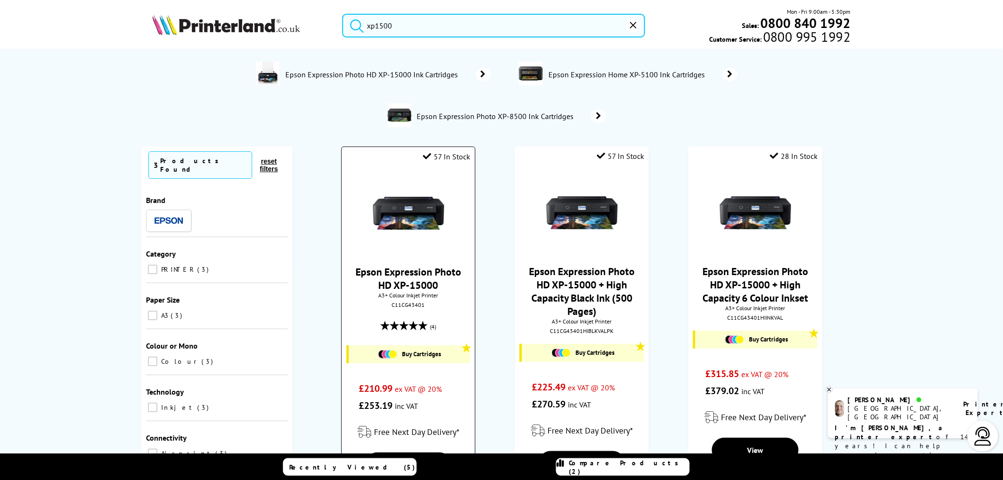
type input "xp1500"
click at [409, 205] on img at bounding box center [408, 213] width 71 height 71
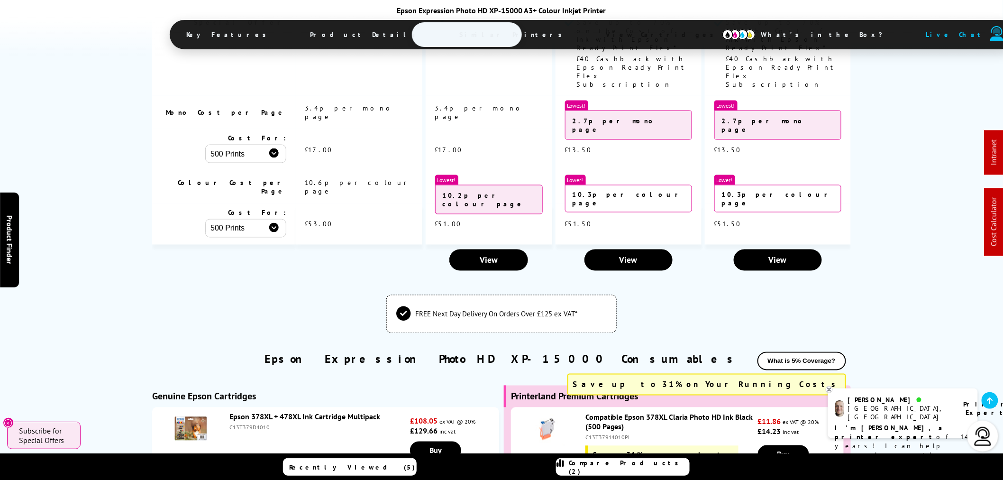
scroll to position [2107, 0]
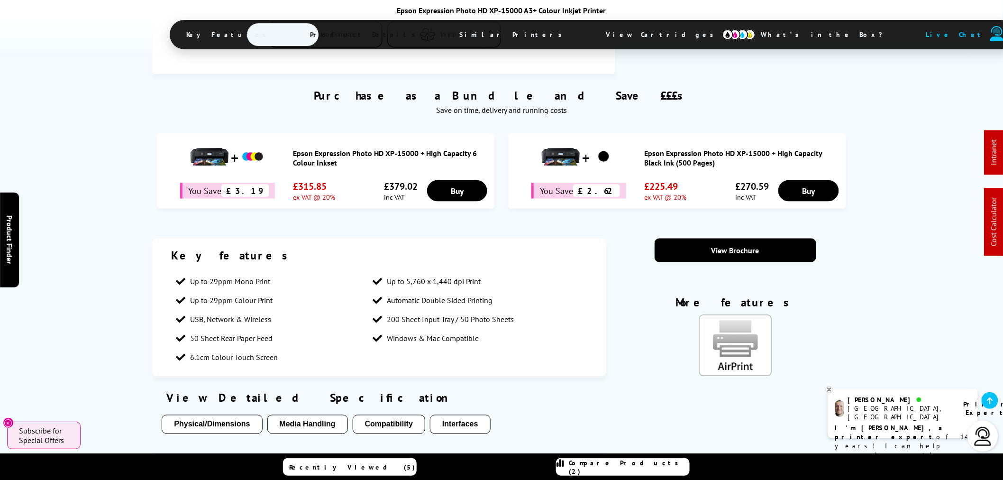
drag, startPoint x: 304, startPoint y: 446, endPoint x: 321, endPoint y: 505, distance: 60.5
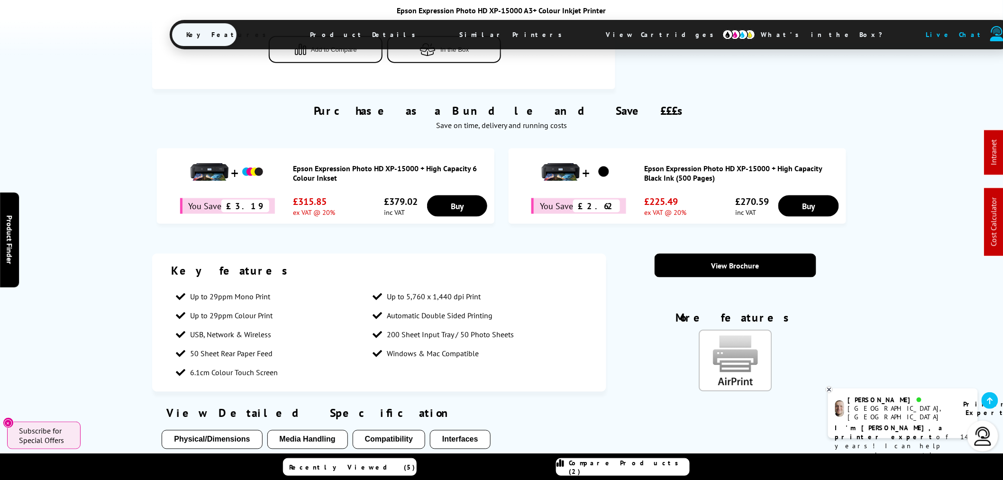
click at [495, 380] on ul "Up to 29ppm Mono Print Up to 5,760 x 1,440 dpi Print Up to 29ppm Colour Print A…" at bounding box center [379, 334] width 416 height 95
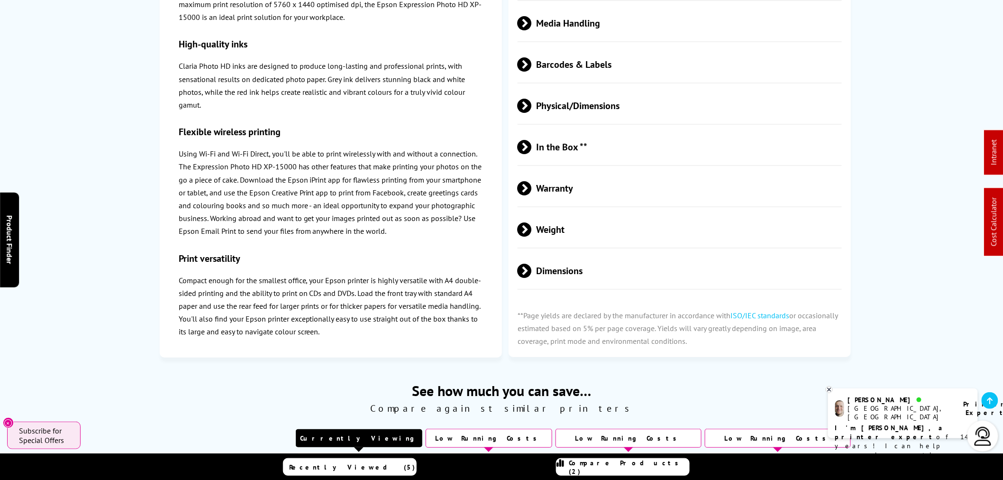
scroll to position [0, 0]
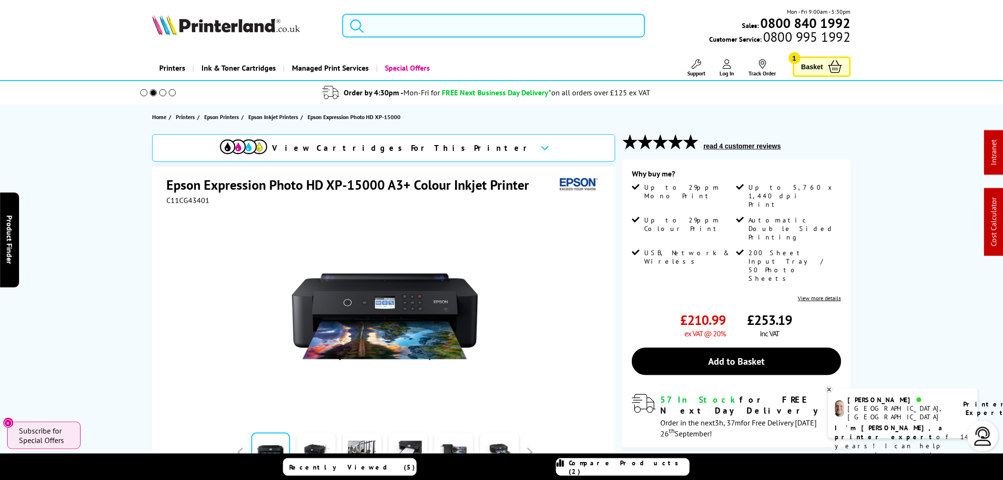
click at [473, 19] on input "search" at bounding box center [493, 26] width 303 height 24
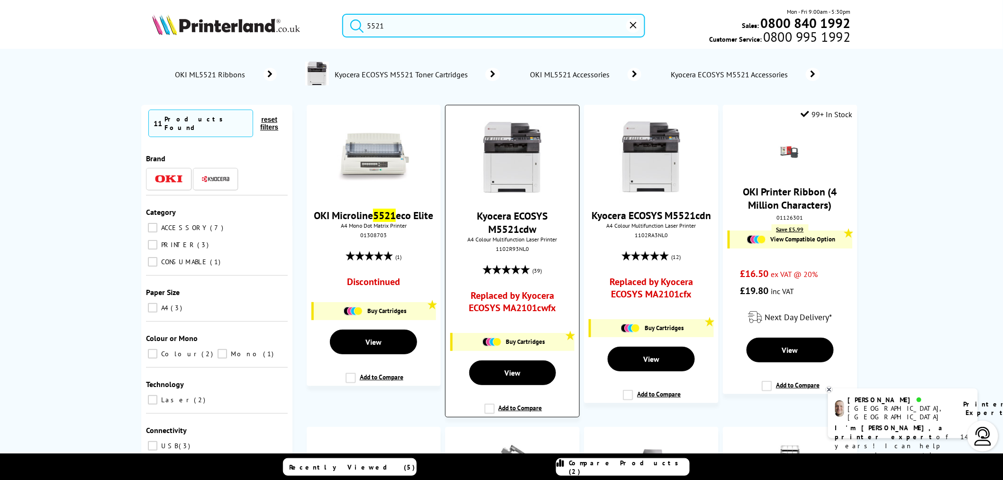
type input "5521"
click at [532, 147] on img at bounding box center [512, 157] width 71 height 71
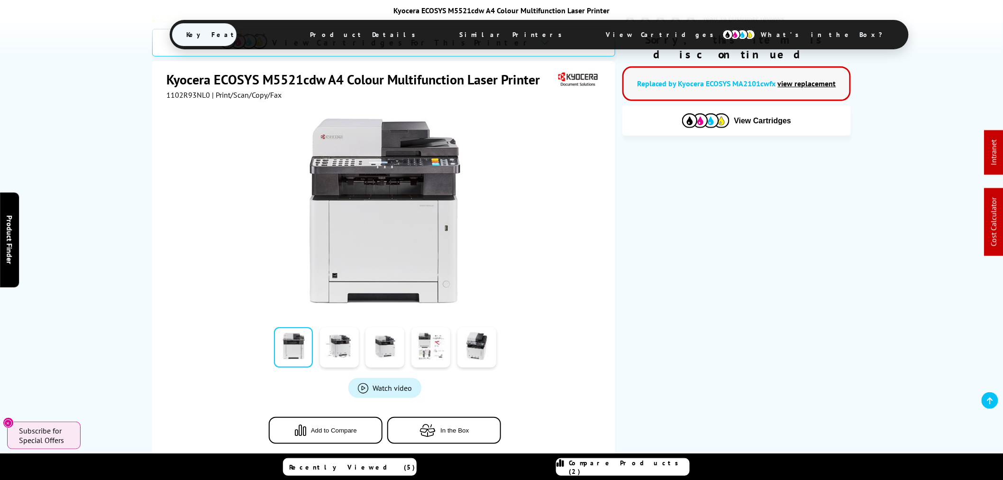
scroll to position [211, 0]
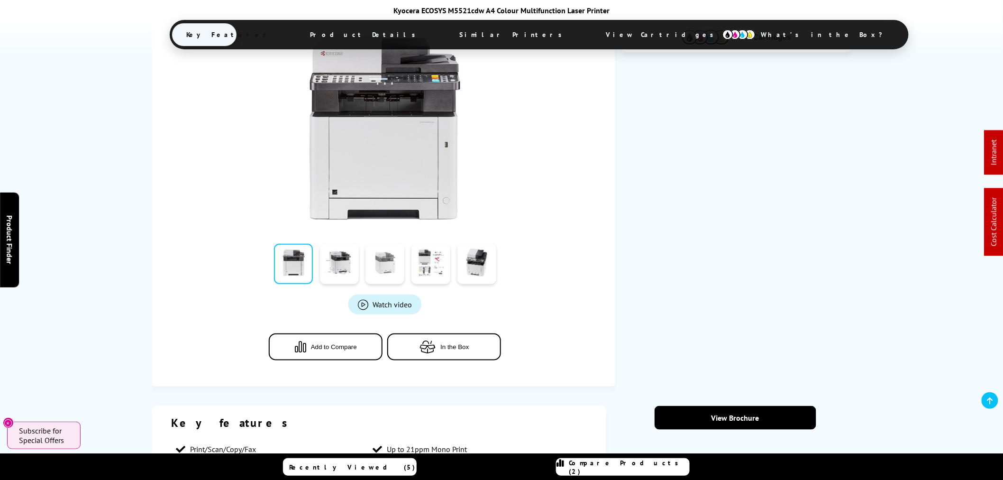
click at [386, 275] on link at bounding box center [385, 264] width 39 height 40
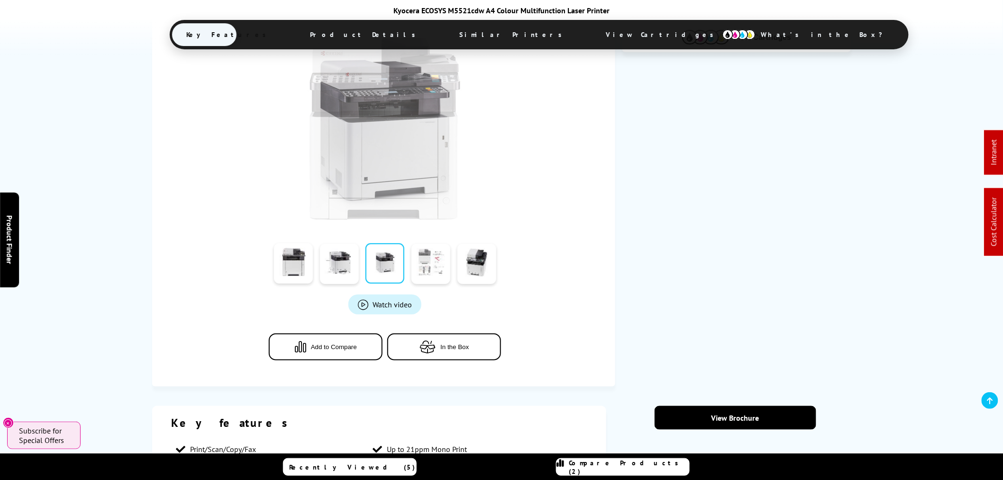
click at [434, 271] on link at bounding box center [431, 263] width 39 height 40
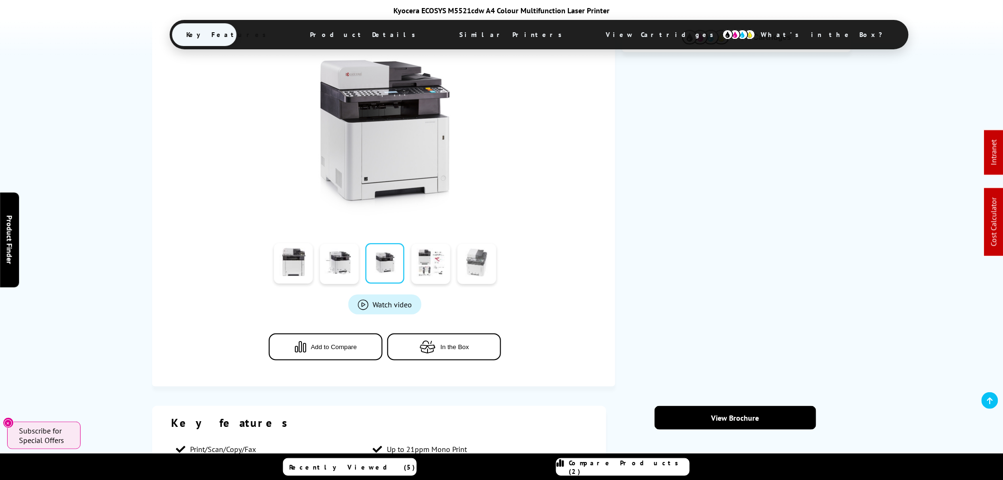
click at [473, 267] on link at bounding box center [477, 264] width 39 height 40
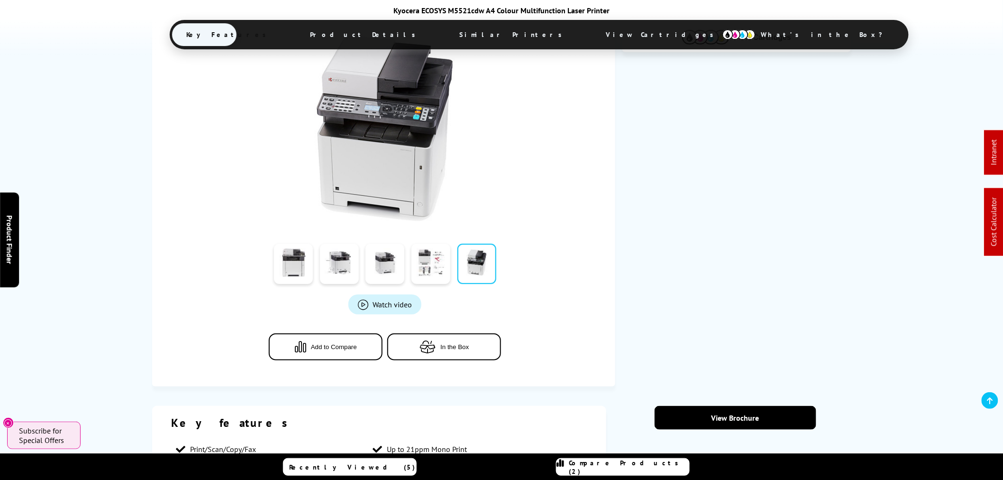
click at [360, 340] on button "Add to Compare" at bounding box center [326, 346] width 114 height 27
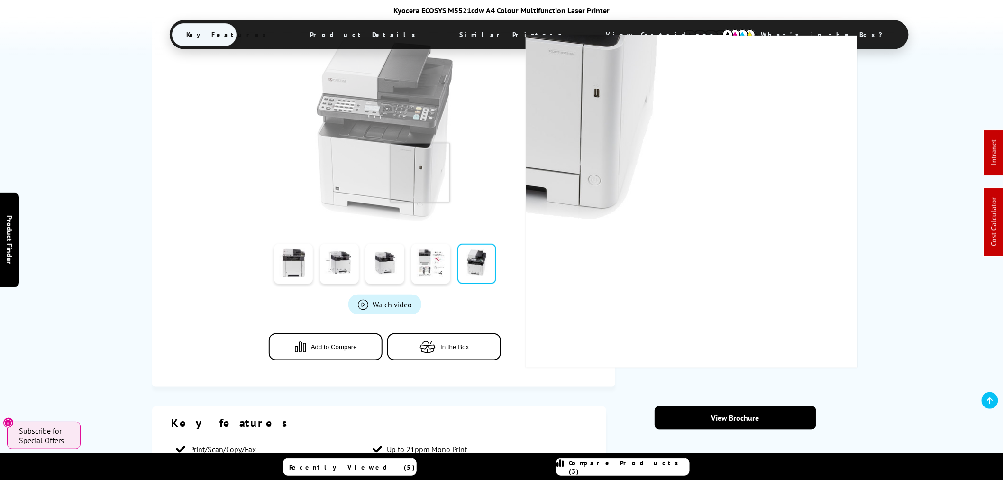
click at [410, 164] on img at bounding box center [385, 128] width 186 height 186
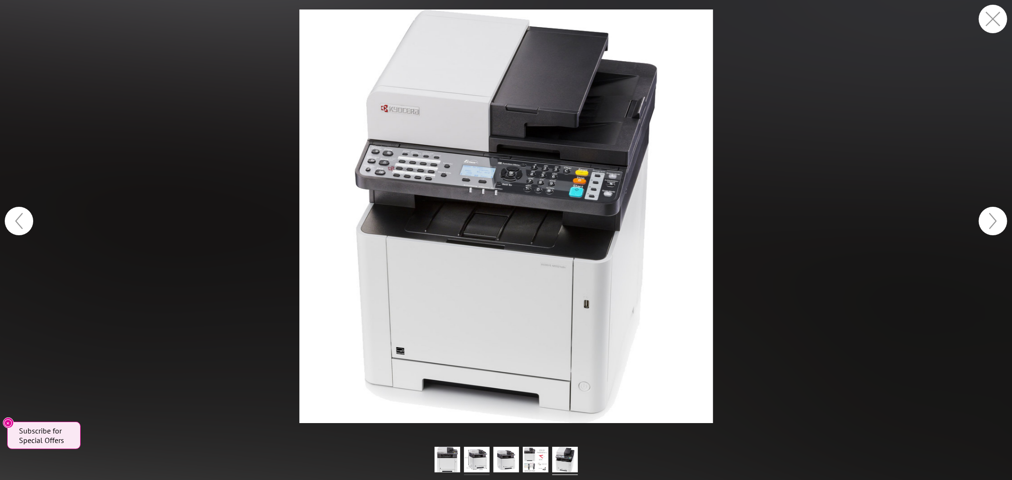
click at [475, 461] on img at bounding box center [477, 461] width 26 height 28
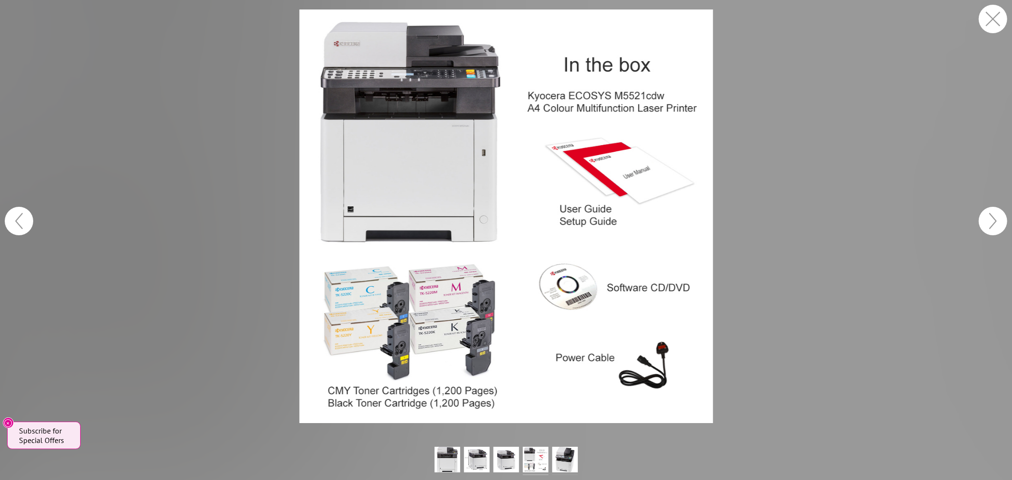
click at [570, 456] on img at bounding box center [565, 461] width 26 height 28
